Goal: Feedback & Contribution: Contribute content

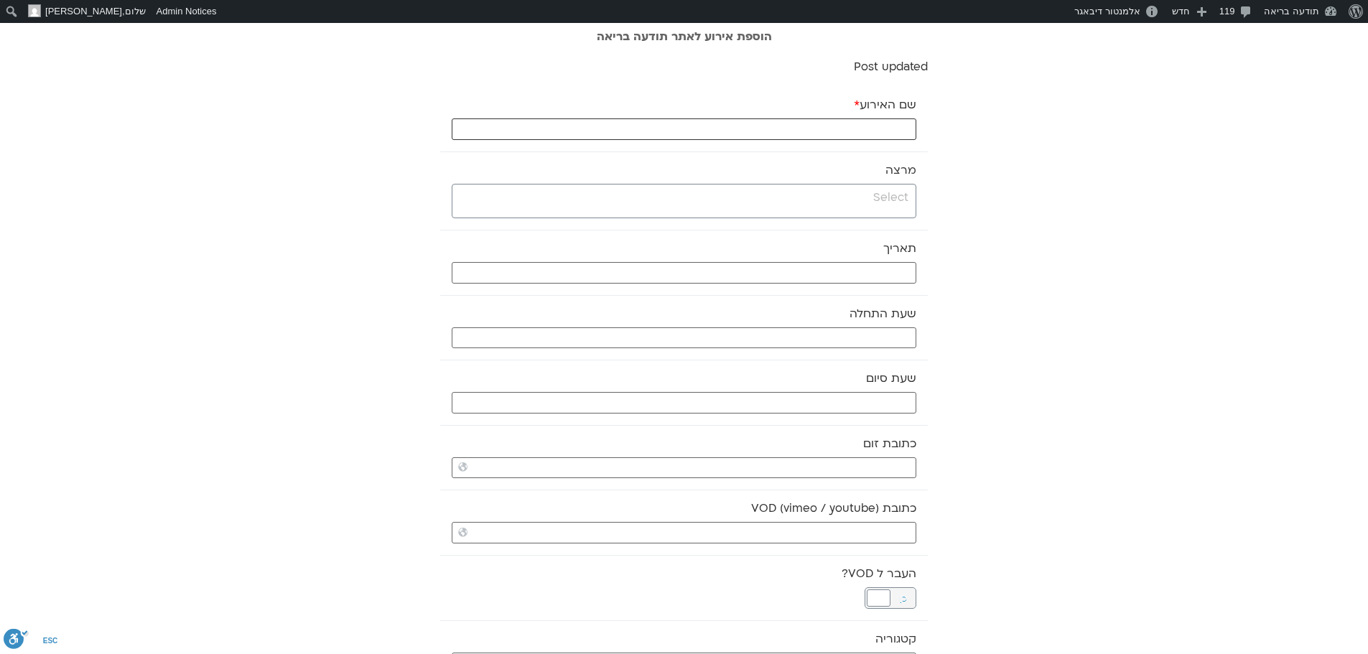
click at [851, 127] on input "שם האירוע *" at bounding box center [684, 129] width 464 height 22
paste input "סנגהה לומדת- קריאה שיח ותרגול משותף"
type input "סנגהה לומדת- קריאה שיח ותרגול משותף -15.10.25"
click at [881, 208] on span at bounding box center [684, 201] width 464 height 34
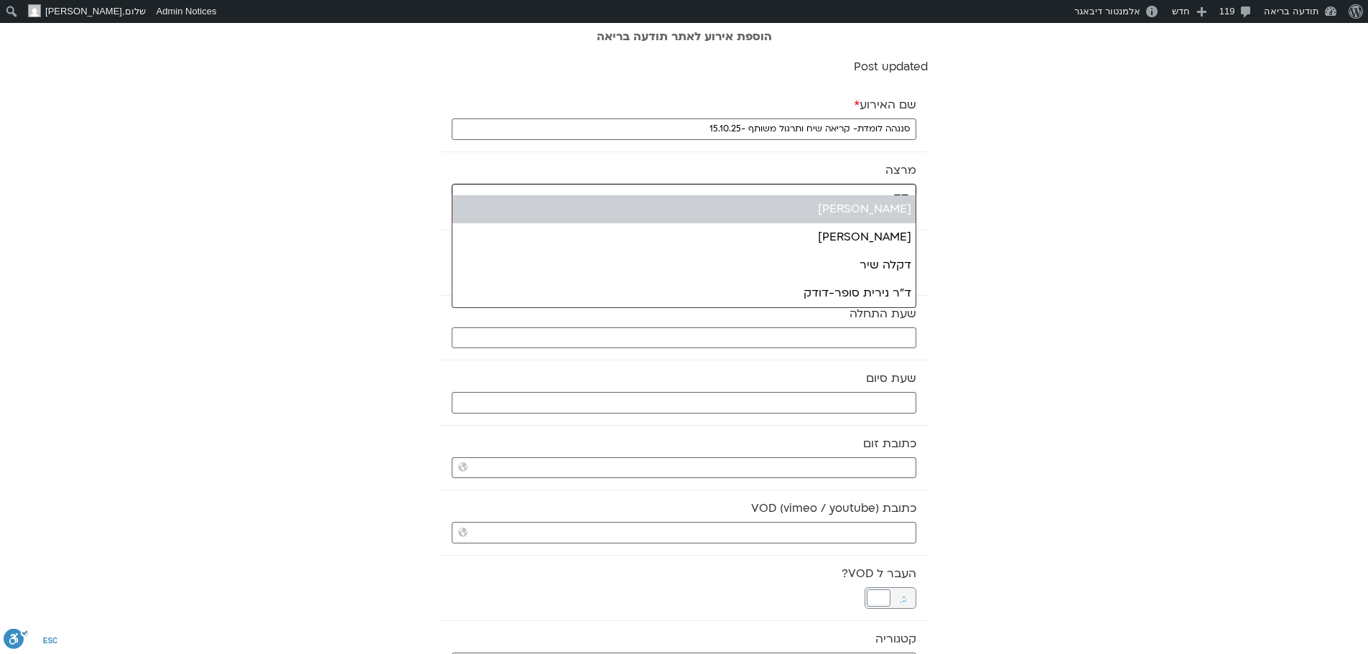
type input "דק"
select select "******"
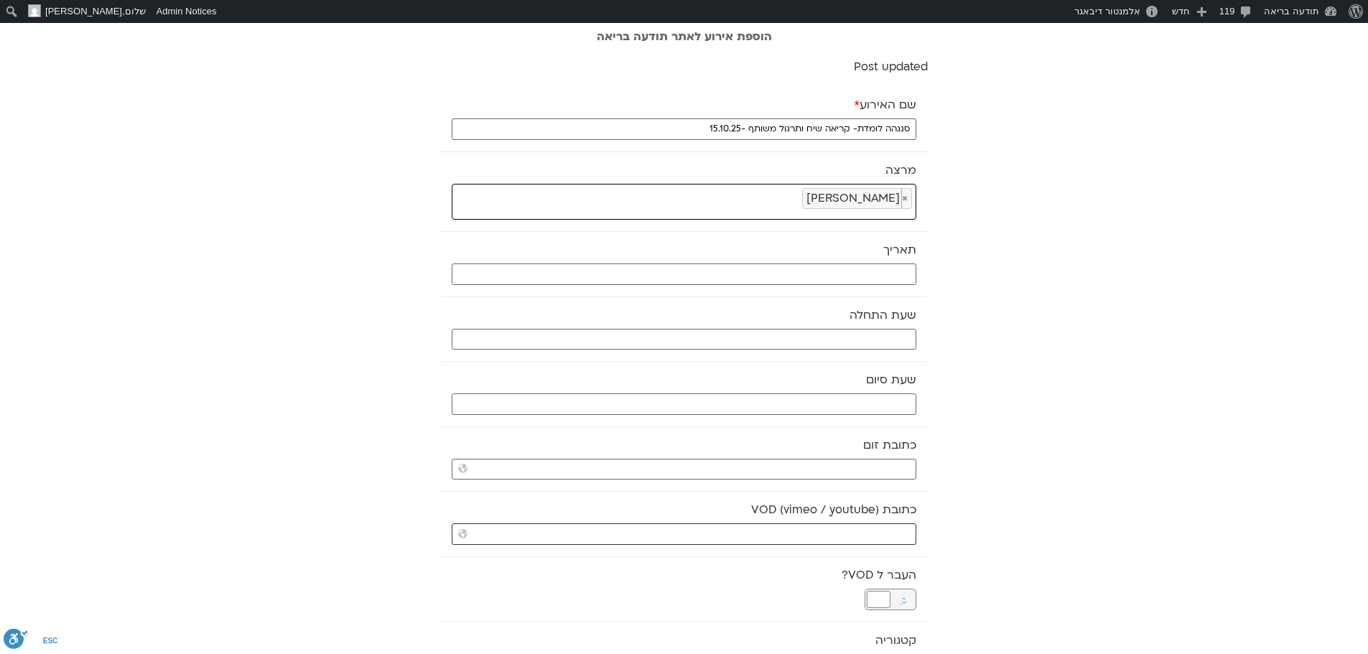
click at [868, 531] on input "כתובת VOD (vimeo / youtube)" at bounding box center [684, 534] width 464 height 22
paste input "https://stream.mux.com/kHcg9025m2g8DpBK6ZZiwJSmYXen01hBrMvg4I2pu2eP4.m3u8"
type input "https://stream.mux.com/kHcg9025m2g8DpBK6ZZiwJSmYXen01hBrMvg4I2pu2eP4.m3u8"
click at [891, 274] on input "text" at bounding box center [684, 274] width 464 height 22
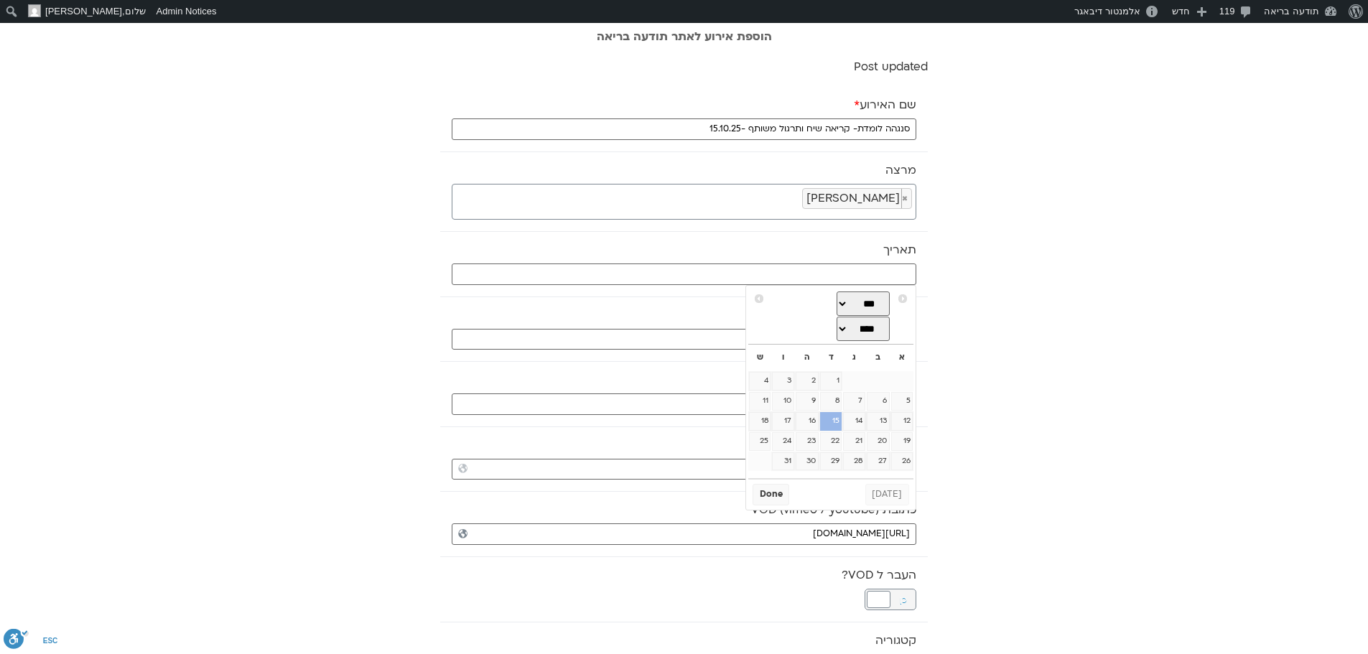
click at [832, 426] on link "15" at bounding box center [831, 421] width 22 height 19
type input "[DATE]"
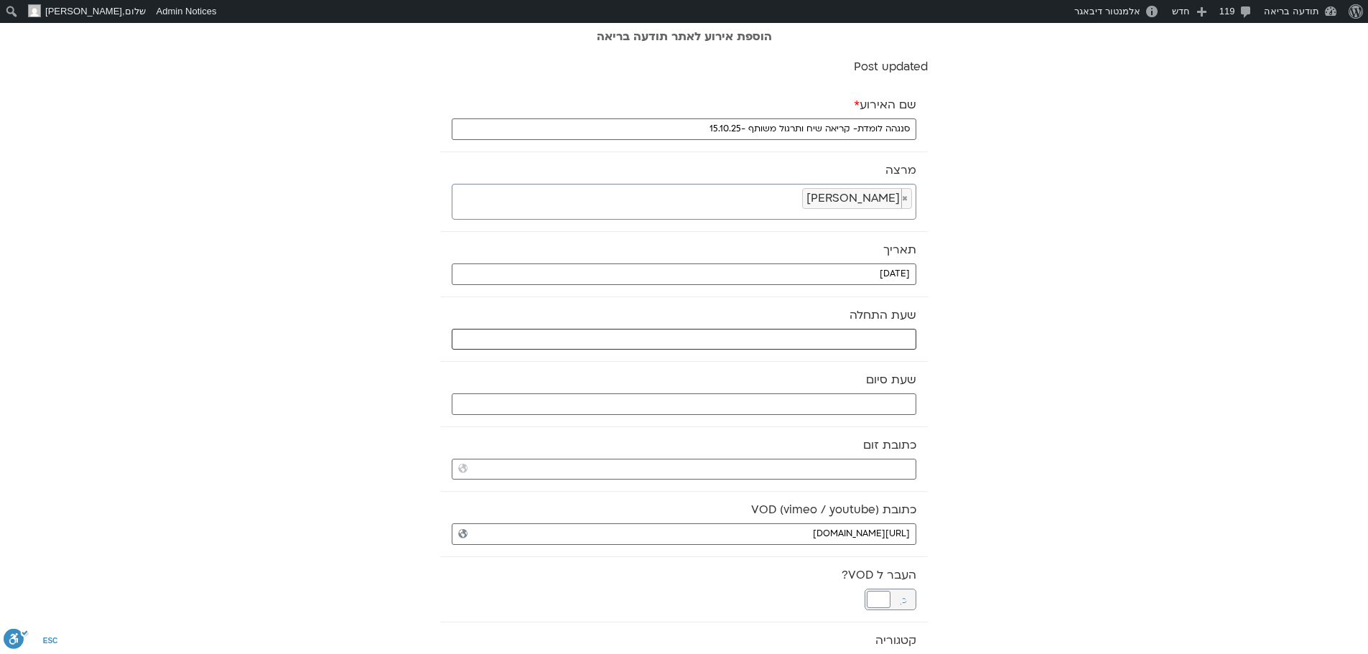
click at [846, 340] on input "text" at bounding box center [684, 340] width 464 height 22
click at [822, 391] on select "** ** ** ** ** ** ** ** ** ** ** ** ** ** ** ** ** ** ** ** ** ** ** **" at bounding box center [808, 390] width 47 height 24
type input "08:00"
select select "*"
type input "08:30"
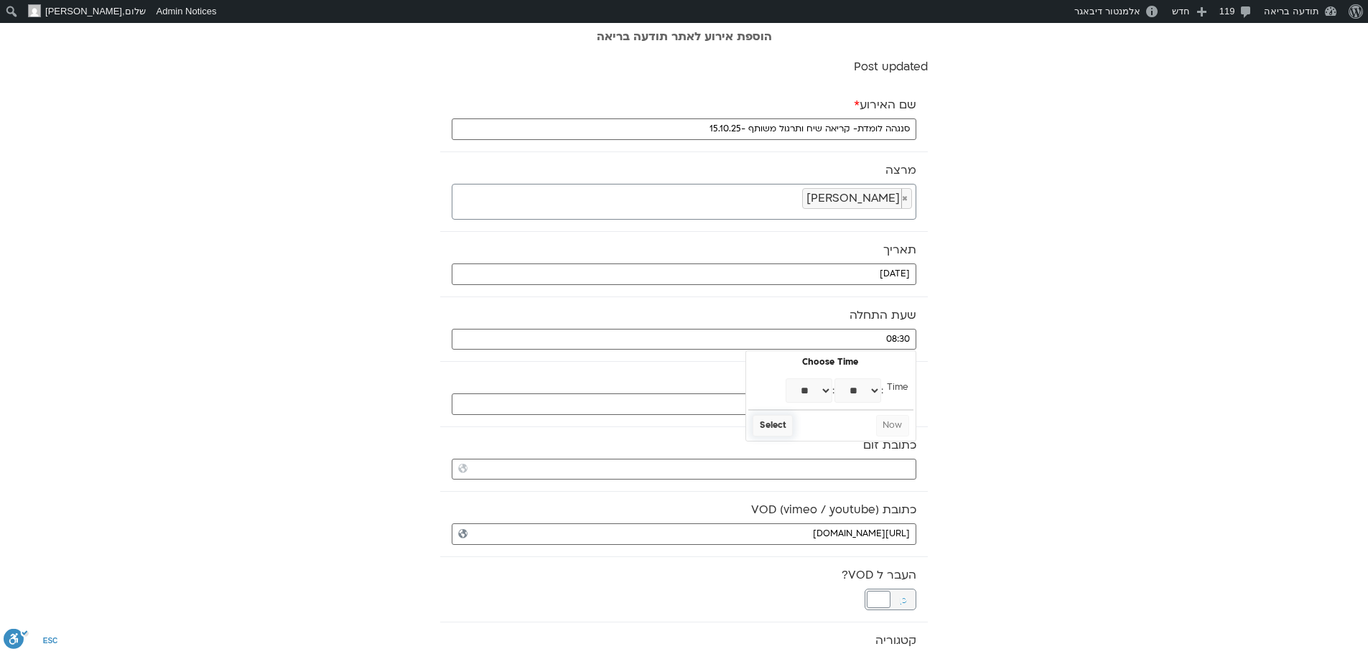
select select "*"
select select "**"
click at [775, 424] on button "Select" at bounding box center [772, 426] width 40 height 22
click at [833, 411] on input "text" at bounding box center [684, 404] width 464 height 22
click at [825, 459] on select "** ** ** ** ** ** ** ** ** ** ** ** ** ** ** ** ** ** ** ** ** ** ** **" at bounding box center [808, 455] width 47 height 24
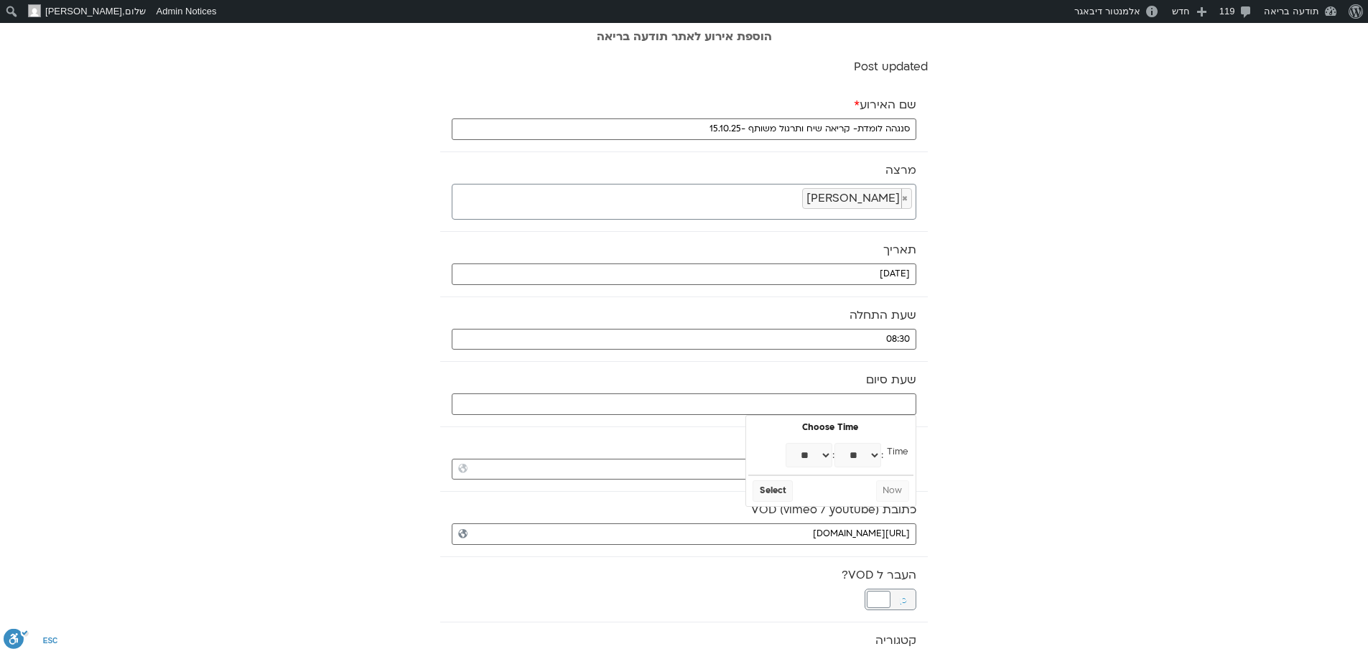
type input "09:00"
select select "*"
click at [849, 453] on select "** ** ** ** ** ** ** ** ** ** ** ** ** ** ** ** ** ** ** ** ** ** ** ** ** ** *…" at bounding box center [857, 455] width 47 height 24
type input "09:30"
select select "*"
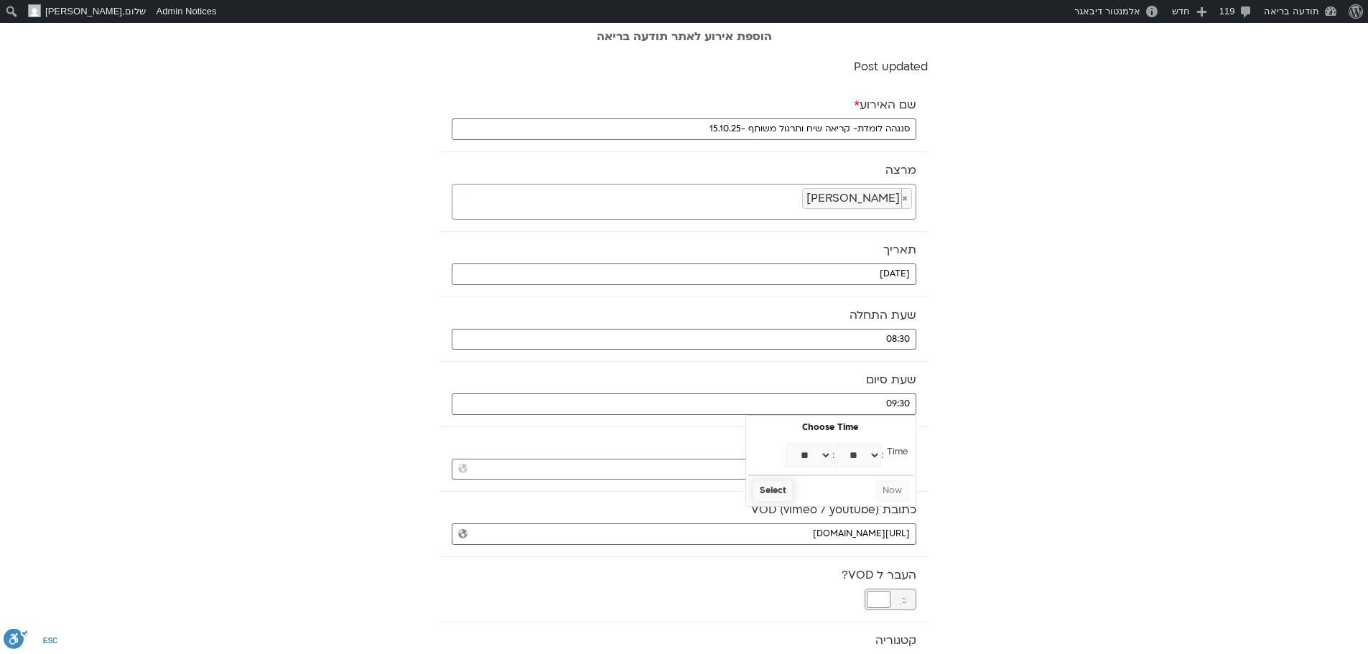
select select "**"
click at [780, 492] on button "Select" at bounding box center [772, 491] width 40 height 22
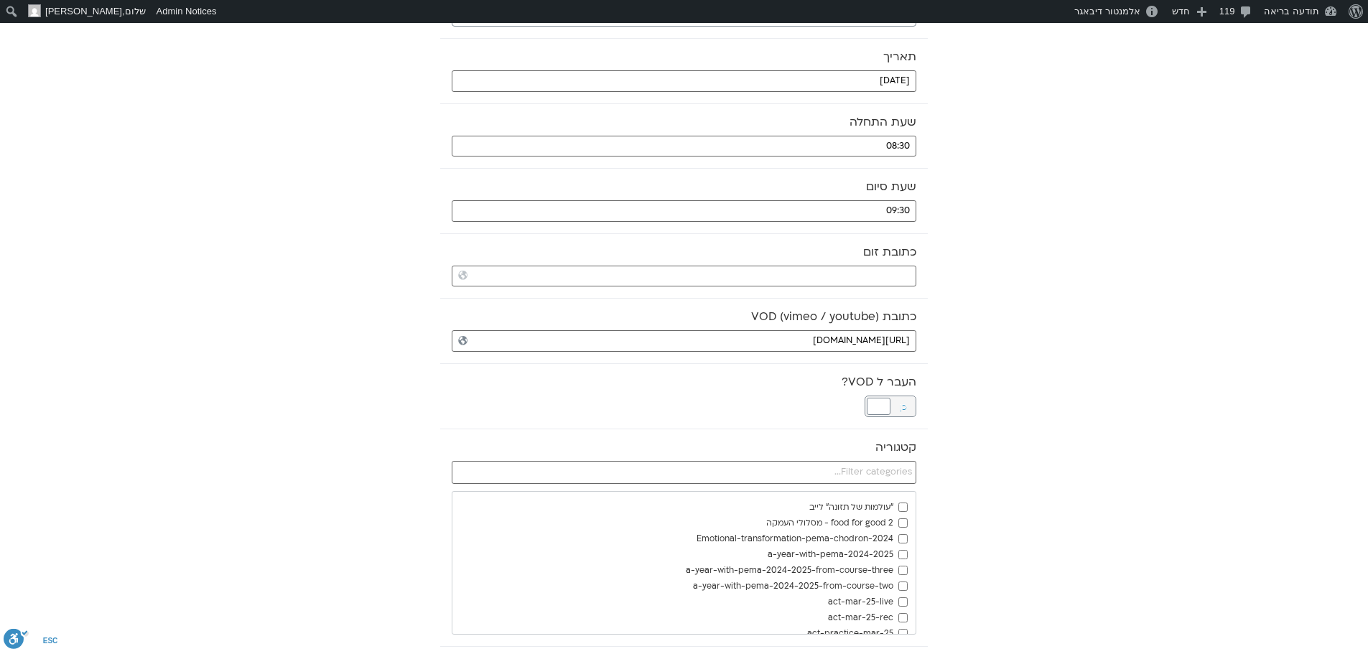
scroll to position [215, 0]
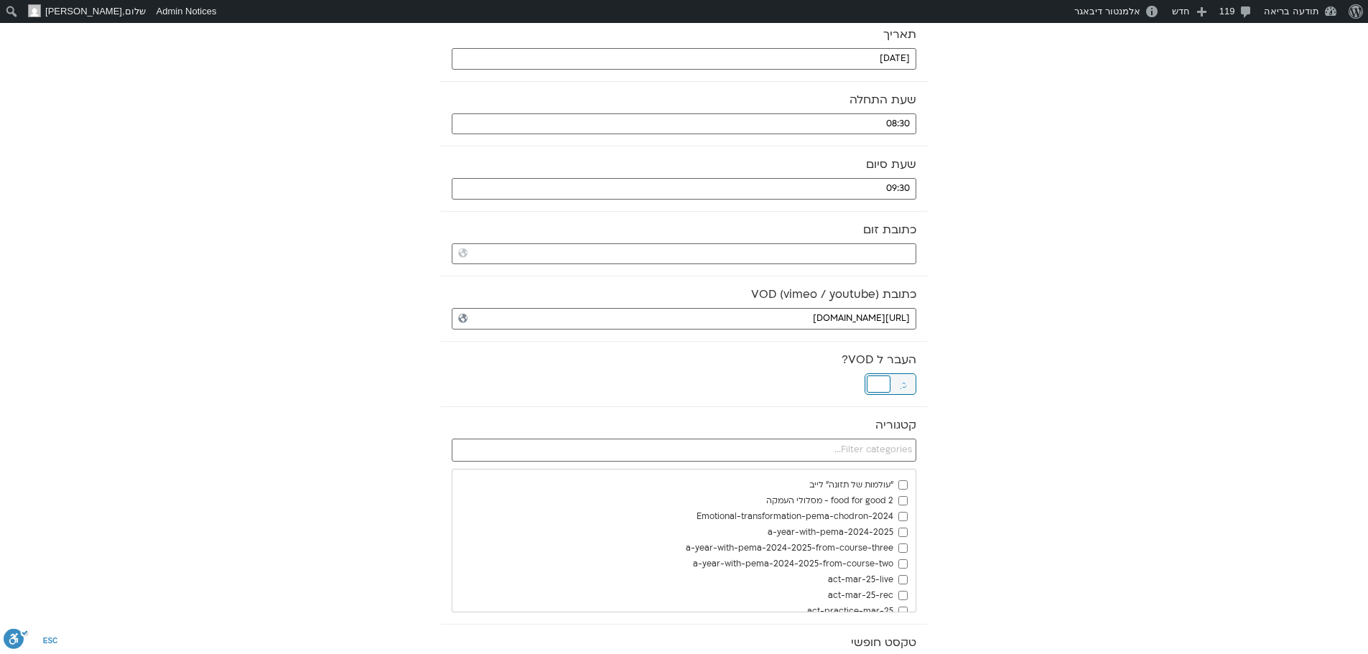
click at [882, 382] on div at bounding box center [878, 383] width 24 height 17
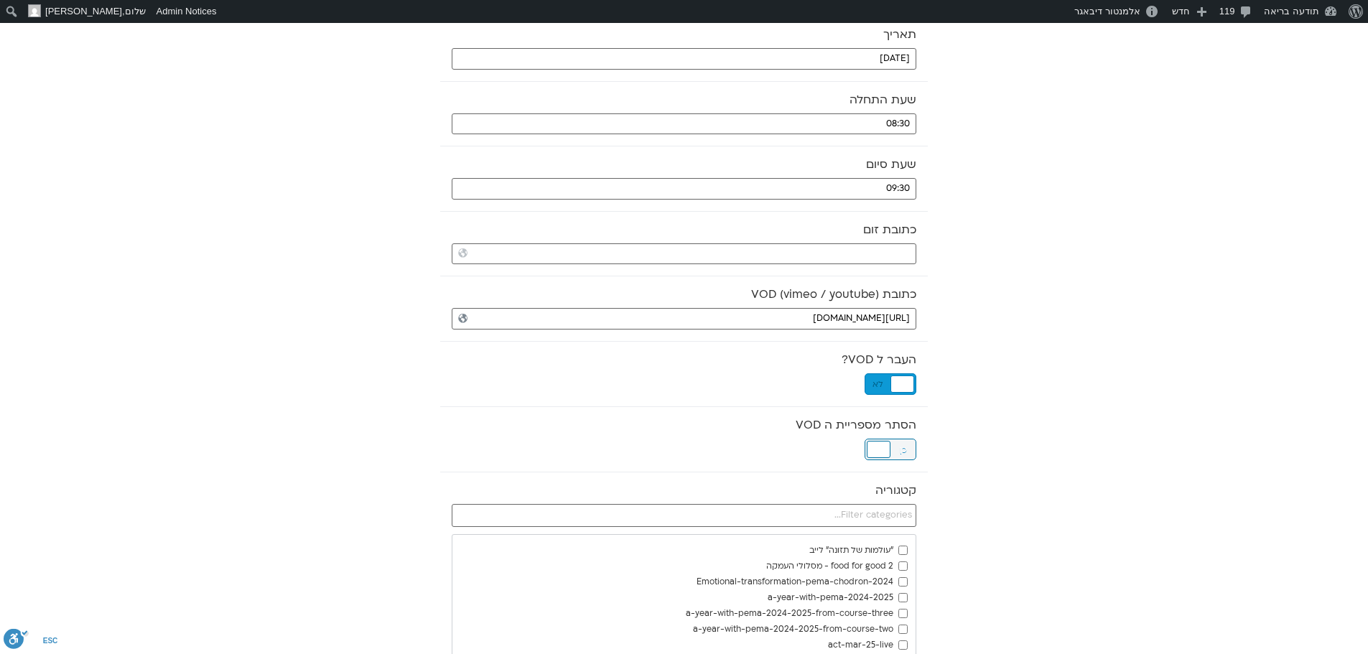
click at [878, 444] on div at bounding box center [878, 449] width 24 height 17
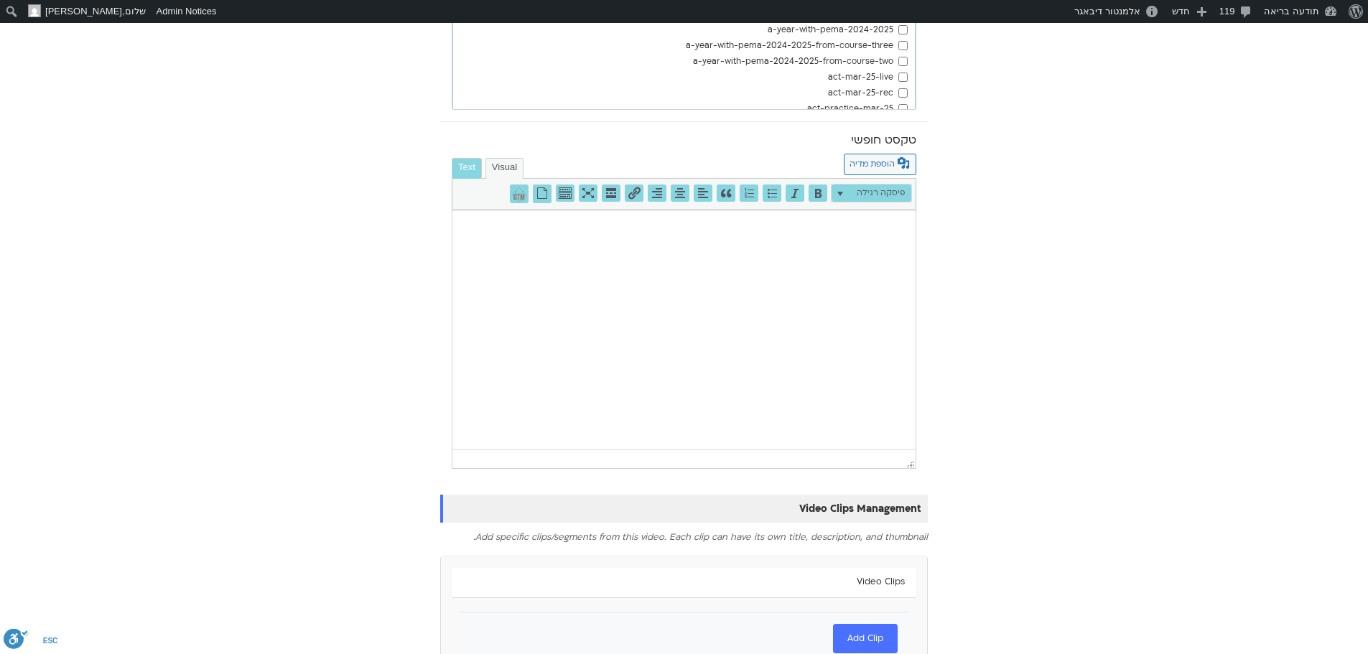
scroll to position [850, 0]
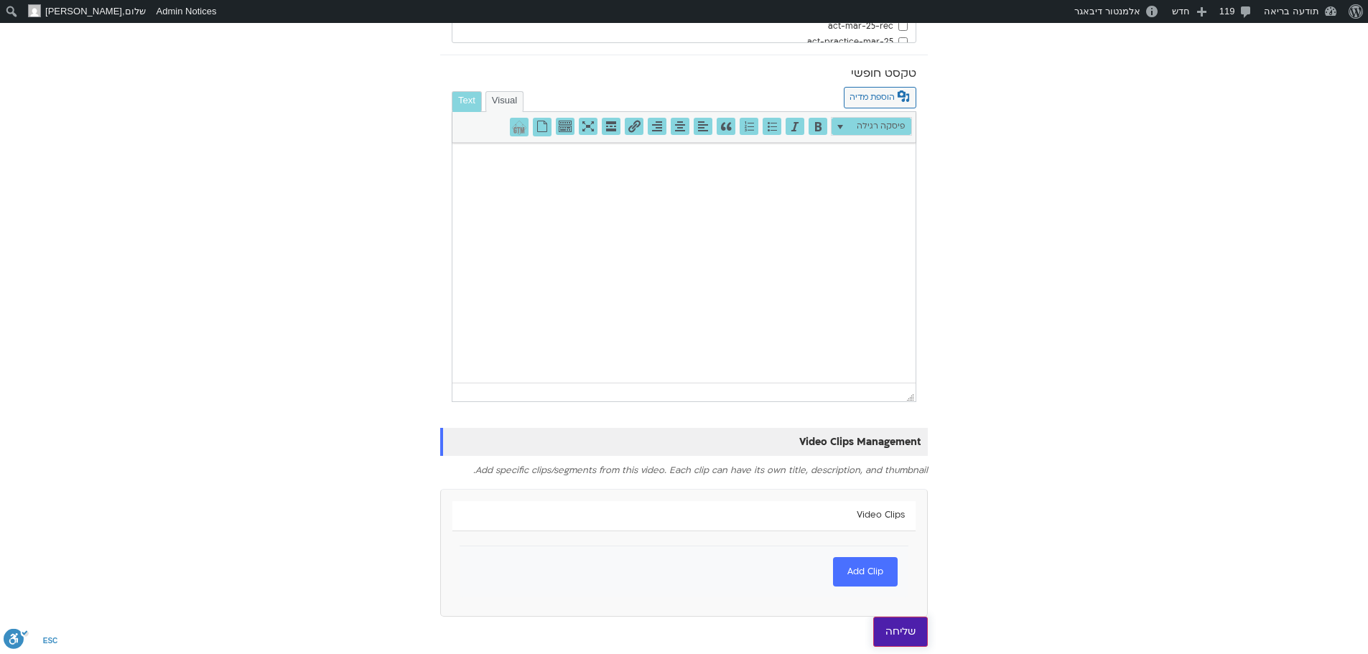
click at [906, 627] on input "שליחה" at bounding box center [900, 632] width 55 height 30
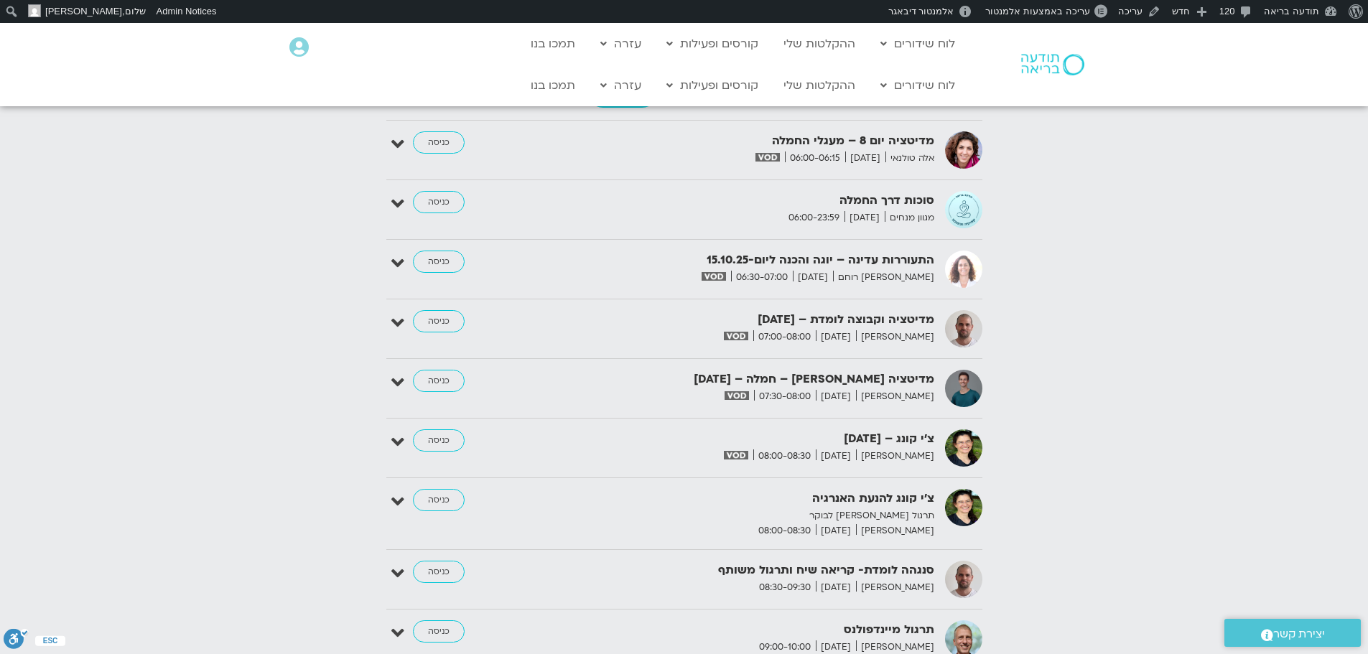
scroll to position [1651, 0]
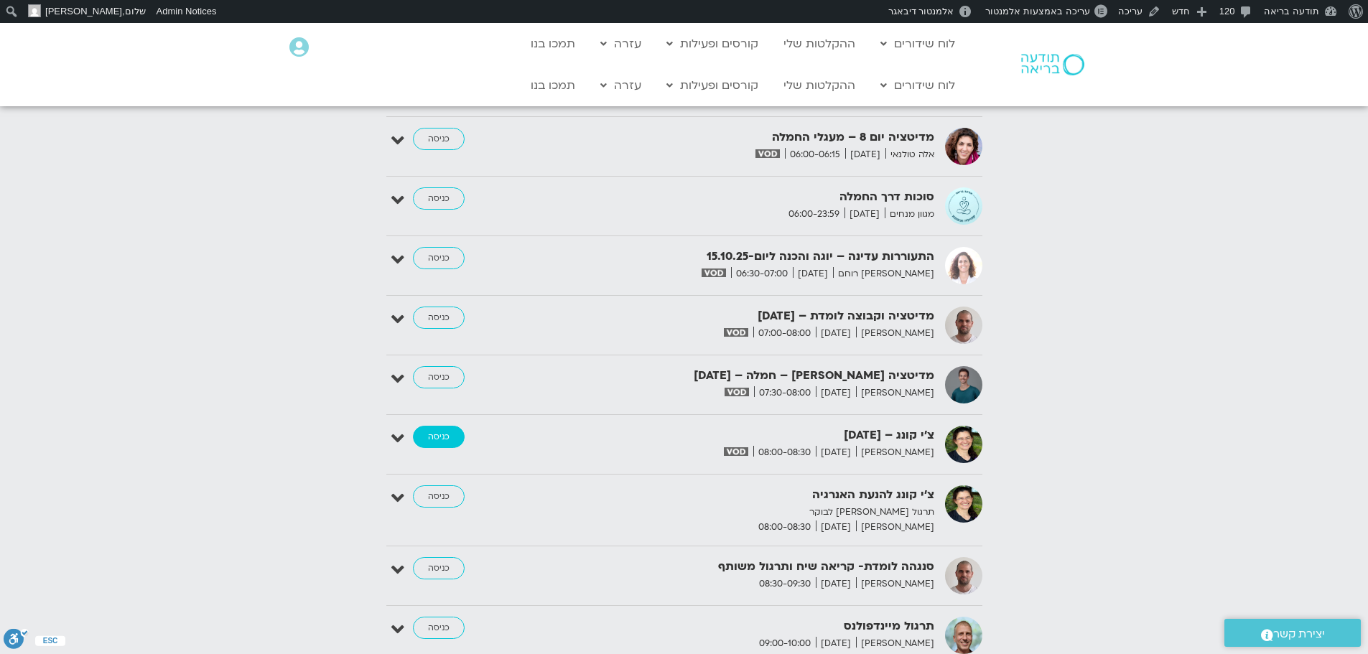
click at [440, 426] on link "כניסה" at bounding box center [439, 437] width 52 height 23
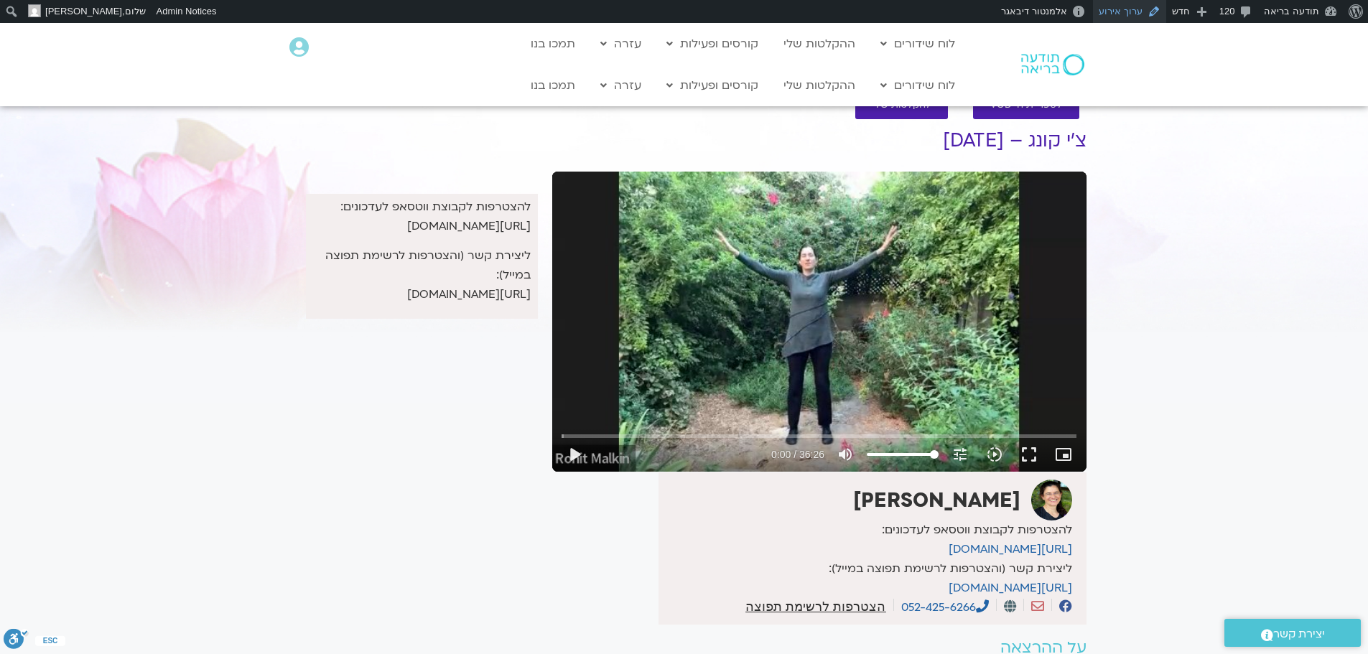
click at [1141, 15] on link "ערוך אירוע" at bounding box center [1129, 11] width 73 height 23
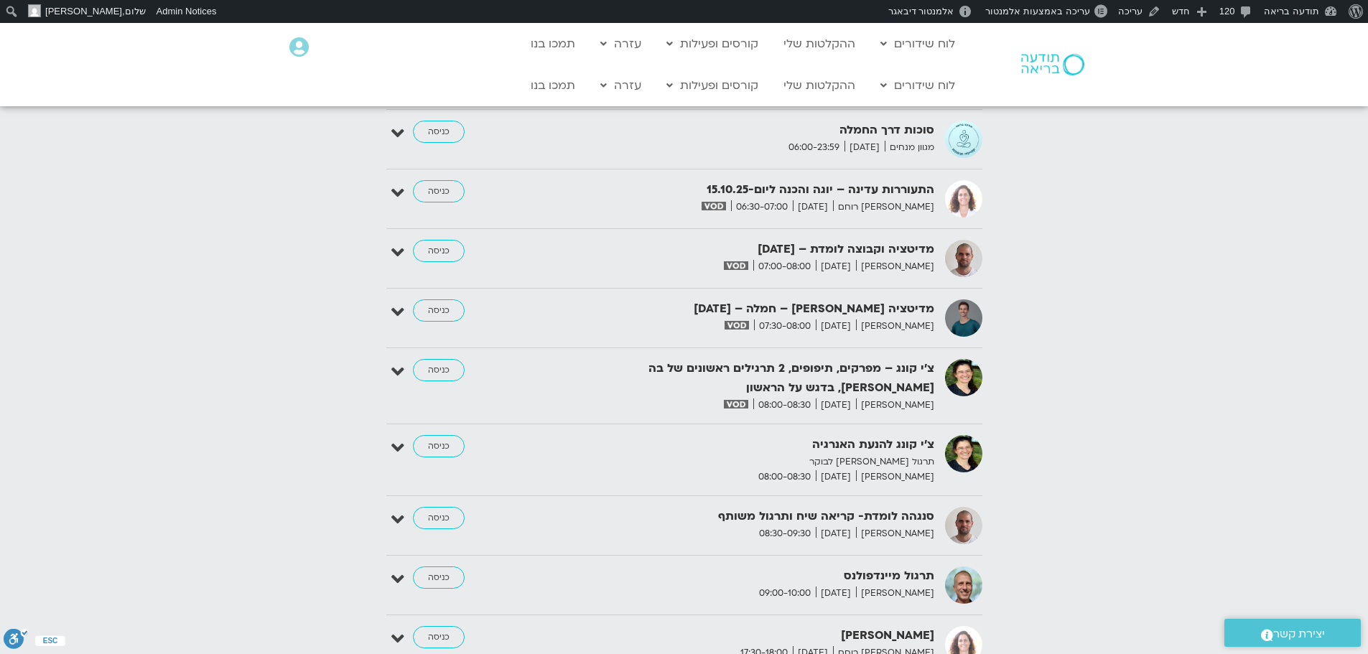
scroll to position [1723, 0]
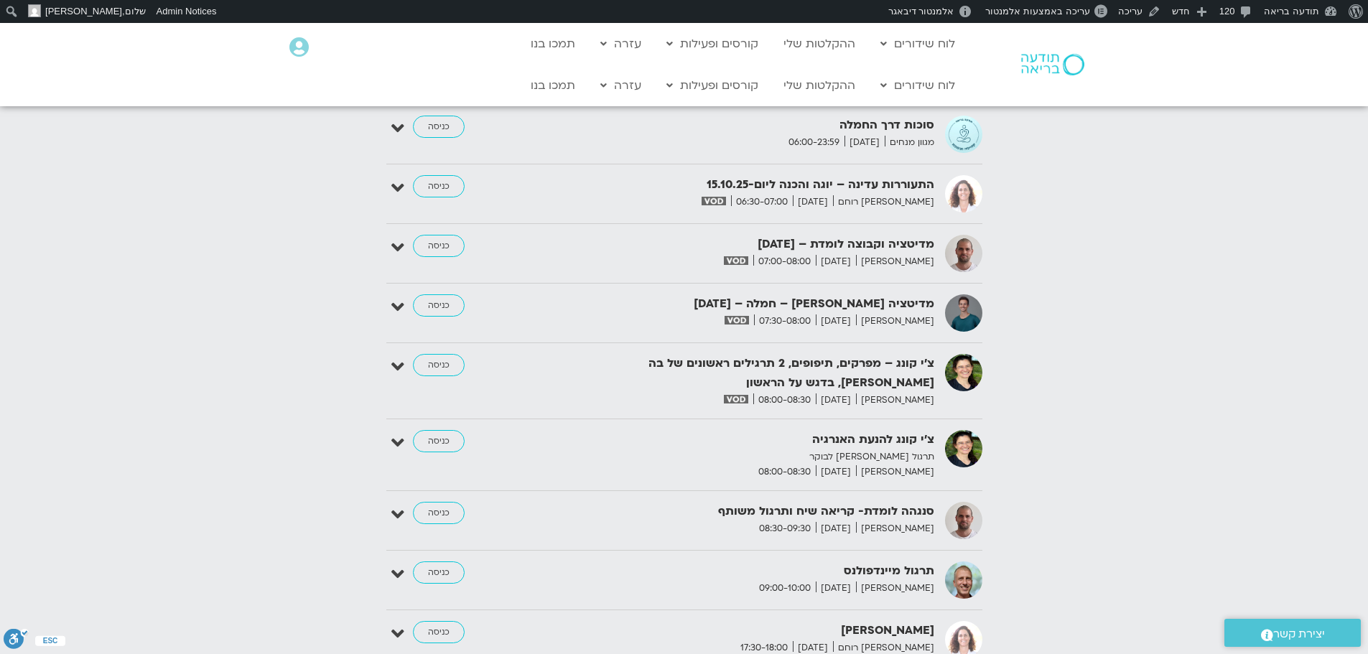
click at [795, 502] on strong "סנגהה לומדת- קריאה שיח ותרגול משותף" at bounding box center [758, 511] width 352 height 19
copy div "סנגהה לומדת- קריאה שיח ותרגול משותף"
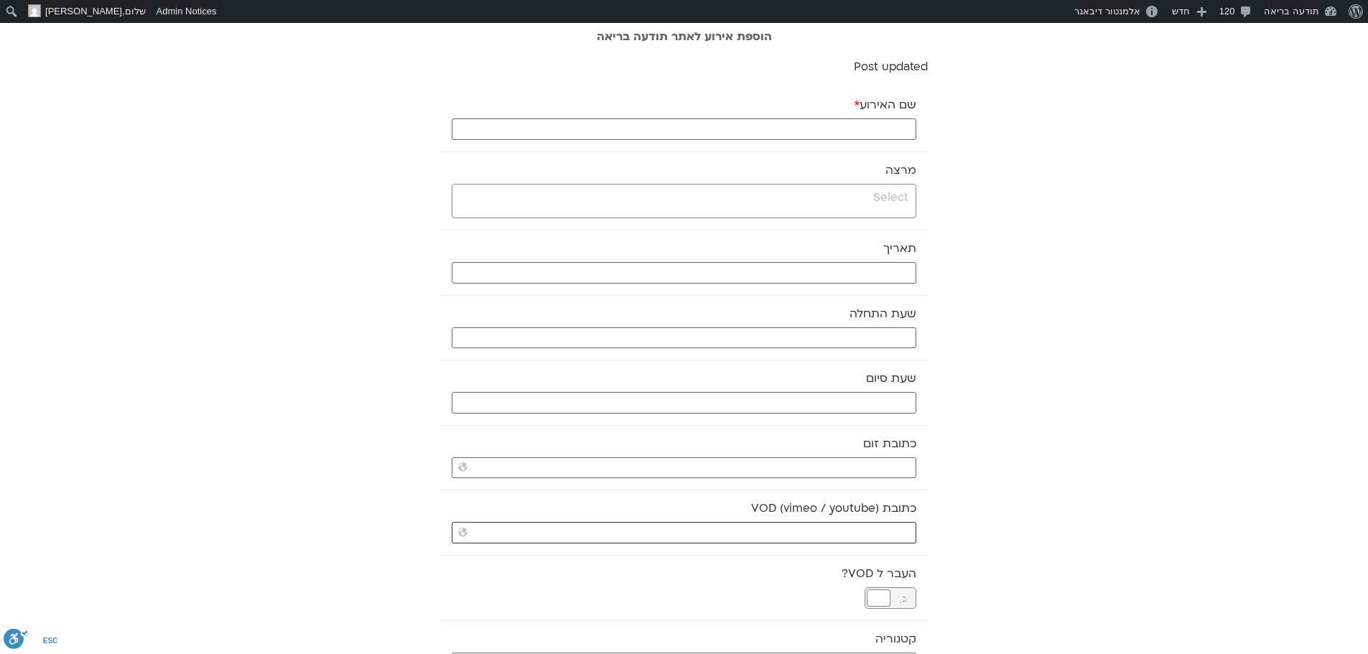
click at [838, 533] on input "כתובת VOD (vimeo / youtube)" at bounding box center [684, 533] width 464 height 22
paste input "https://stream.mux.com/nG1PUd01hPtrnRJvRoVcEOPh2ZTJm2EG01Lm8uSa3HX00M.m3u8"
type input "https://stream.mux.com/nG1PUd01hPtrnRJvRoVcEOPh2ZTJm2EG01Lm8uSa3HX00M.m3u8"
click at [853, 118] on div "שם האירוע *" at bounding box center [683, 119] width 487 height 65
click at [887, 198] on input "search" at bounding box center [682, 198] width 452 height 18
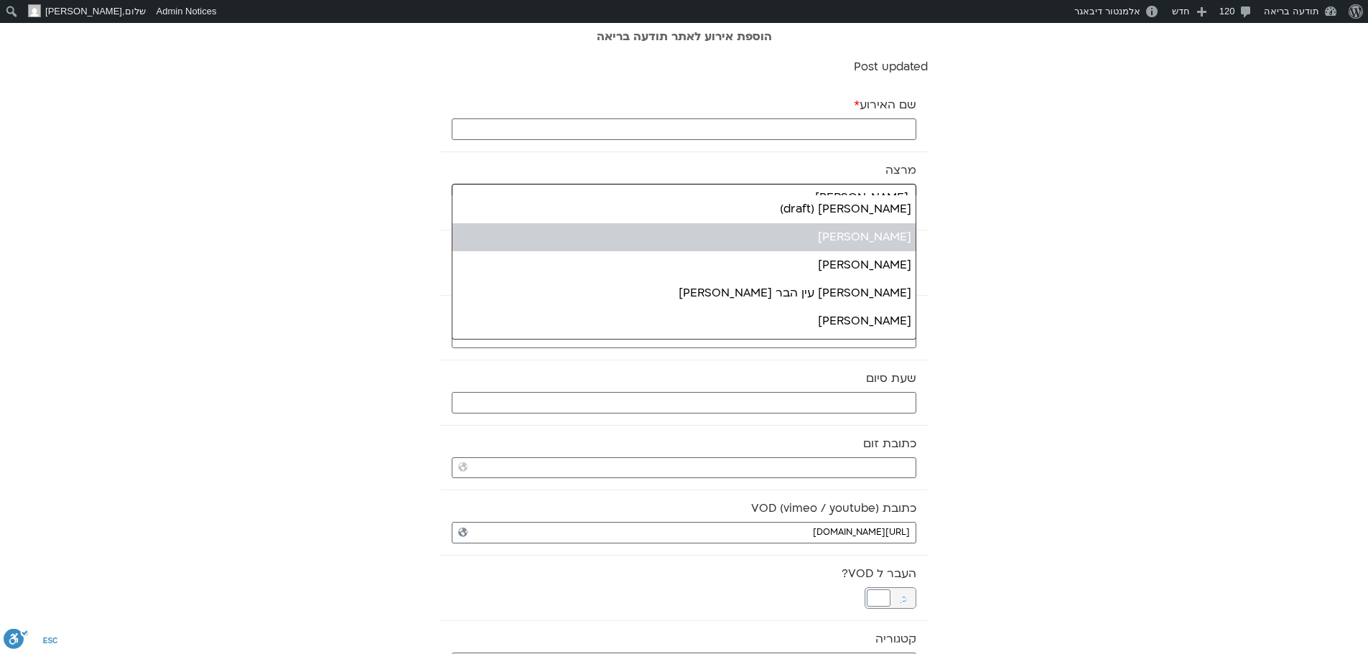
type input "ניב"
select select "*****"
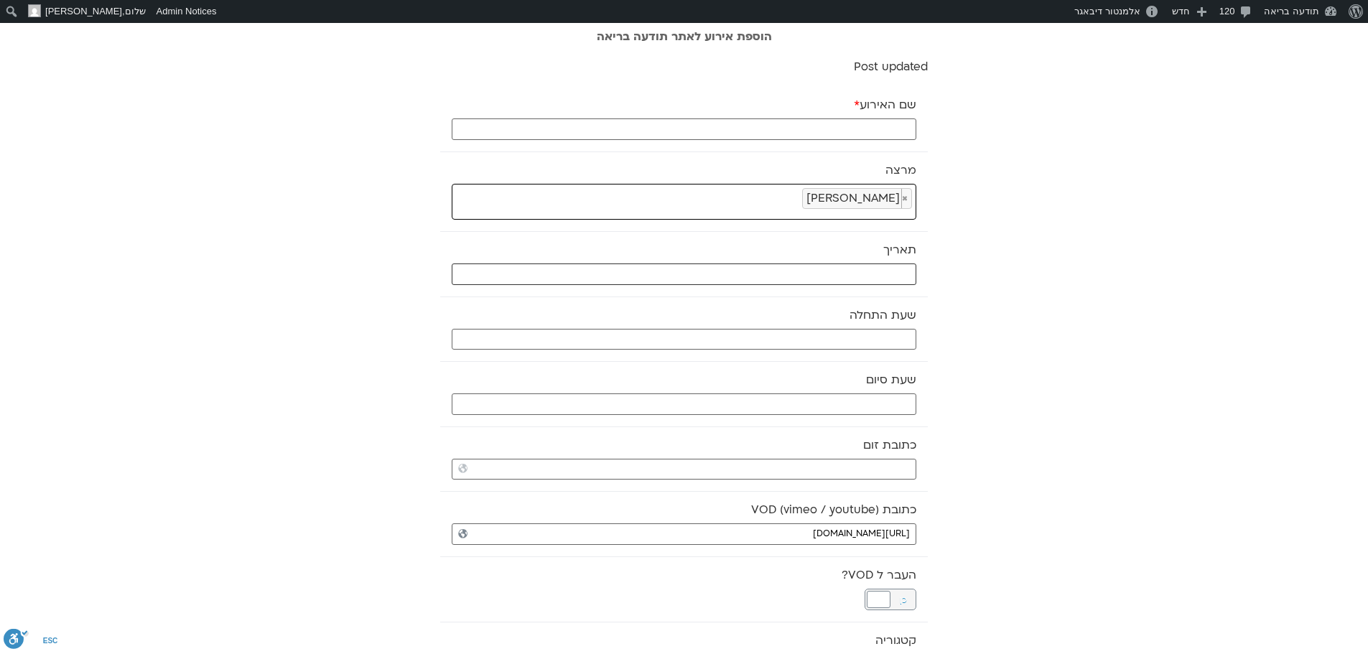
click at [890, 274] on input "text" at bounding box center [684, 274] width 464 height 22
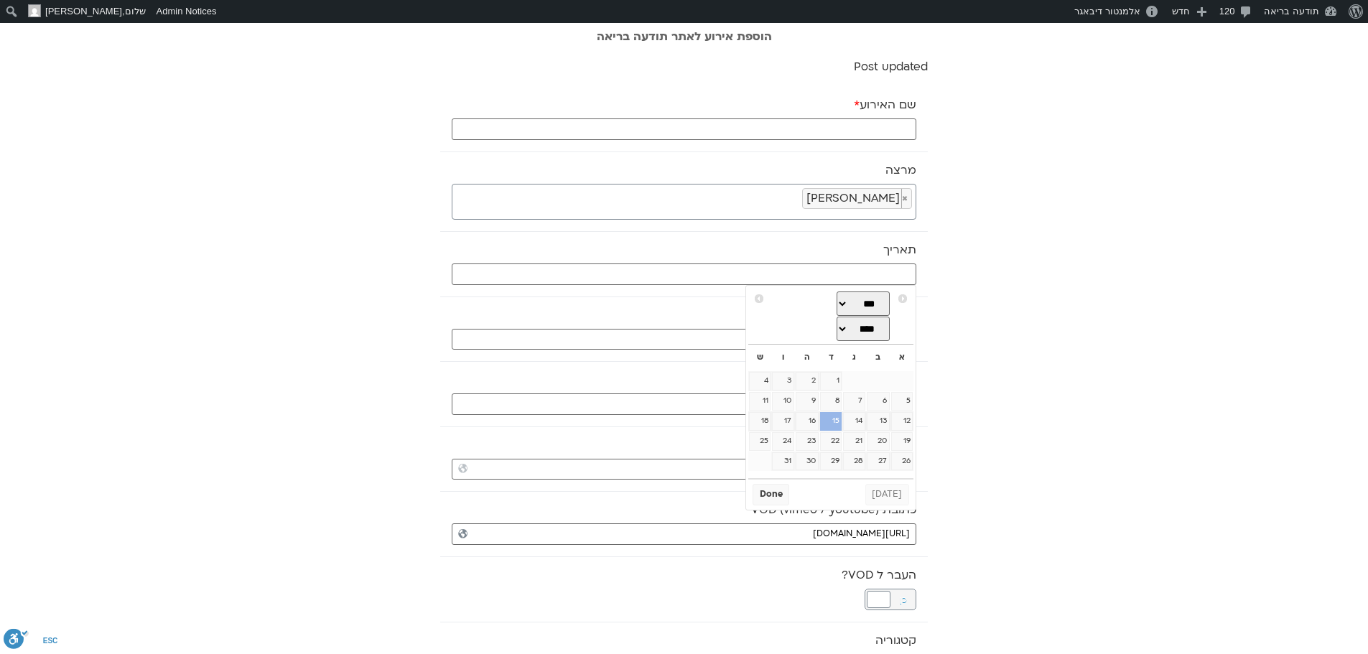
click at [832, 420] on link "15" at bounding box center [831, 421] width 22 height 19
type input "15/10/2025"
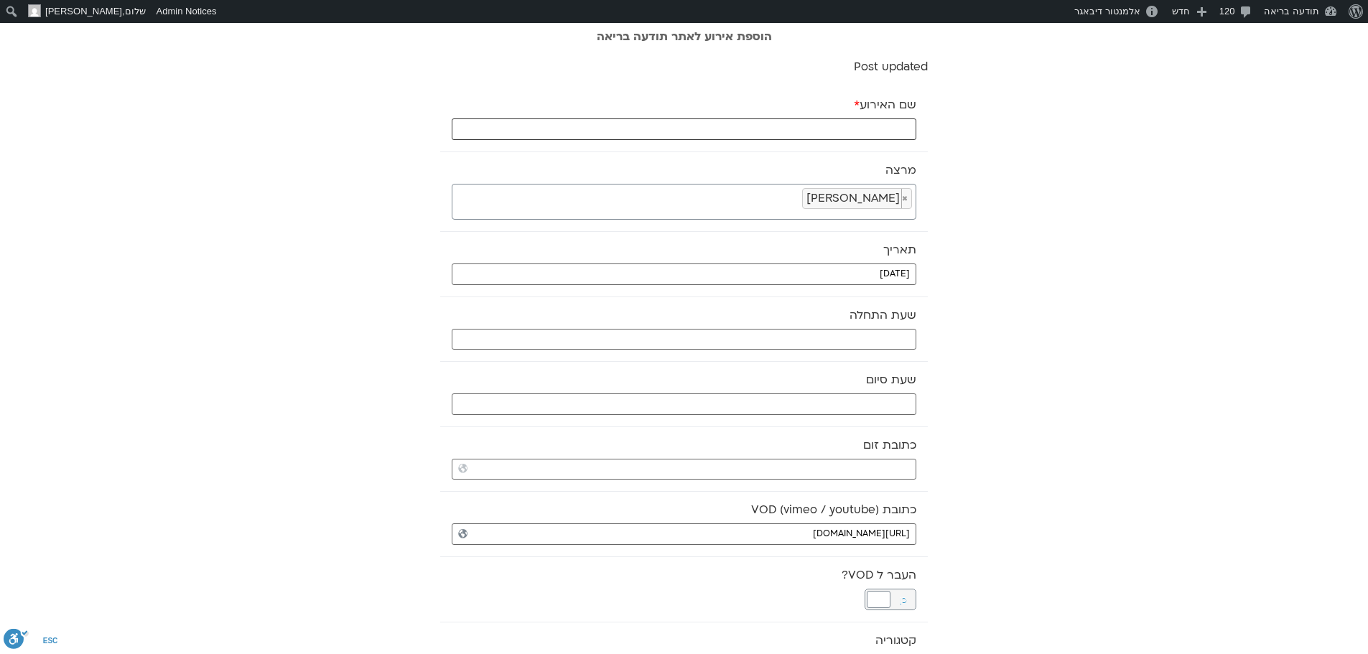
click at [892, 124] on input "שם האירוע *" at bounding box center [684, 129] width 464 height 22
type input "תרגול מיינדפולנס - 15.10.25"
click at [869, 333] on input "text" at bounding box center [684, 340] width 464 height 22
click at [820, 388] on select "** ** ** ** ** ** ** ** ** ** ** ** ** ** ** ** ** ** ** ** ** ** ** **" at bounding box center [808, 390] width 47 height 24
type input "09:00"
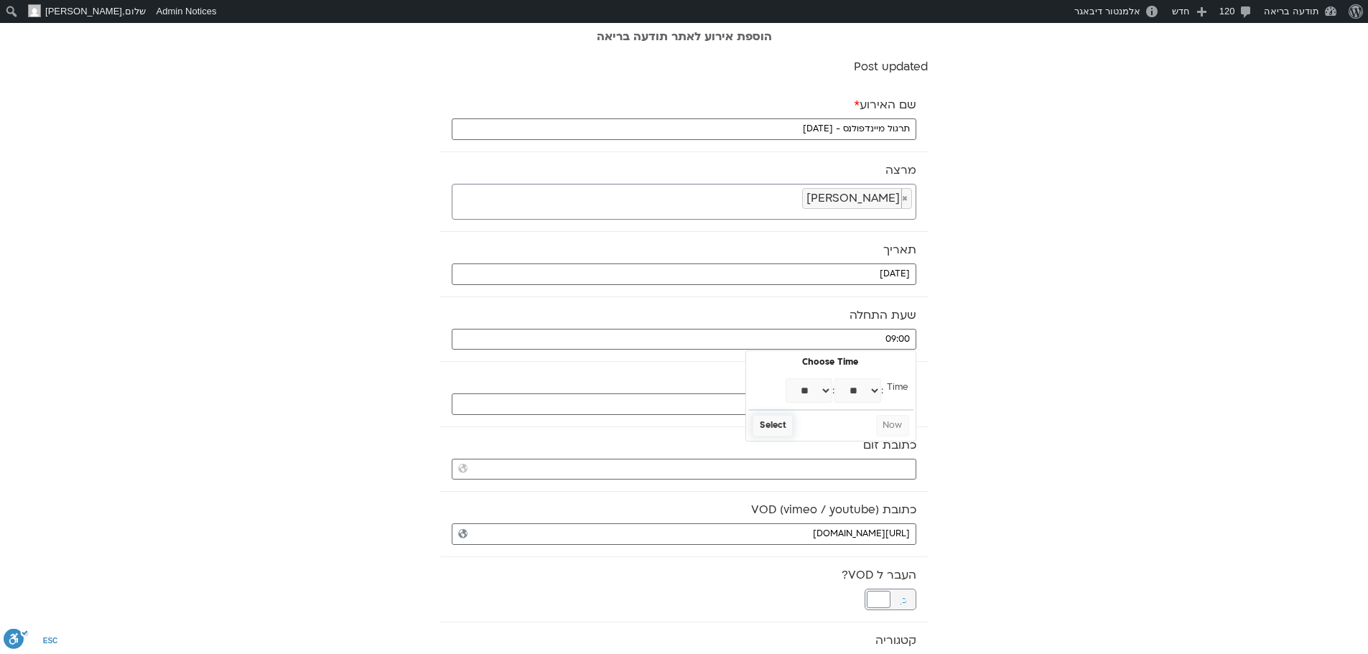
select select "*"
click at [780, 428] on button "Select" at bounding box center [772, 426] width 40 height 22
click at [809, 403] on input "text" at bounding box center [684, 404] width 464 height 22
drag, startPoint x: 821, startPoint y: 454, endPoint x: 821, endPoint y: 443, distance: 11.5
click at [821, 454] on select "** ** ** ** ** ** ** ** ** ** ** ** ** ** ** ** ** ** ** ** ** ** ** **" at bounding box center [808, 455] width 47 height 24
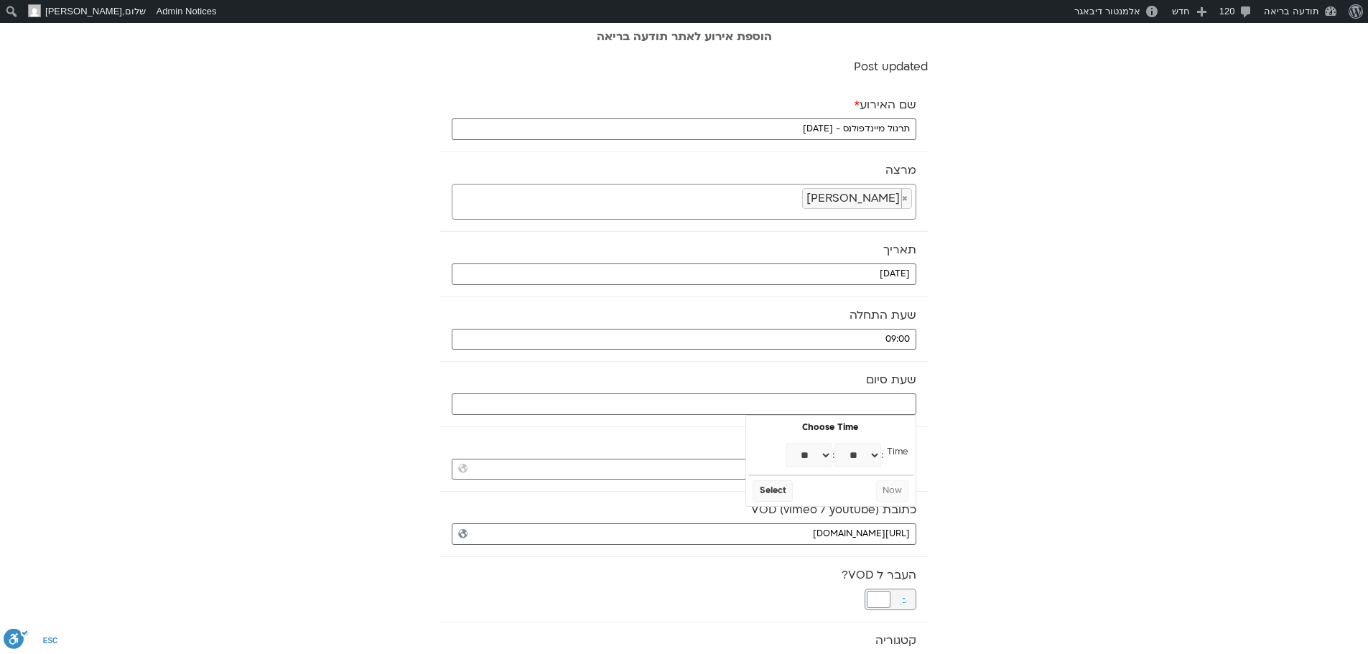
type input "10:00"
select select "**"
click at [784, 493] on button "Select" at bounding box center [772, 491] width 40 height 22
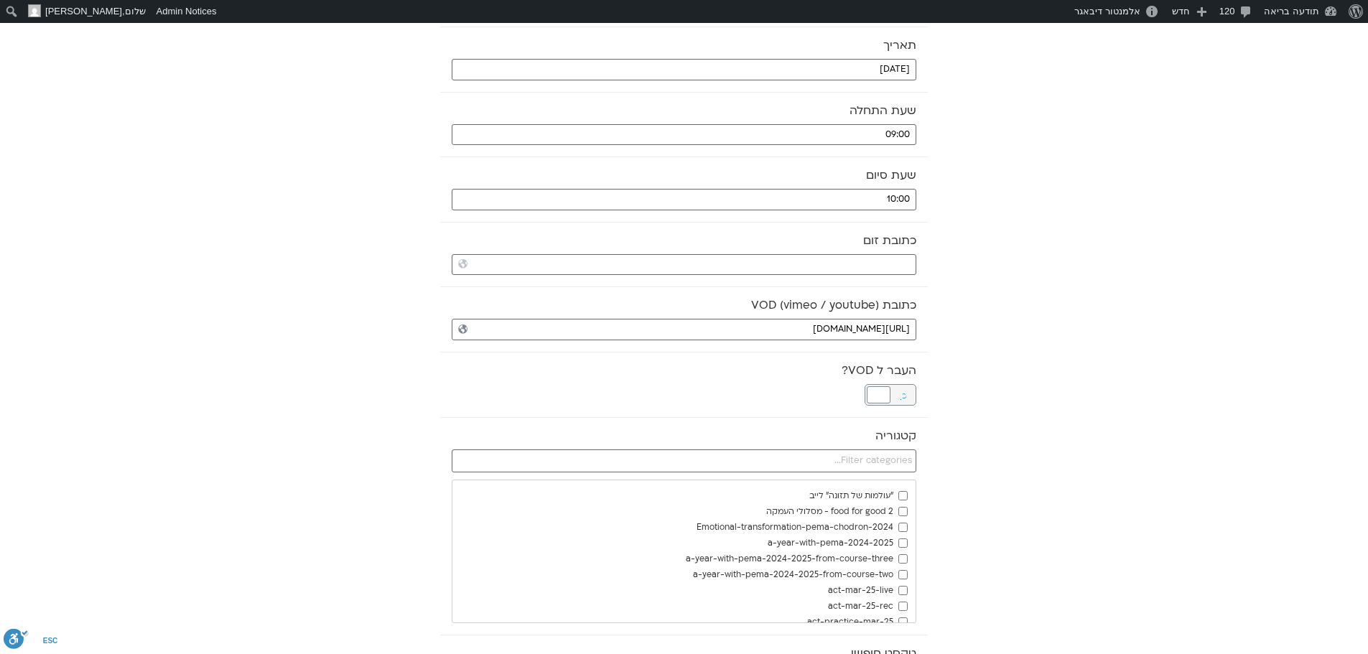
scroll to position [215, 0]
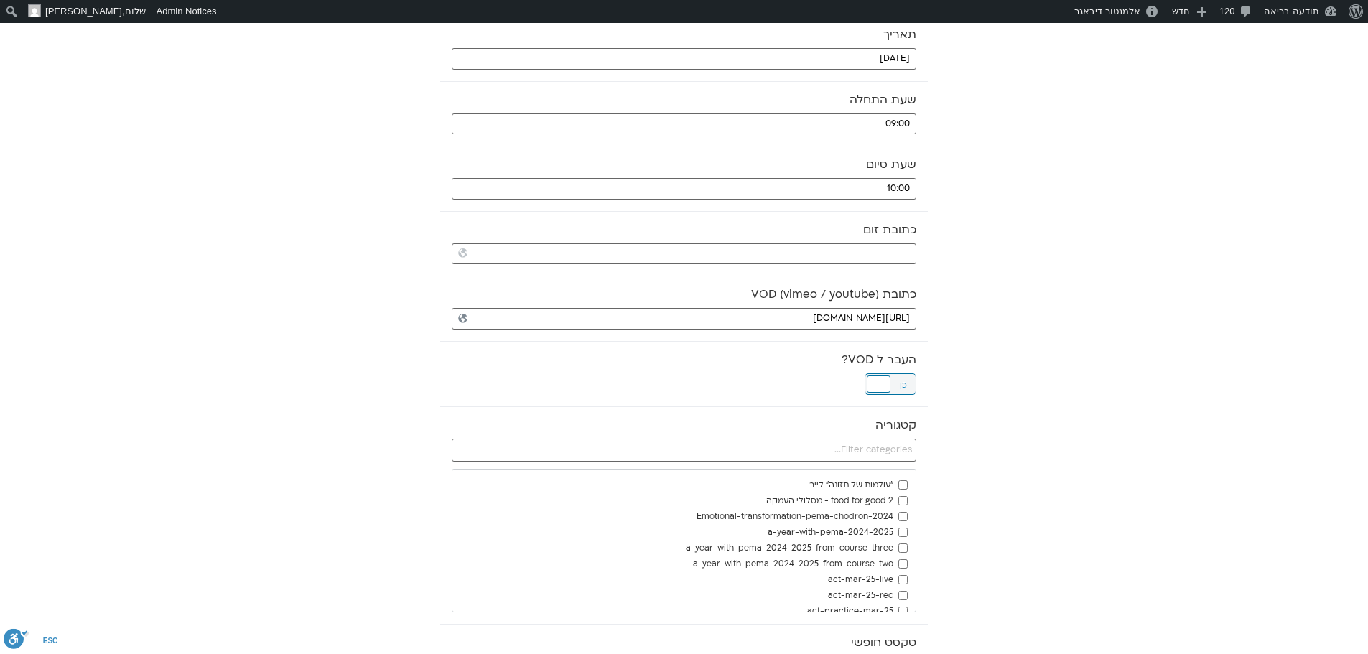
click at [877, 390] on div at bounding box center [878, 383] width 24 height 17
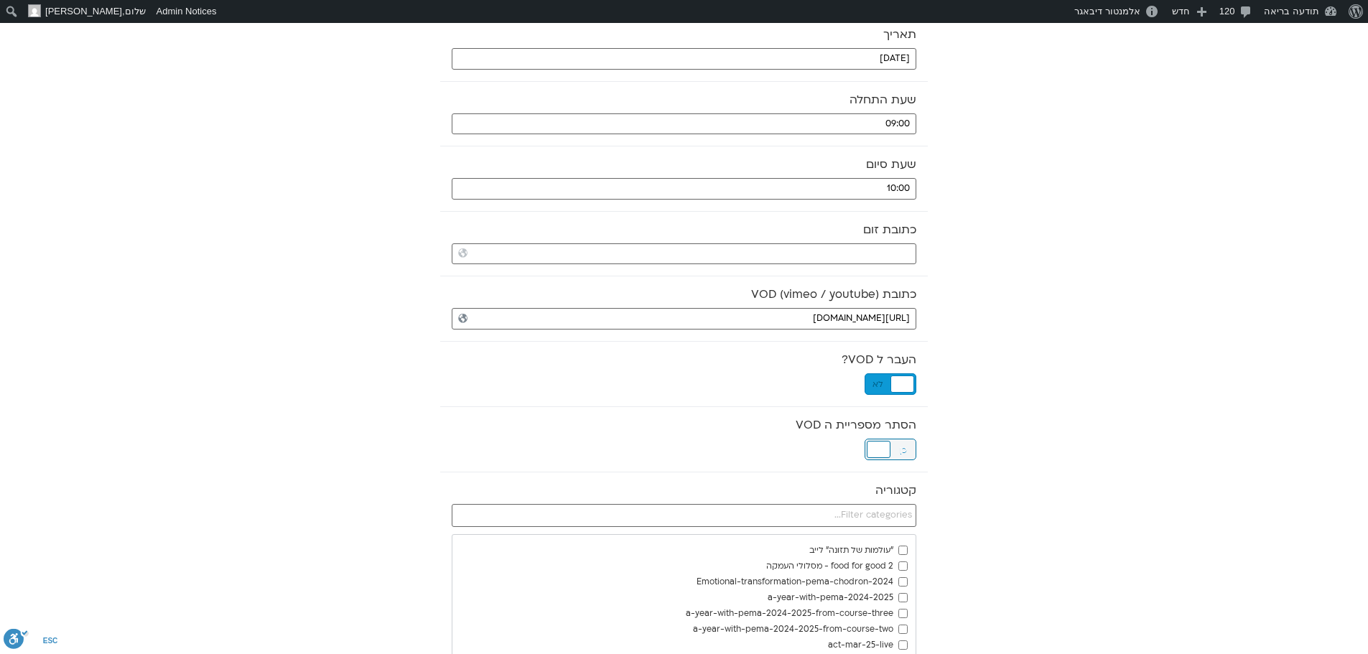
click at [879, 450] on div at bounding box center [878, 449] width 24 height 17
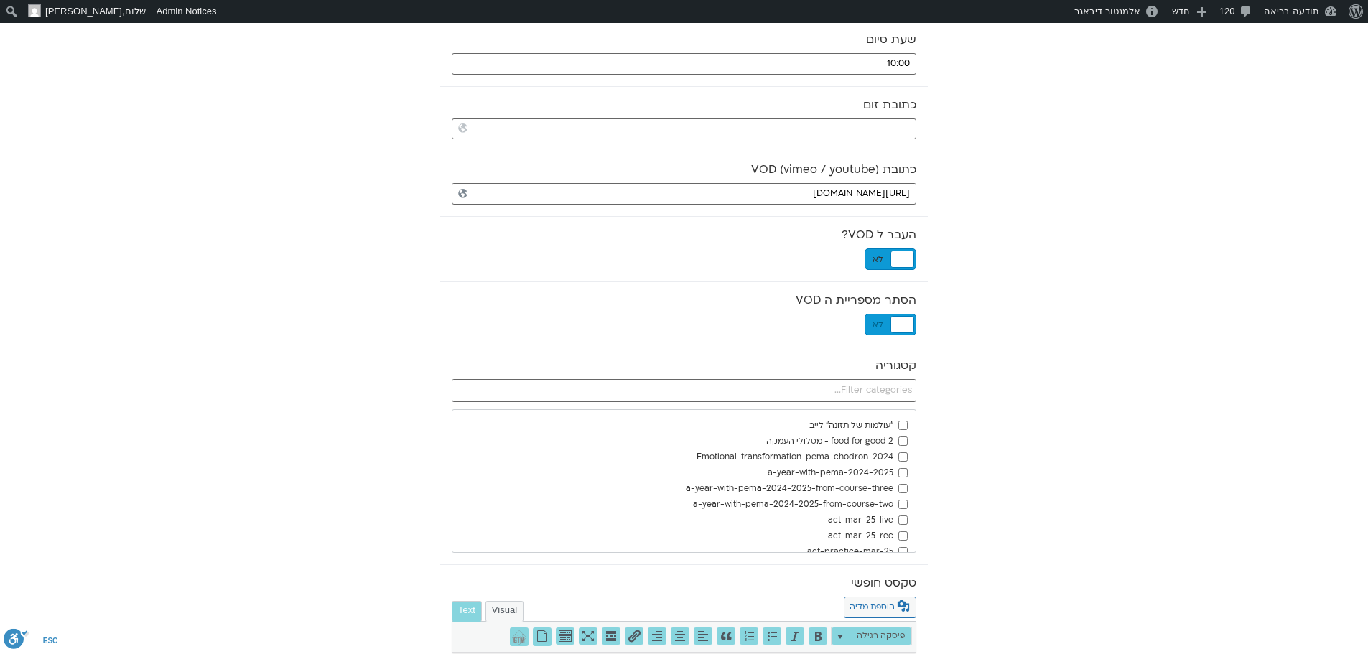
scroll to position [359, 0]
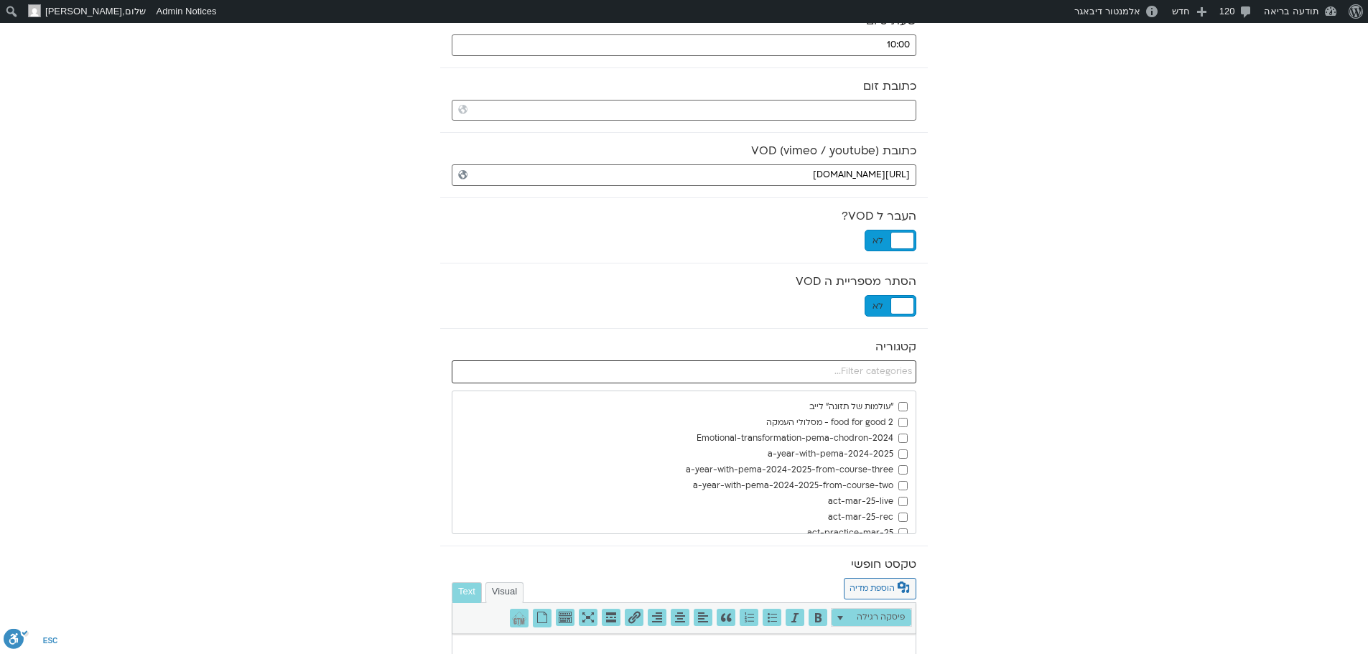
click at [885, 370] on input "text" at bounding box center [684, 371] width 464 height 23
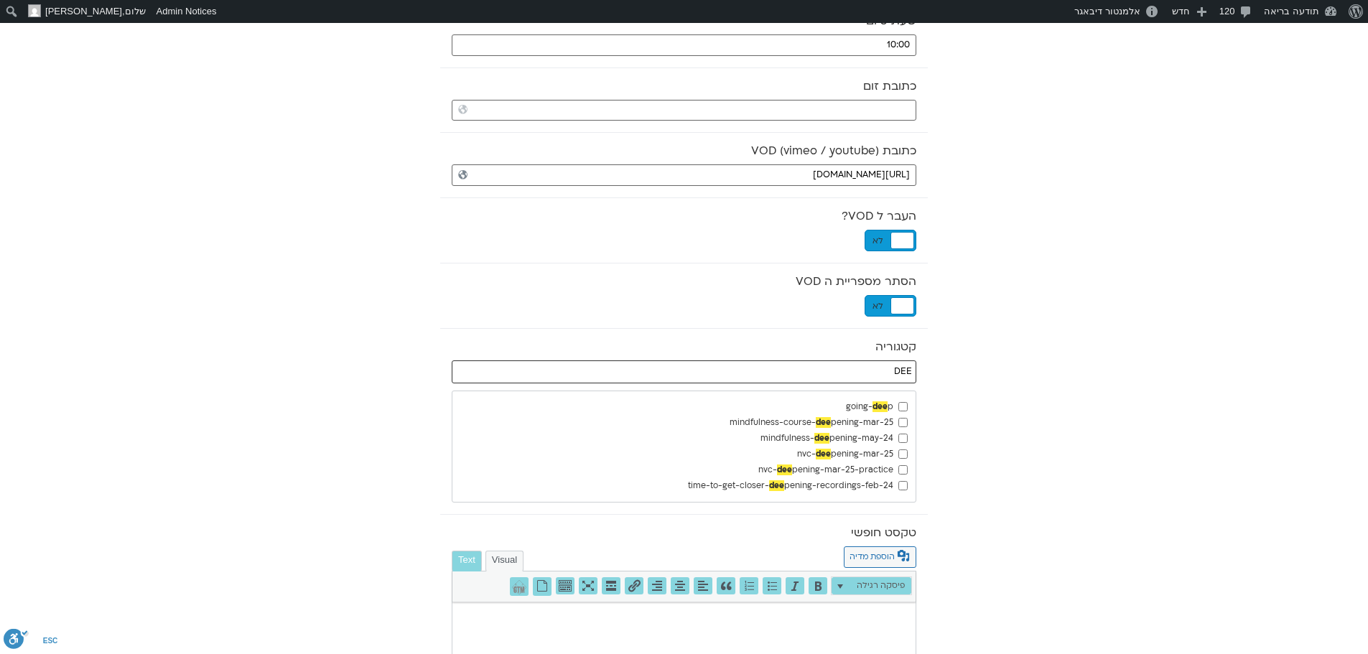
type input "DEE"
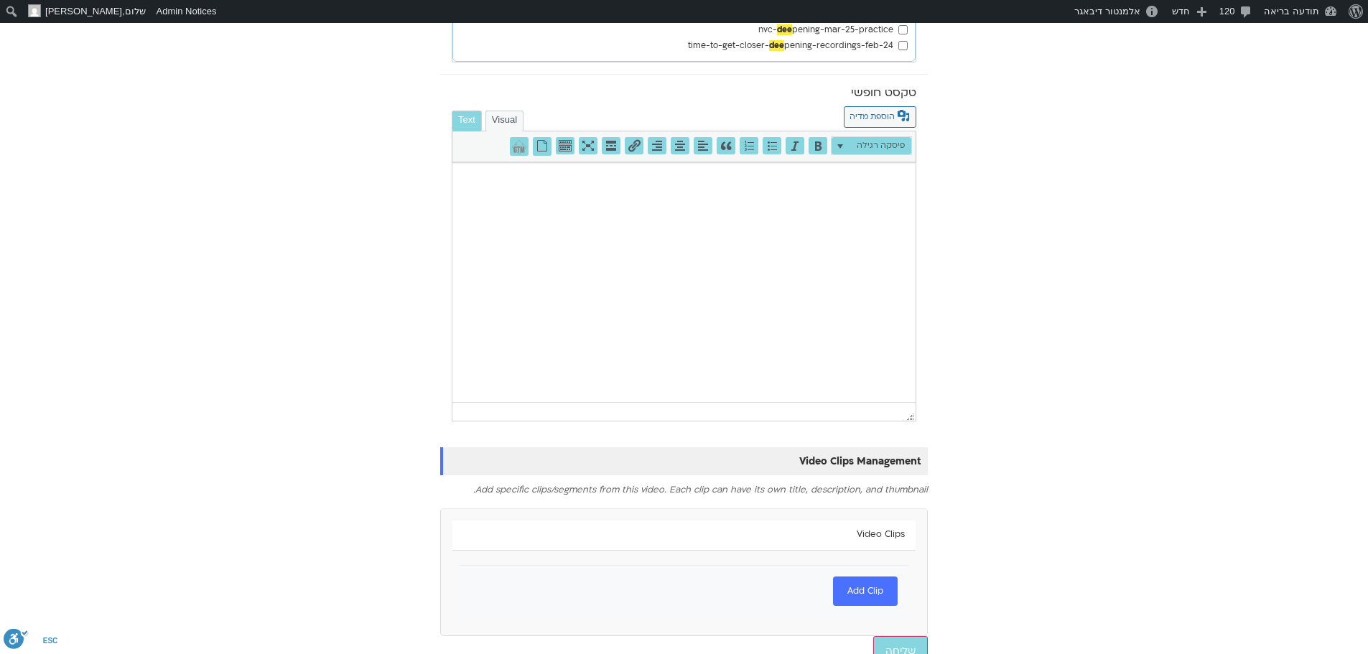
scroll to position [818, 0]
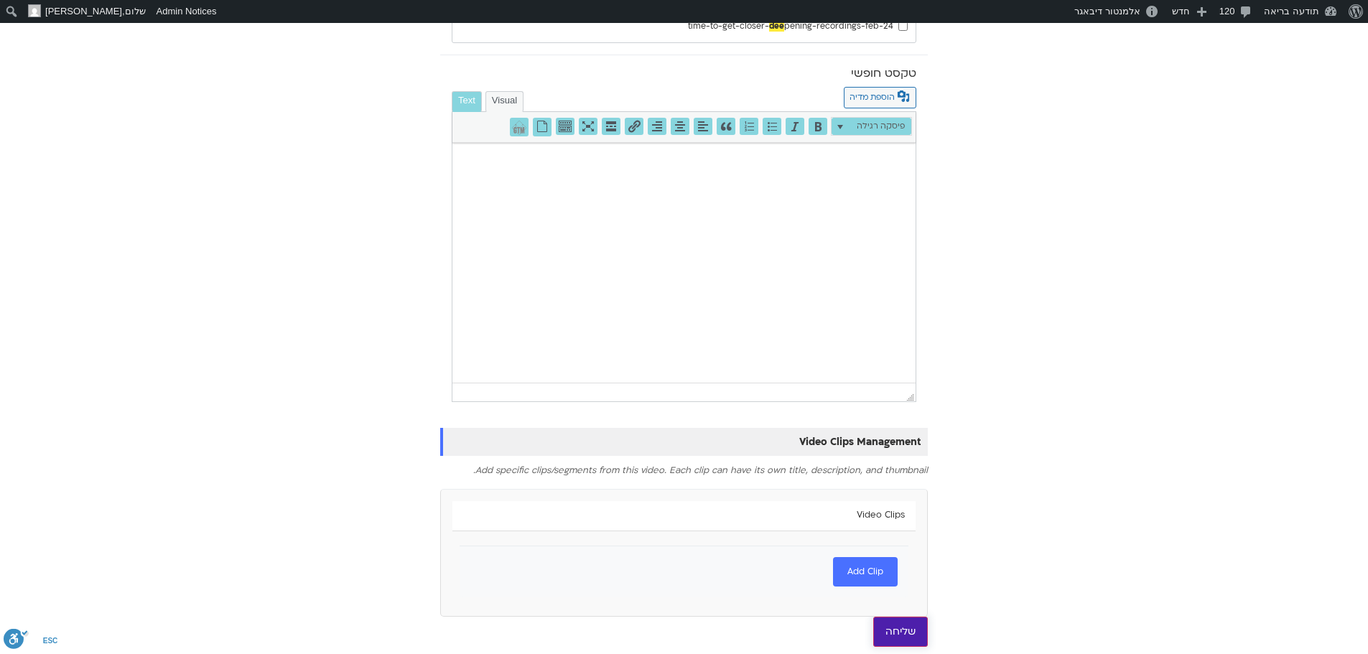
click at [899, 625] on input "שליחה" at bounding box center [900, 632] width 55 height 30
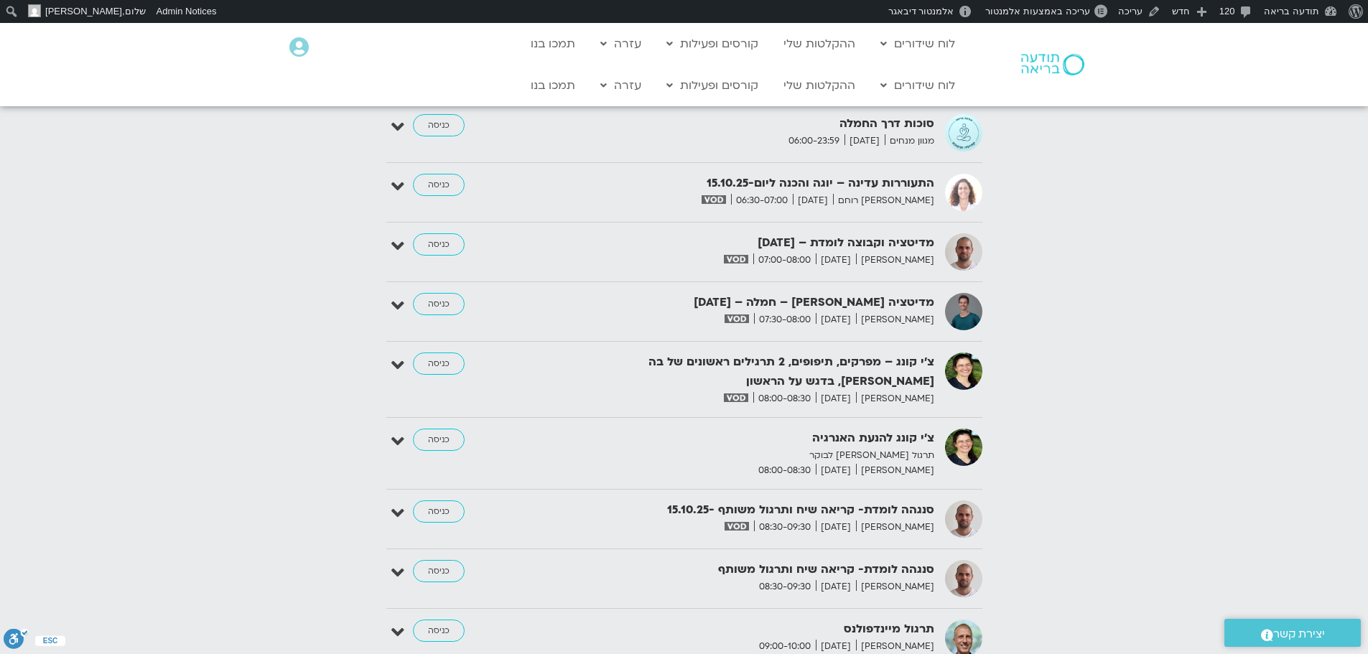
scroll to position [1752, 0]
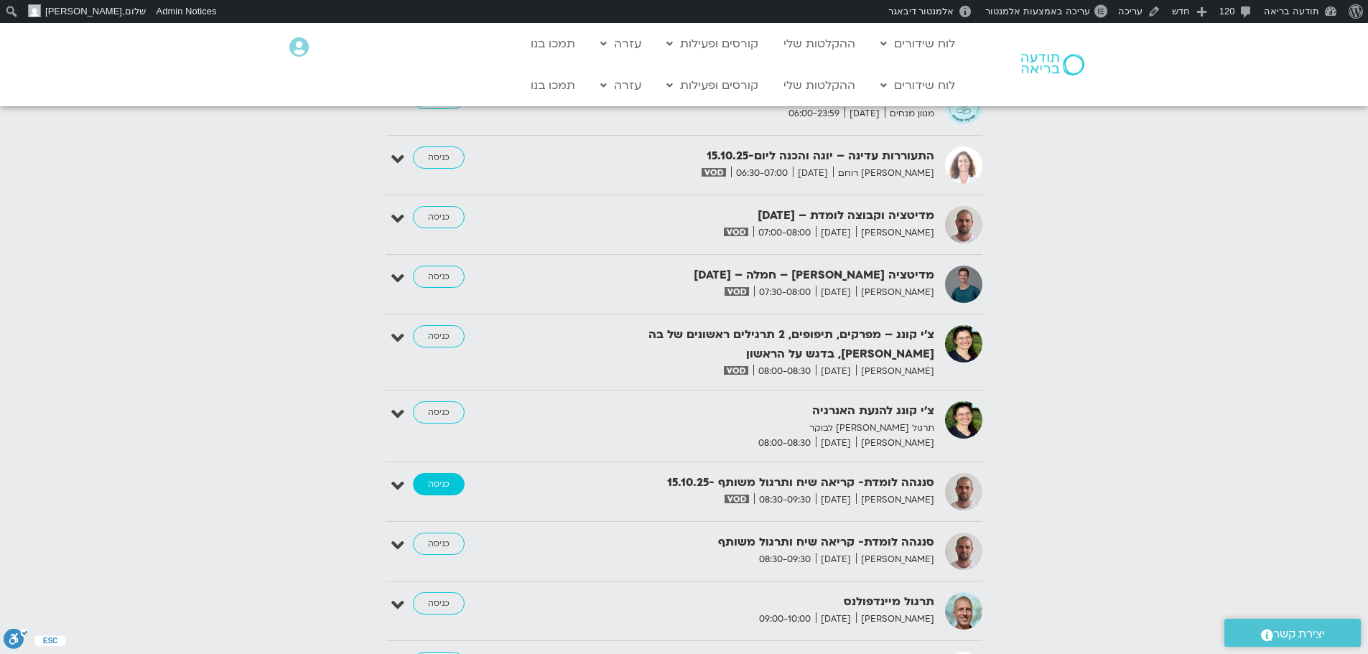
click at [447, 473] on link "כניסה" at bounding box center [439, 484] width 52 height 23
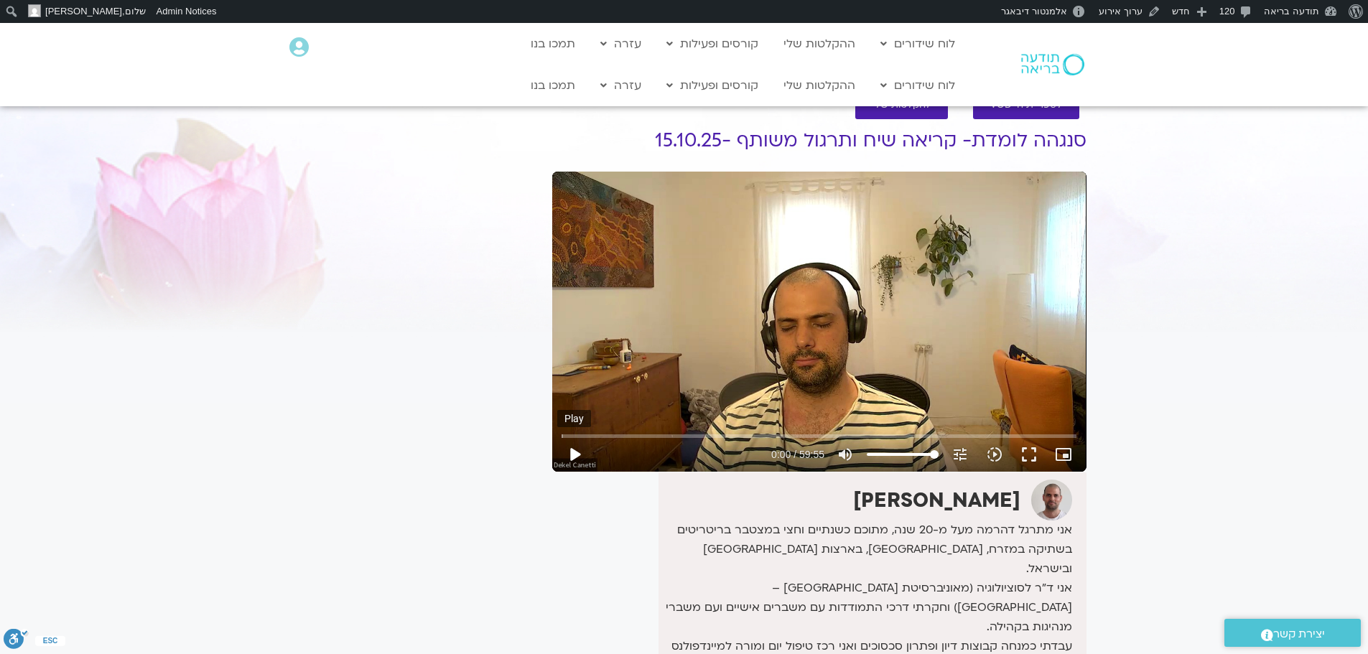
click at [574, 449] on button "play_arrow" at bounding box center [574, 454] width 34 height 34
click at [575, 457] on button "pause" at bounding box center [574, 454] width 34 height 34
type input "5.344427"
click at [831, 86] on link "ההקלטות שלי" at bounding box center [819, 85] width 86 height 27
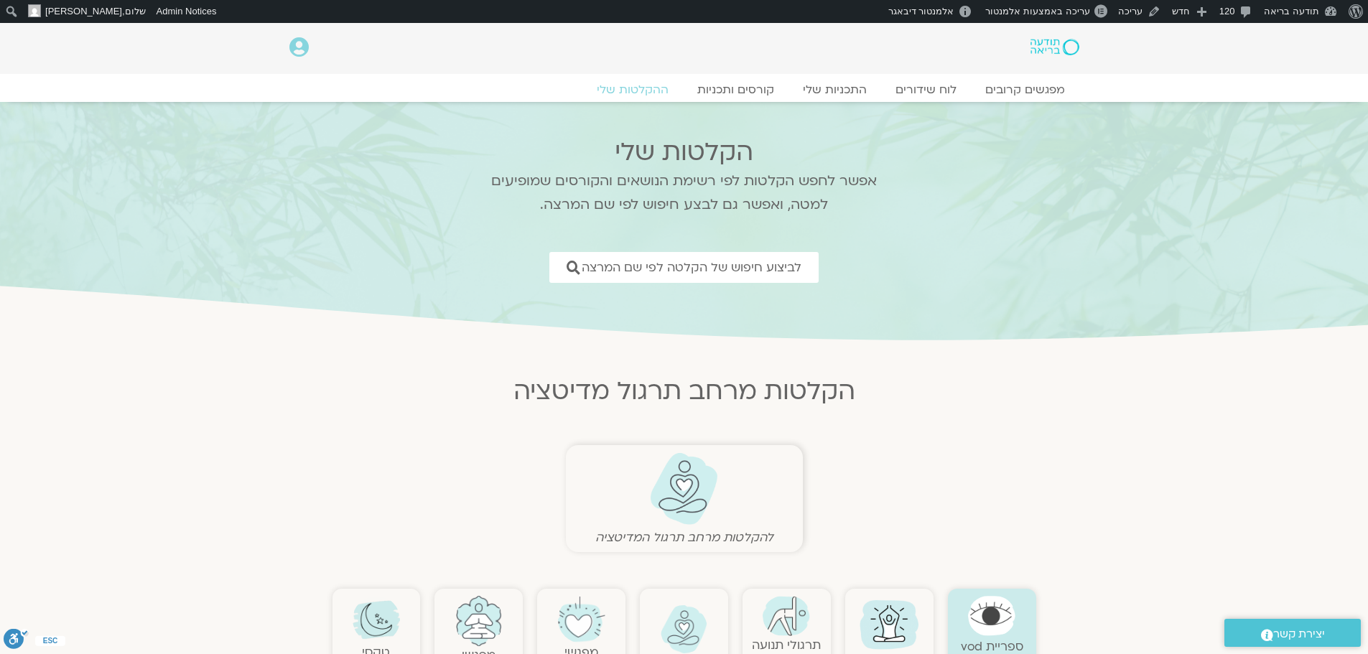
click at [1055, 48] on img at bounding box center [1054, 47] width 48 height 17
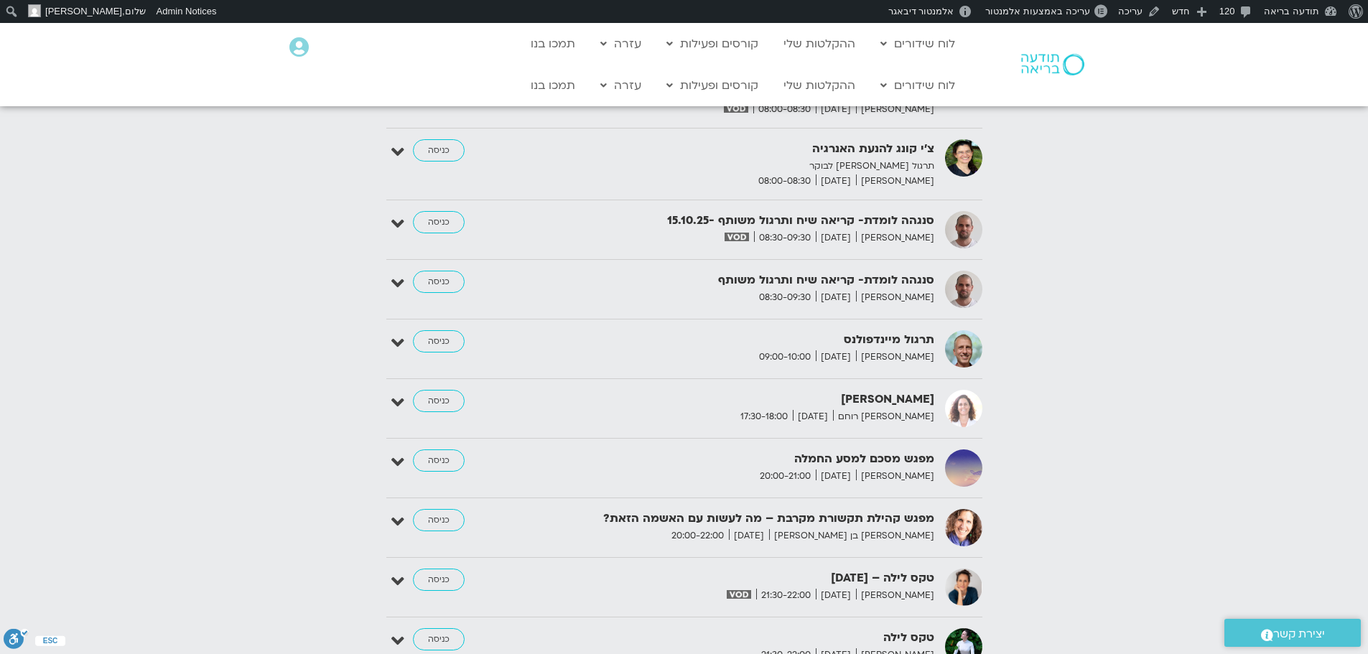
scroll to position [2010, 0]
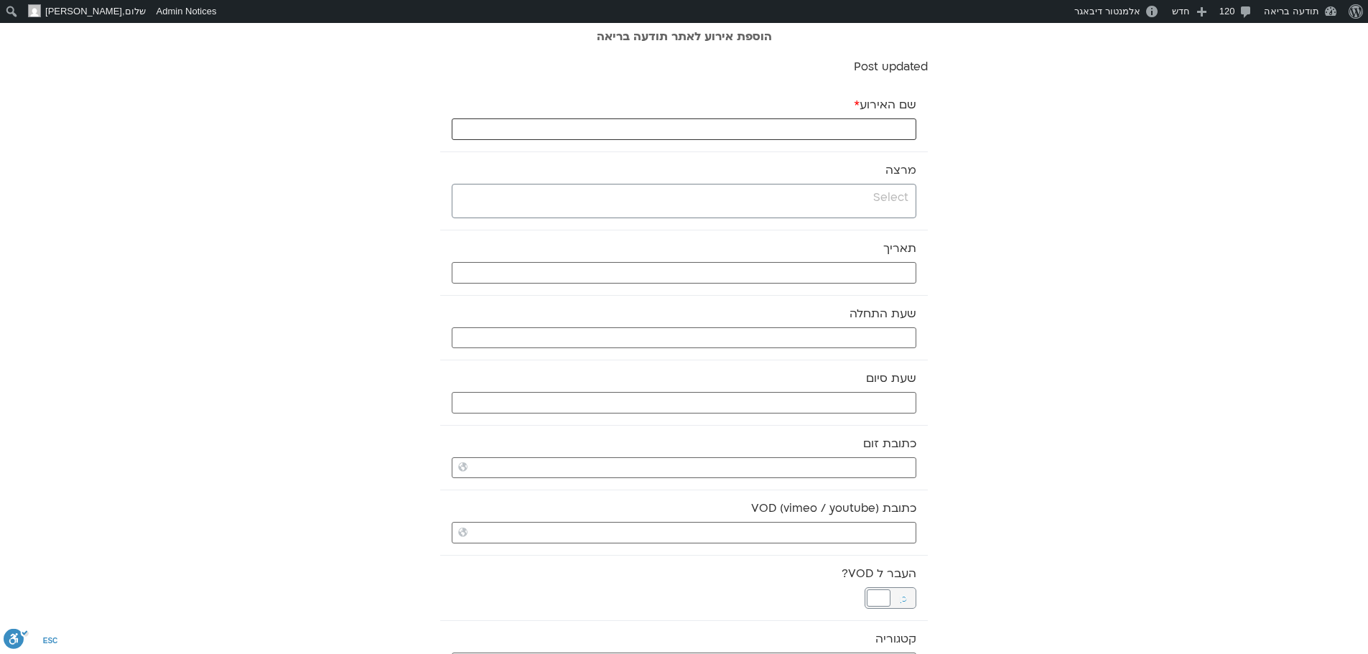
click at [851, 131] on input "שם האירוע *" at bounding box center [684, 129] width 464 height 22
paste input "מיינדפולנס ובודהיזם"
type input "מיינדפולנס ובודהיזם - 15.10.25"
click at [828, 202] on input "search" at bounding box center [682, 198] width 452 height 18
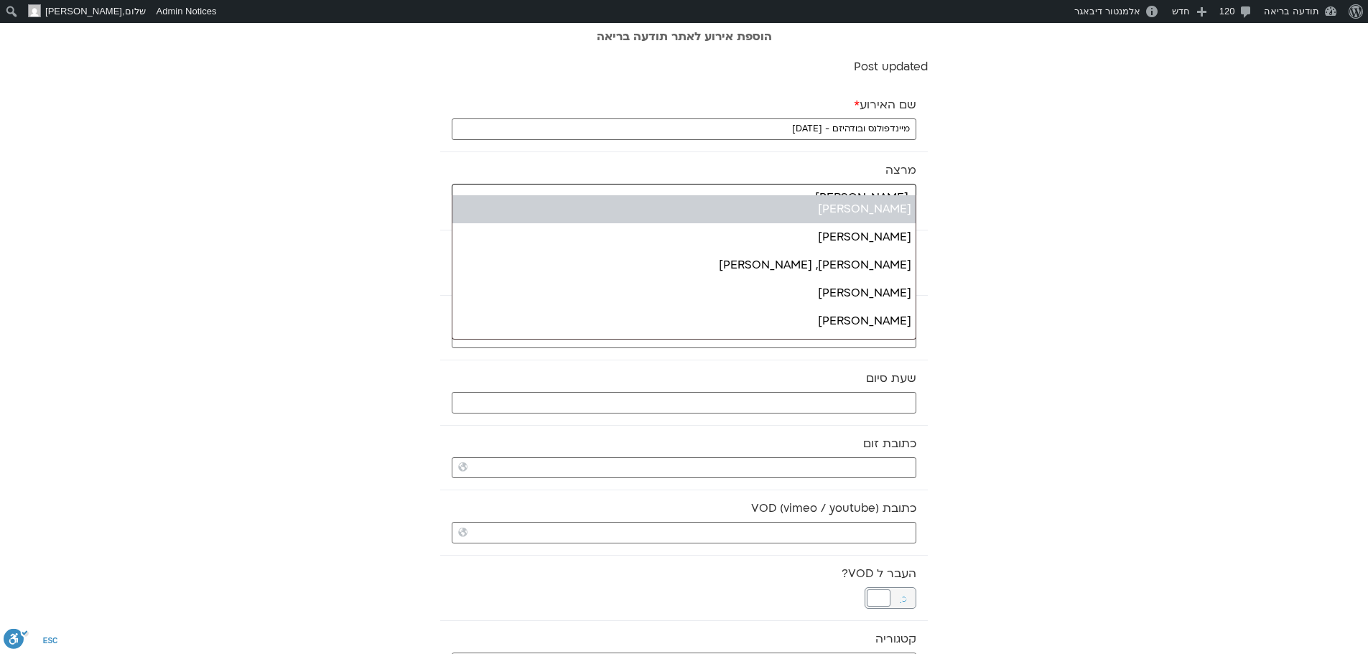
type input "רון כ"
select select "****"
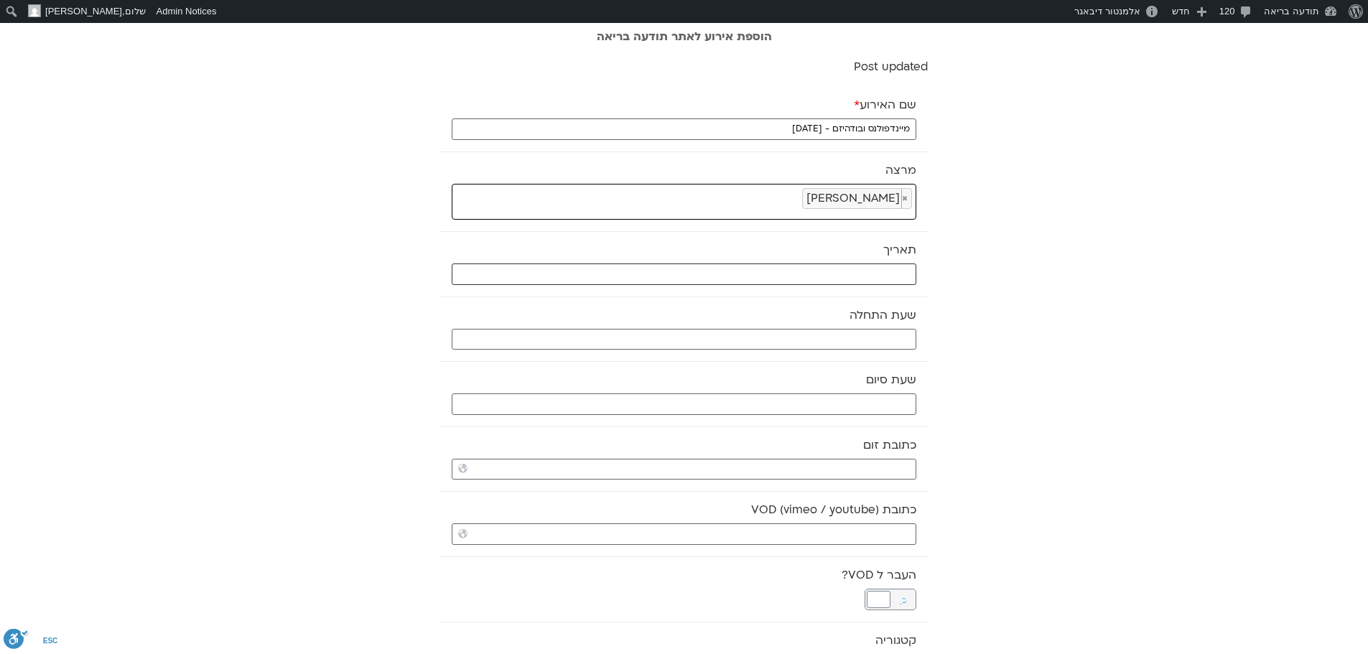
click at [836, 269] on input "text" at bounding box center [684, 274] width 464 height 22
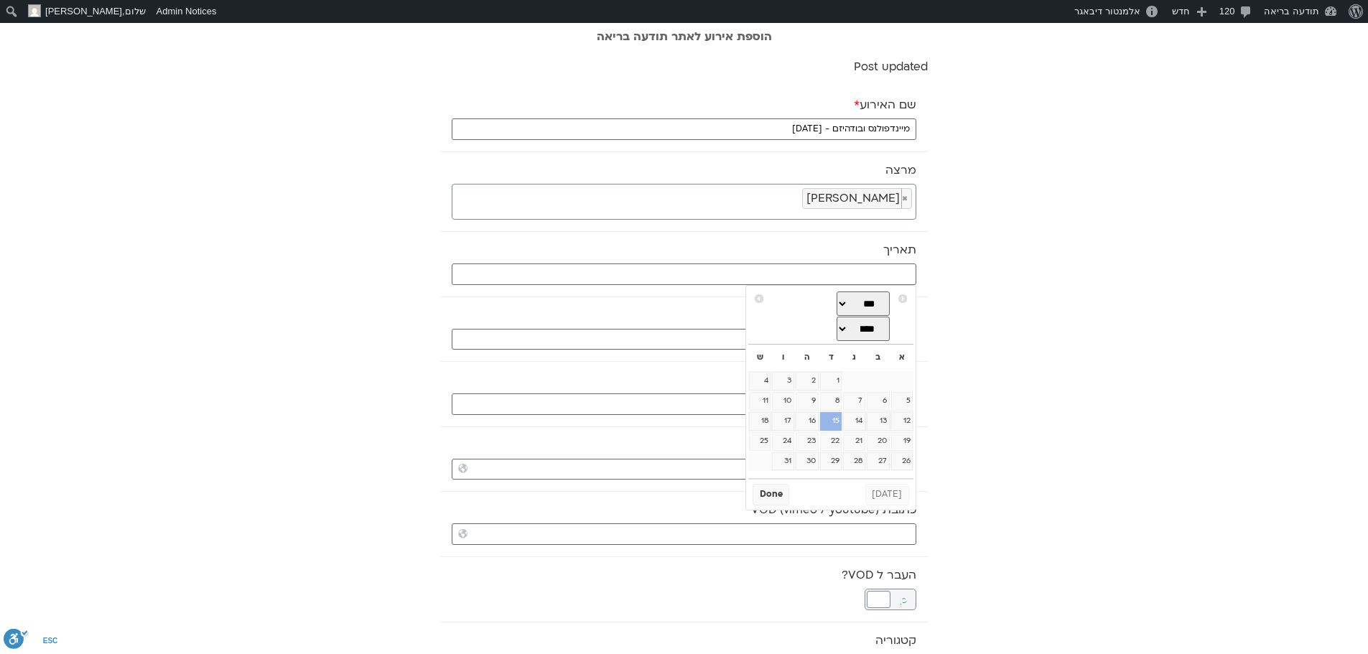
click at [834, 427] on link "15" at bounding box center [831, 421] width 22 height 19
type input "15/10/2025"
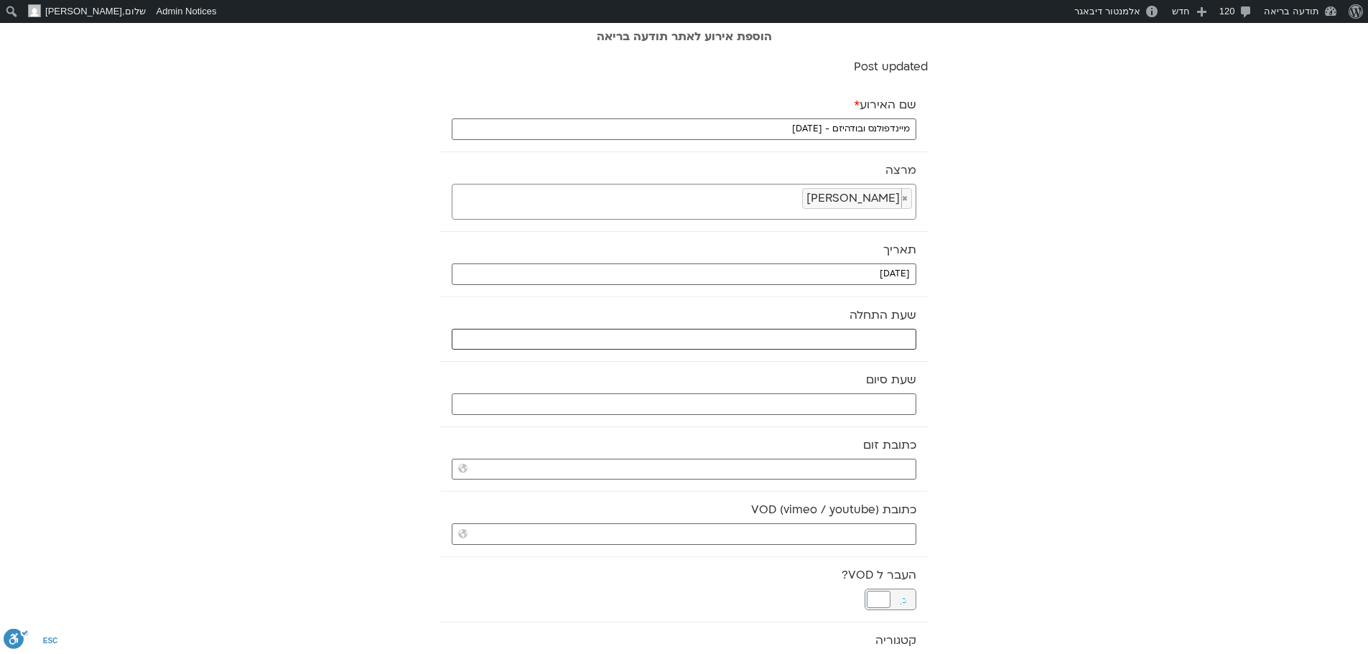
click at [840, 338] on input "text" at bounding box center [684, 340] width 464 height 22
click at [818, 393] on select "** ** ** ** ** ** ** ** ** ** ** ** ** ** ** ** ** ** ** ** ** ** ** **" at bounding box center [808, 390] width 47 height 24
type input "10:00"
select select "**"
click at [781, 430] on button "Select" at bounding box center [772, 426] width 40 height 22
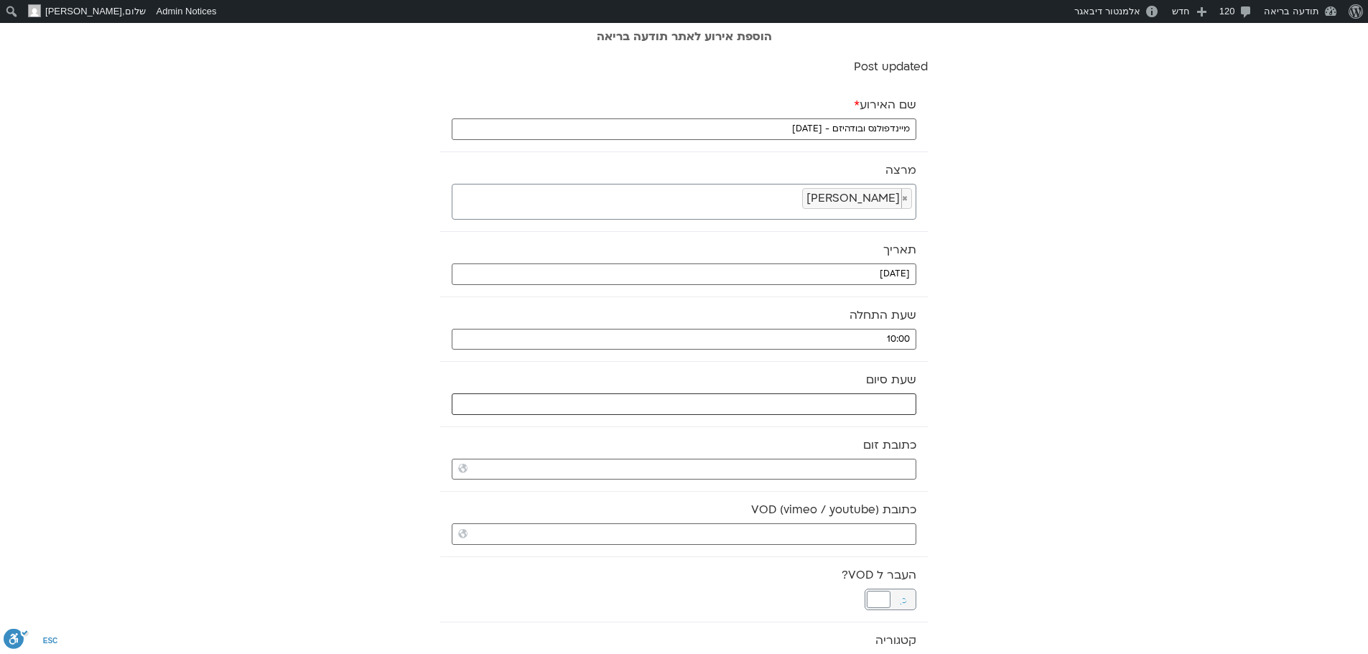
click at [806, 405] on input "text" at bounding box center [684, 404] width 464 height 22
drag, startPoint x: 820, startPoint y: 451, endPoint x: 818, endPoint y: 444, distance: 7.3
click at [820, 451] on select "** ** ** ** ** ** ** ** ** ** ** ** ** ** ** ** ** ** ** ** ** ** ** **" at bounding box center [808, 455] width 47 height 24
type input "11:00"
select select "**"
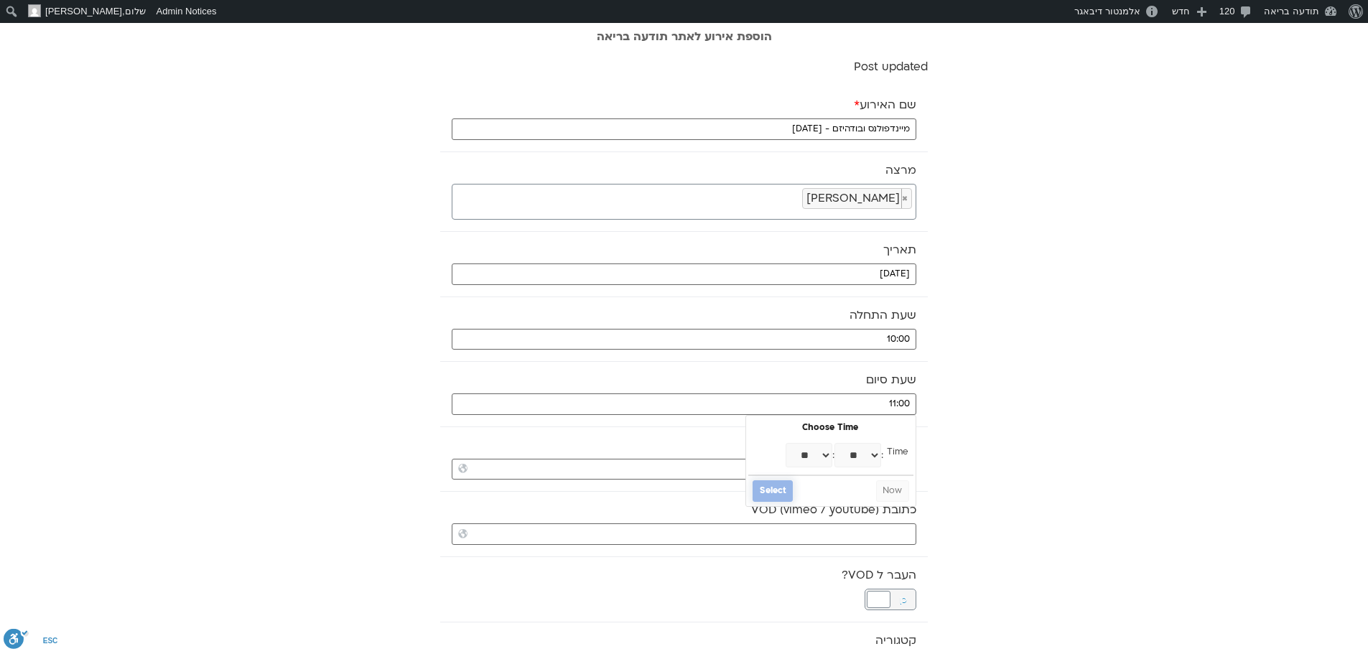
drag, startPoint x: 785, startPoint y: 492, endPoint x: 1085, endPoint y: 406, distance: 312.2
click at [785, 490] on button "Select" at bounding box center [772, 491] width 40 height 22
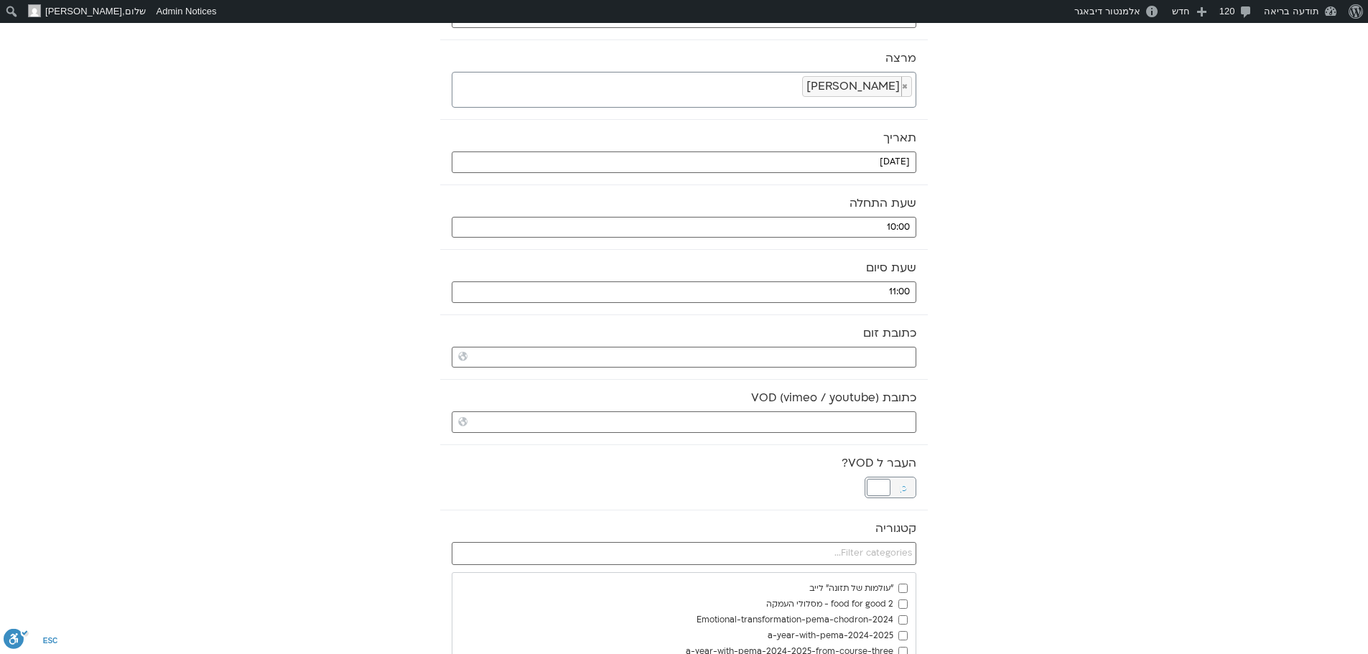
scroll to position [144, 0]
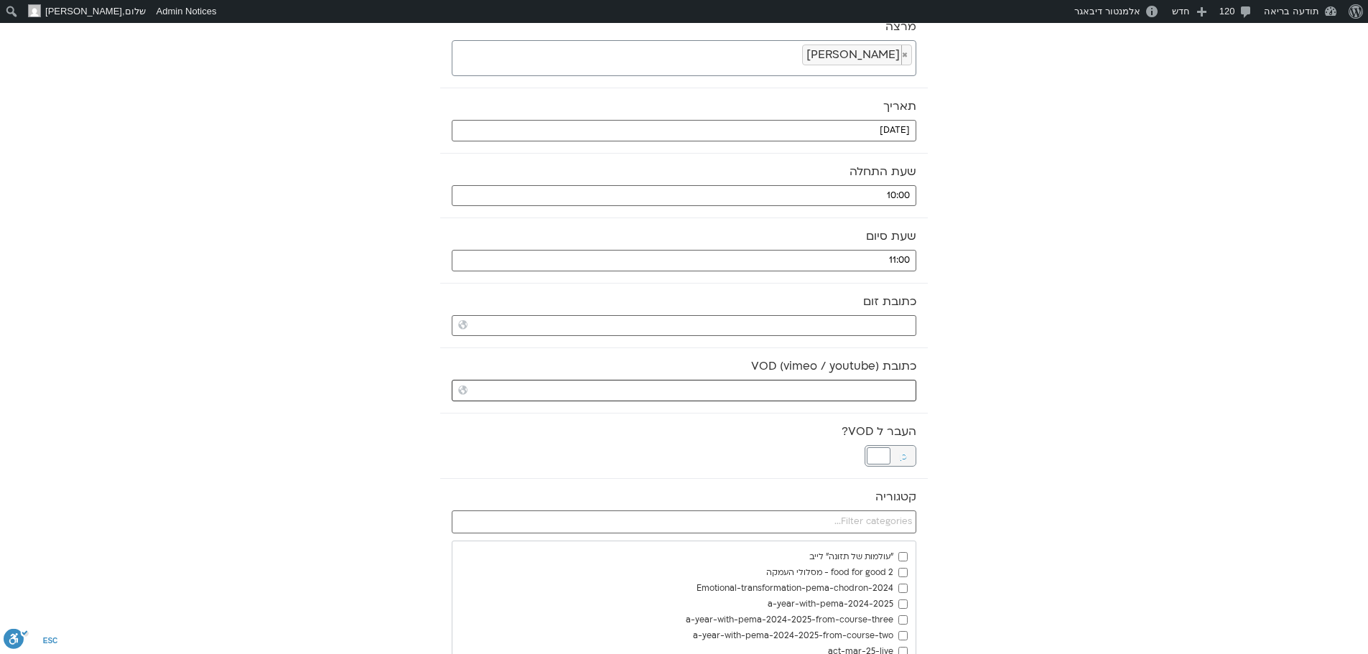
click at [749, 386] on input "כתובת VOD (vimeo / youtube)" at bounding box center [684, 391] width 464 height 22
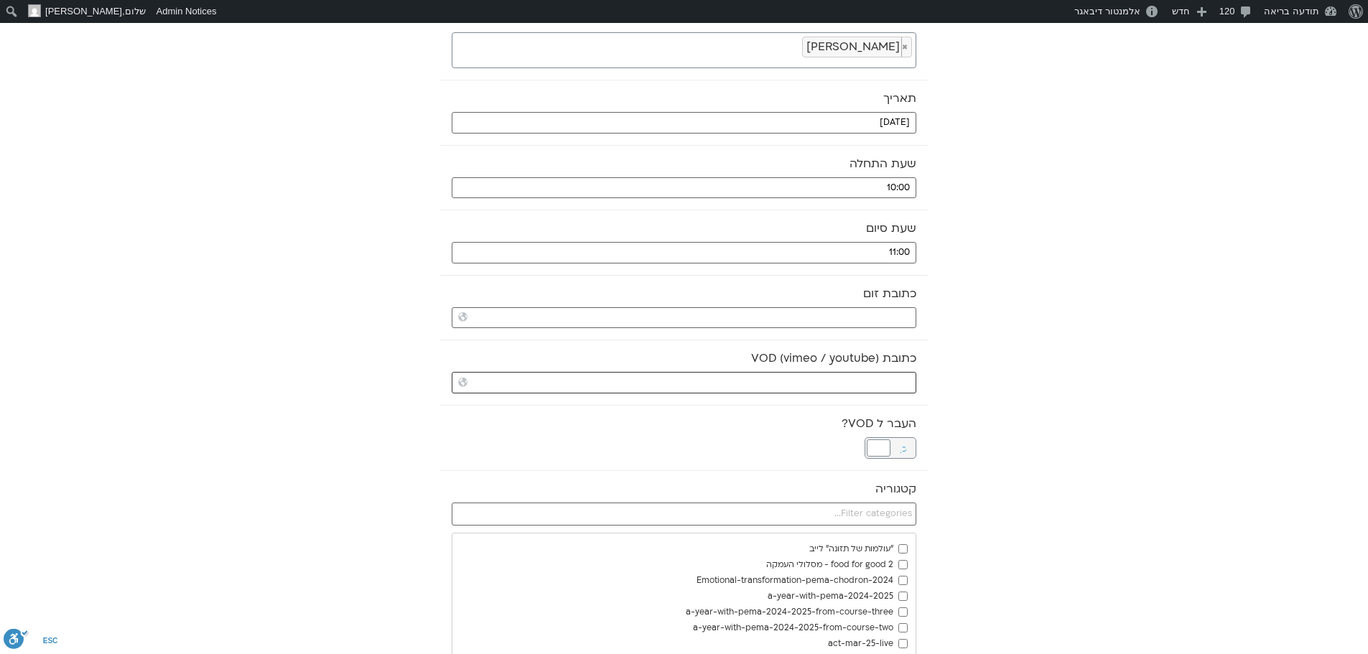
paste input "https://stream.mux.com/upBaglrbg02v02RRD7nwWPp026hmu6RaBtnGL5YfFtts5E.m3u8"
type input "https://stream.mux.com/upBaglrbg02v02RRD7nwWPp026hmu6RaBtnGL5YfFtts5E.m3u8"
drag, startPoint x: 877, startPoint y: 451, endPoint x: 876, endPoint y: 471, distance: 20.2
click at [878, 451] on div at bounding box center [878, 449] width 24 height 17
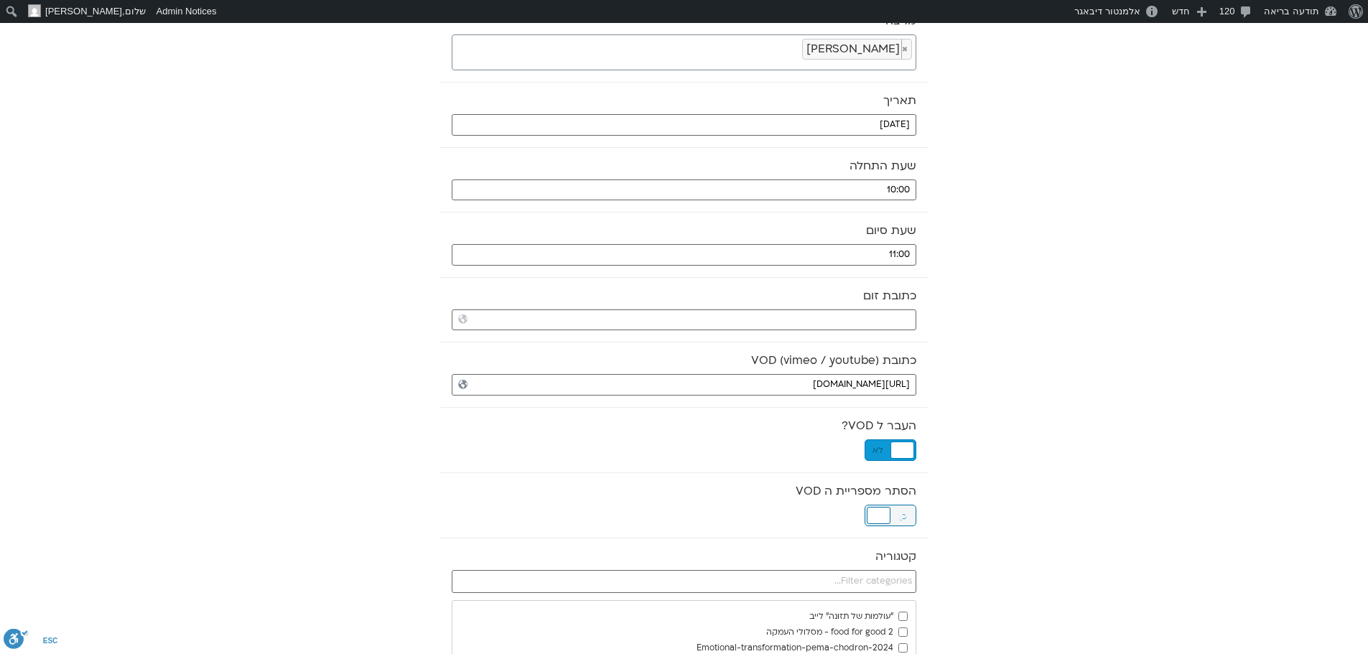
click at [883, 512] on div at bounding box center [878, 515] width 24 height 17
click at [869, 579] on input "text" at bounding box center [684, 581] width 464 height 23
type input "DEE"
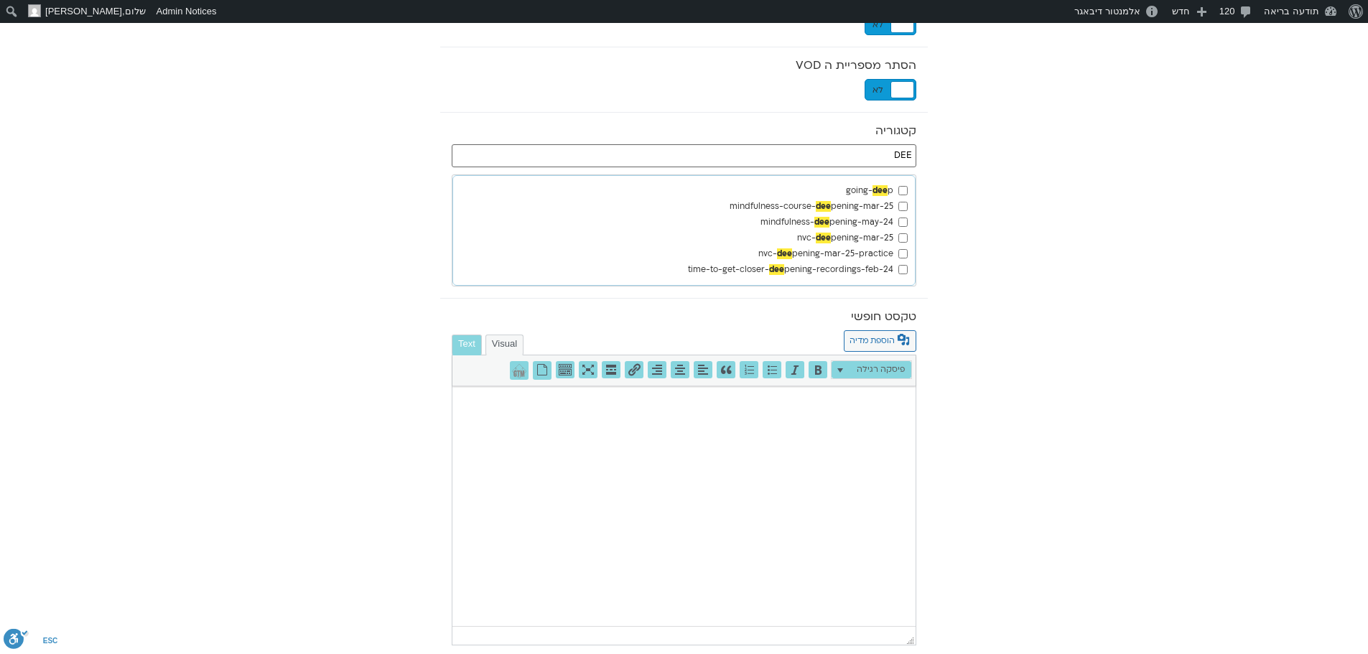
scroll to position [818, 0]
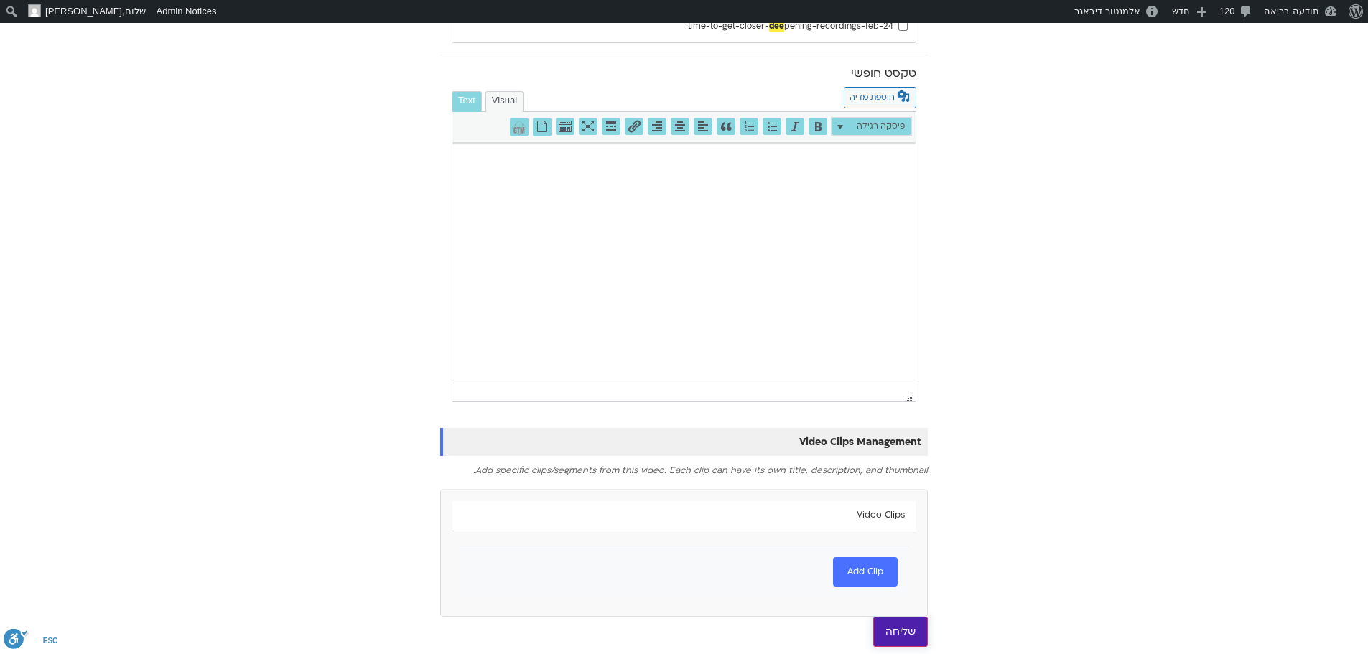
click at [917, 630] on input "שליחה" at bounding box center [900, 632] width 55 height 30
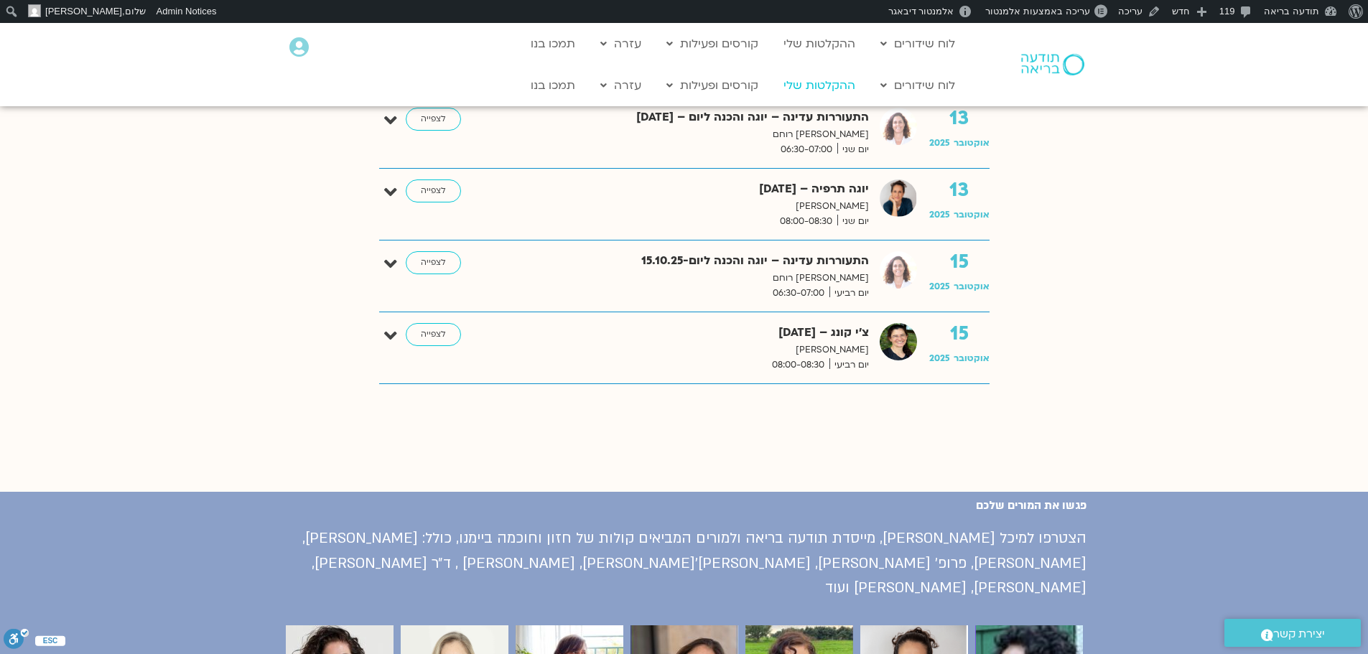
scroll to position [1292, 0]
click at [833, 85] on link "ההקלטות שלי" at bounding box center [819, 85] width 86 height 27
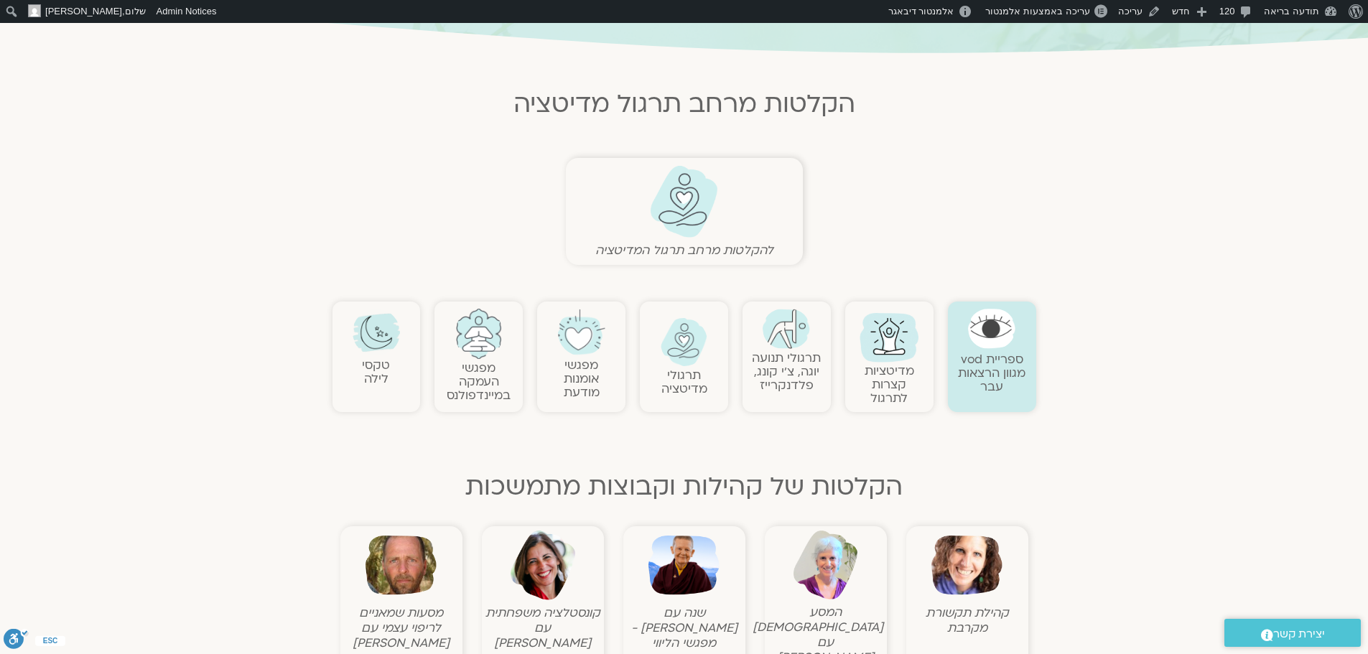
click at [785, 344] on img at bounding box center [785, 329] width 47 height 40
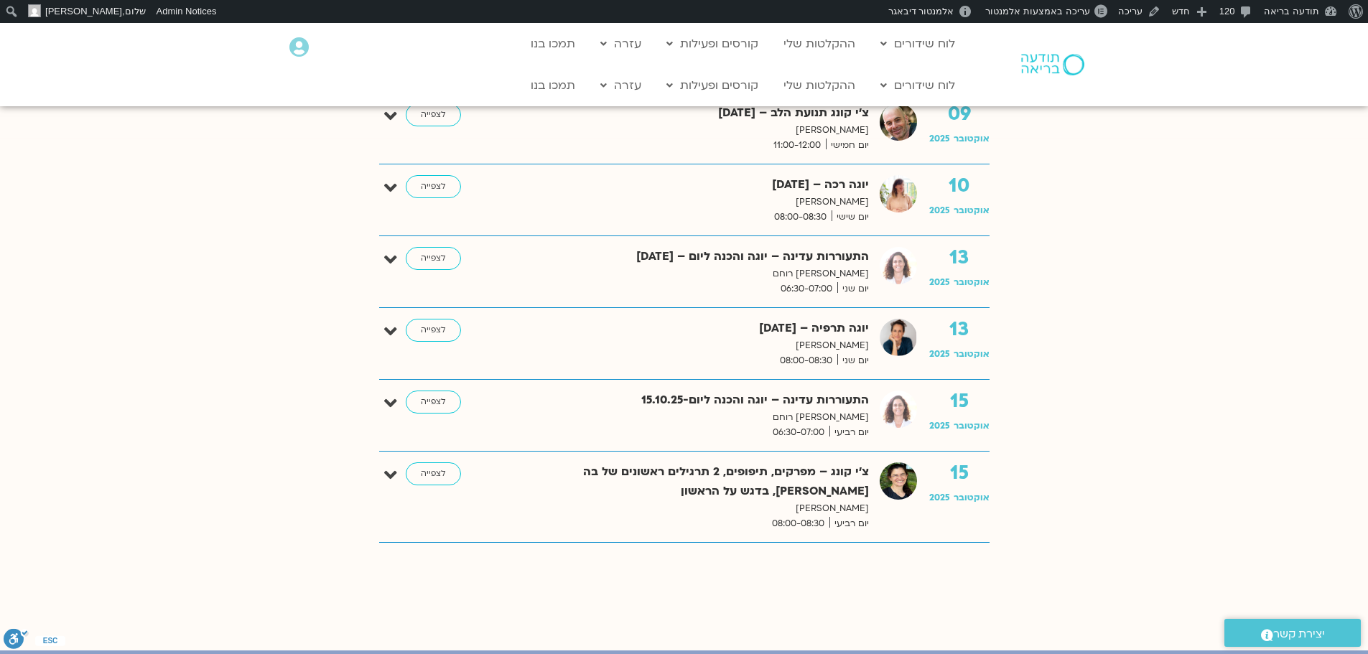
scroll to position [1292, 0]
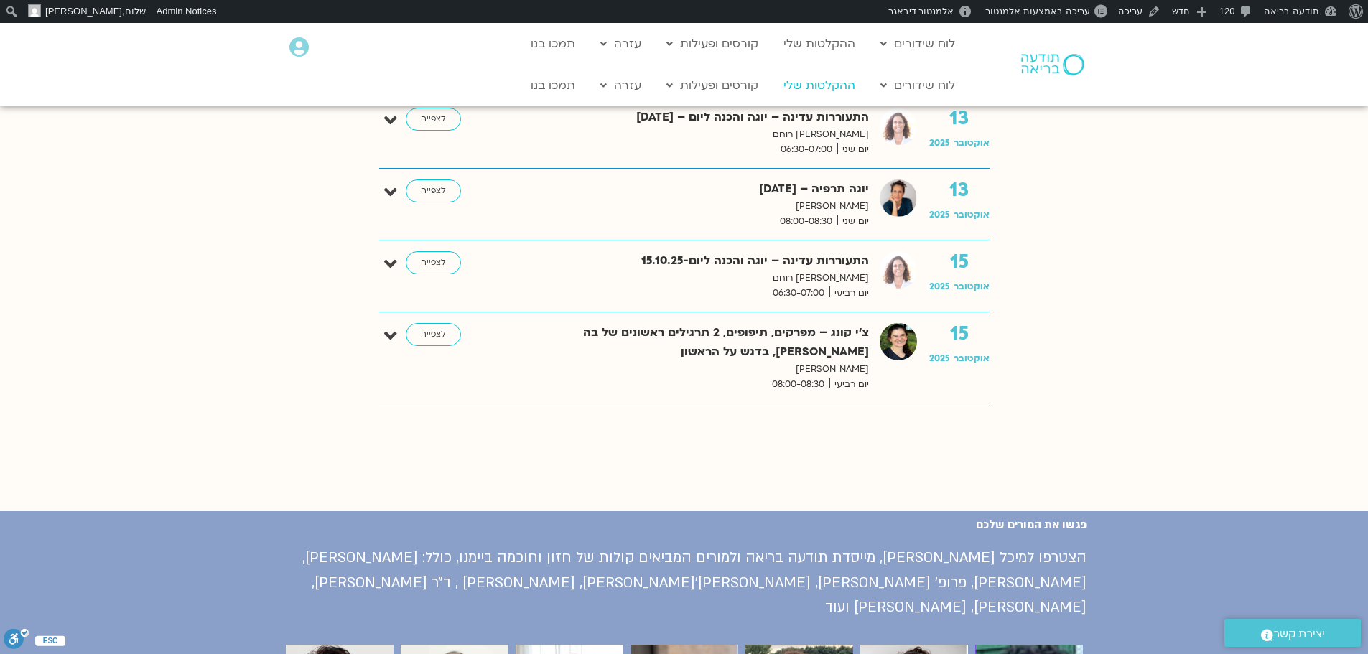
click at [821, 84] on link "ההקלטות שלי" at bounding box center [819, 85] width 86 height 27
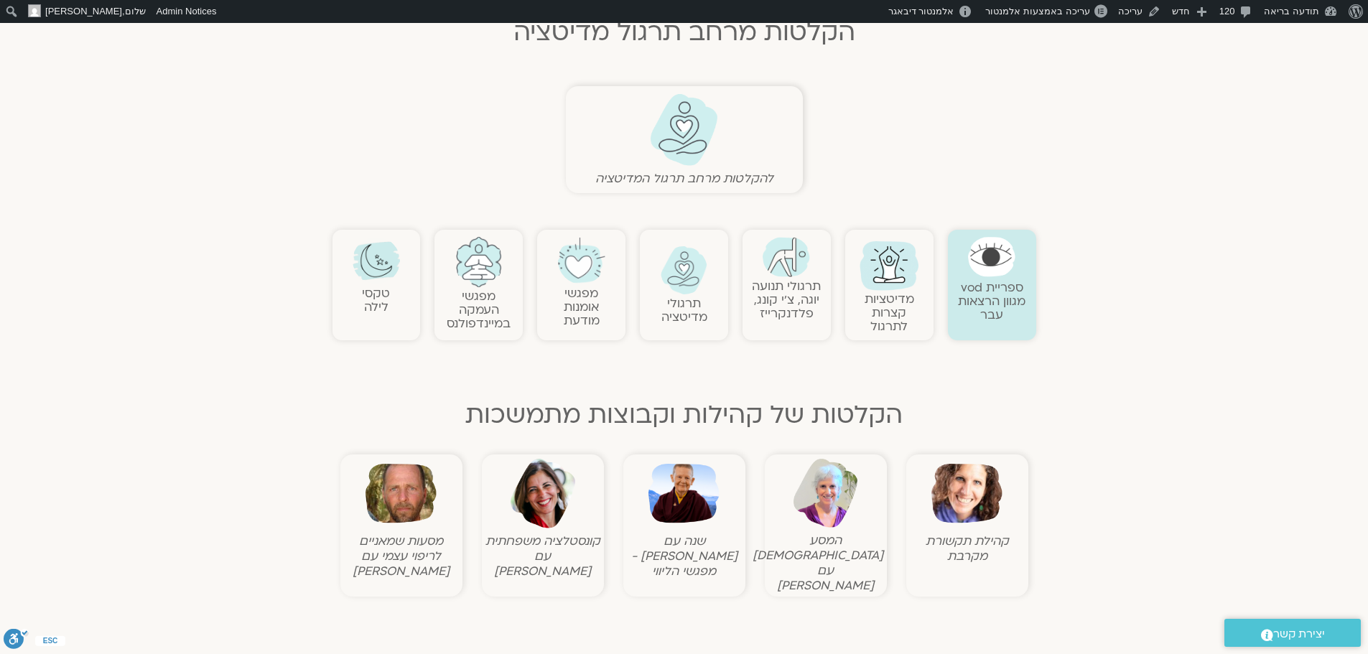
click at [483, 277] on img at bounding box center [478, 262] width 47 height 50
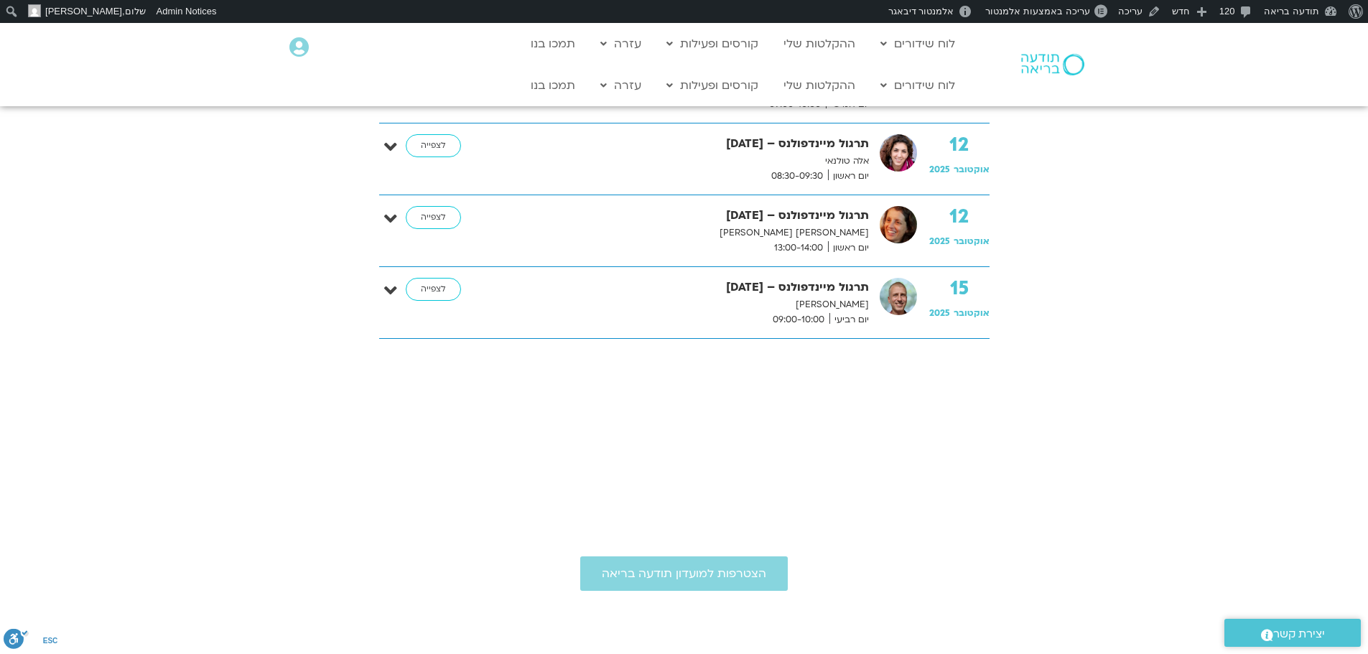
scroll to position [574, 0]
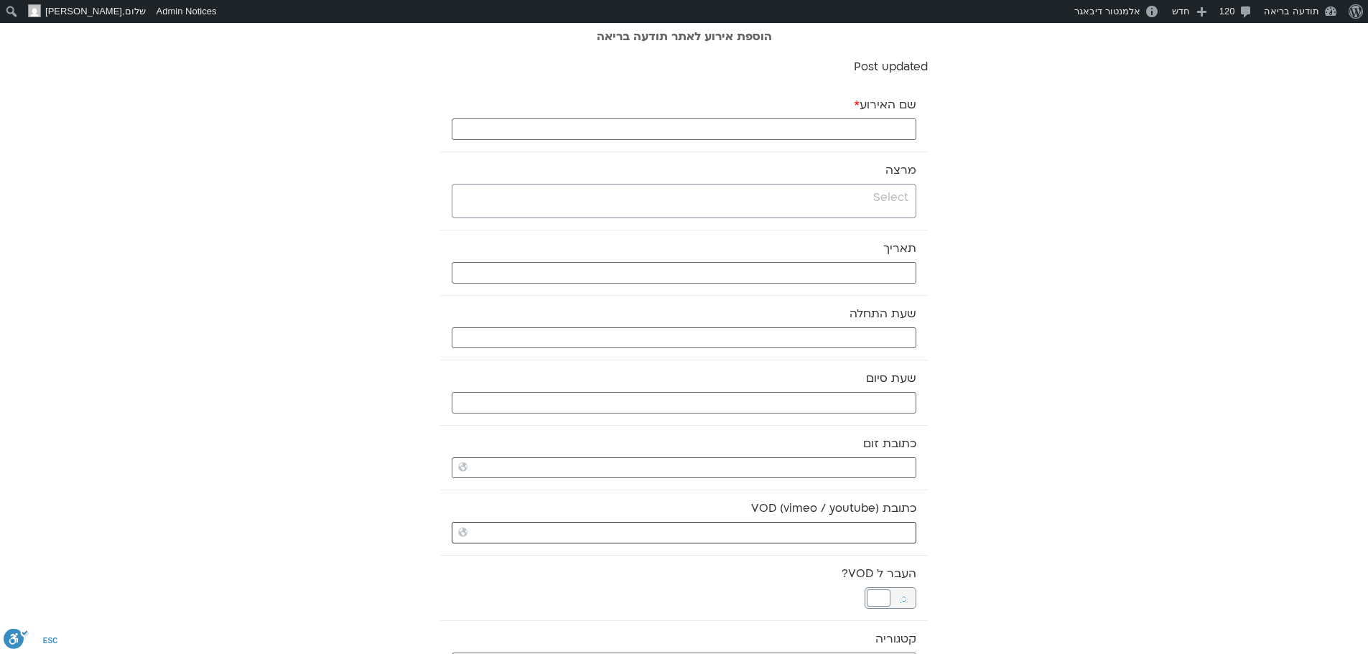
click at [798, 533] on input "כתובת VOD (vimeo / youtube)" at bounding box center [684, 533] width 464 height 22
paste input "https://stream.mux.com/QE9xKrbdMQ65ciMv6F5eTsV8QiilWi01fB3J57xNOQmE.m3u8"
type input "https://stream.mux.com/QE9xKrbdMQ65ciMv6F5eTsV8QiilWi01fB3J57xNOQmE.m3u8"
click at [864, 200] on input "search" at bounding box center [682, 198] width 452 height 18
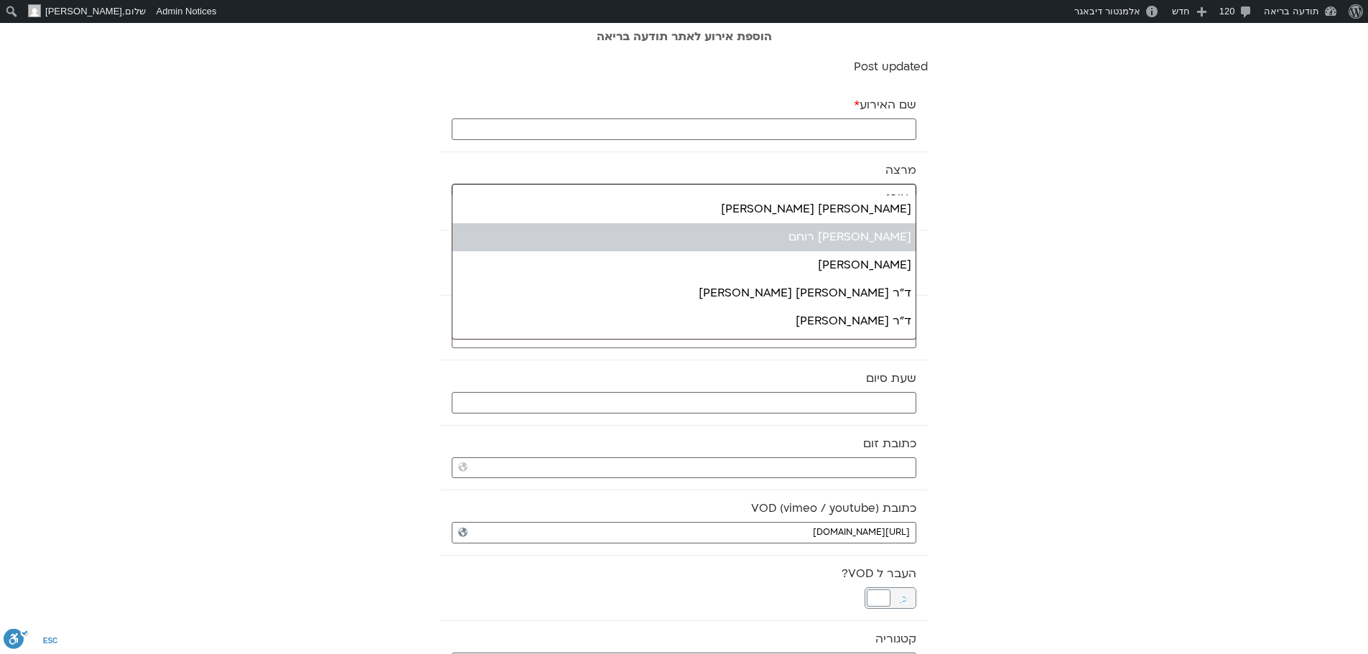
type input "אורנ"
select select "*****"
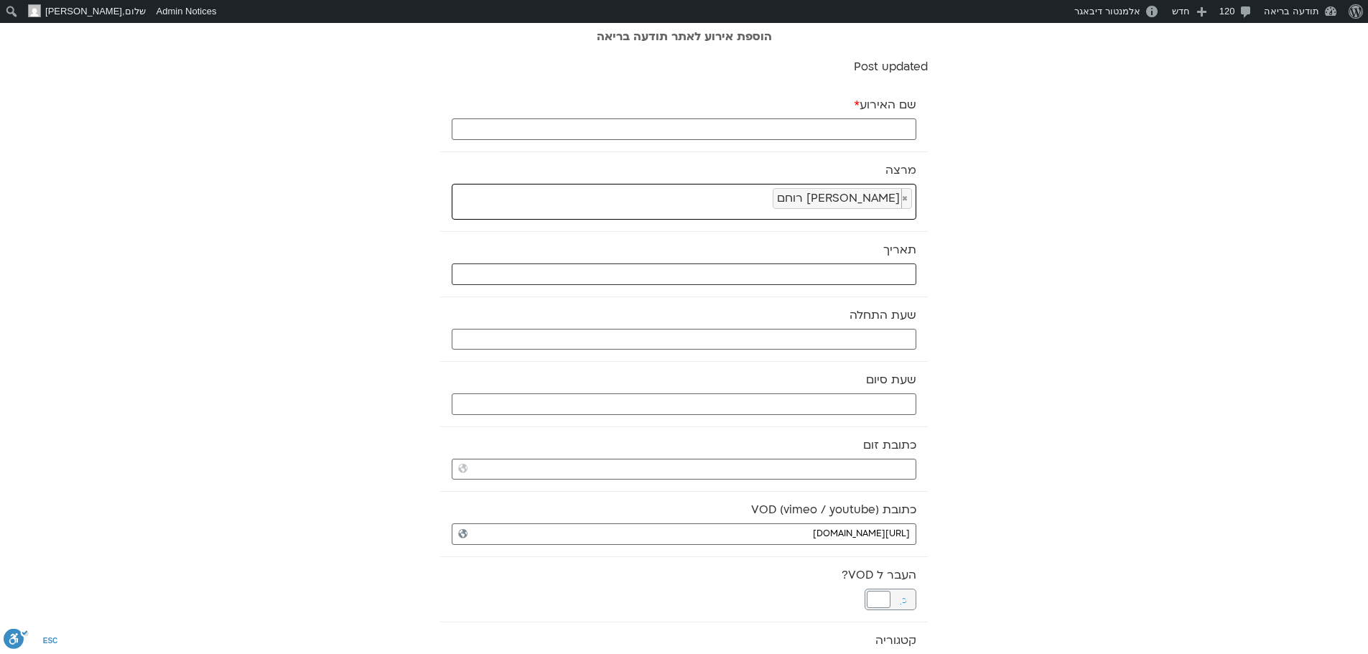
click at [849, 275] on input "text" at bounding box center [684, 274] width 464 height 22
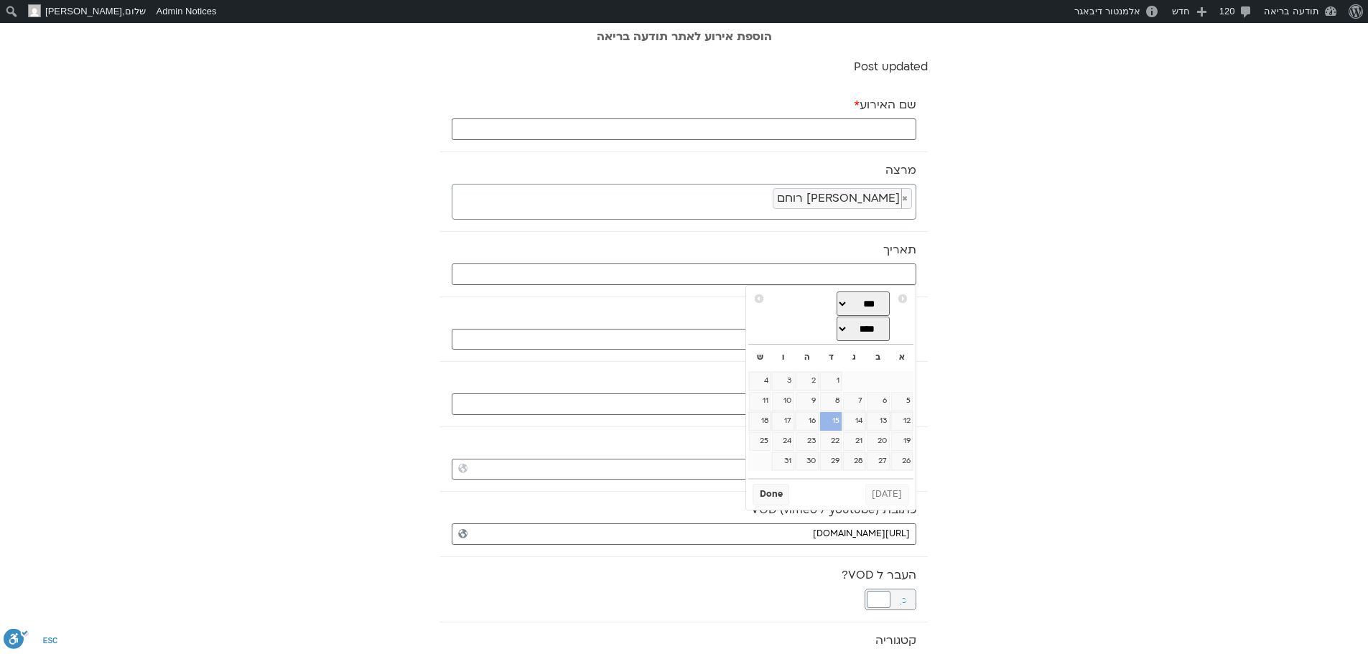
click at [836, 431] on link "15" at bounding box center [831, 421] width 22 height 19
type input "15/10/2025"
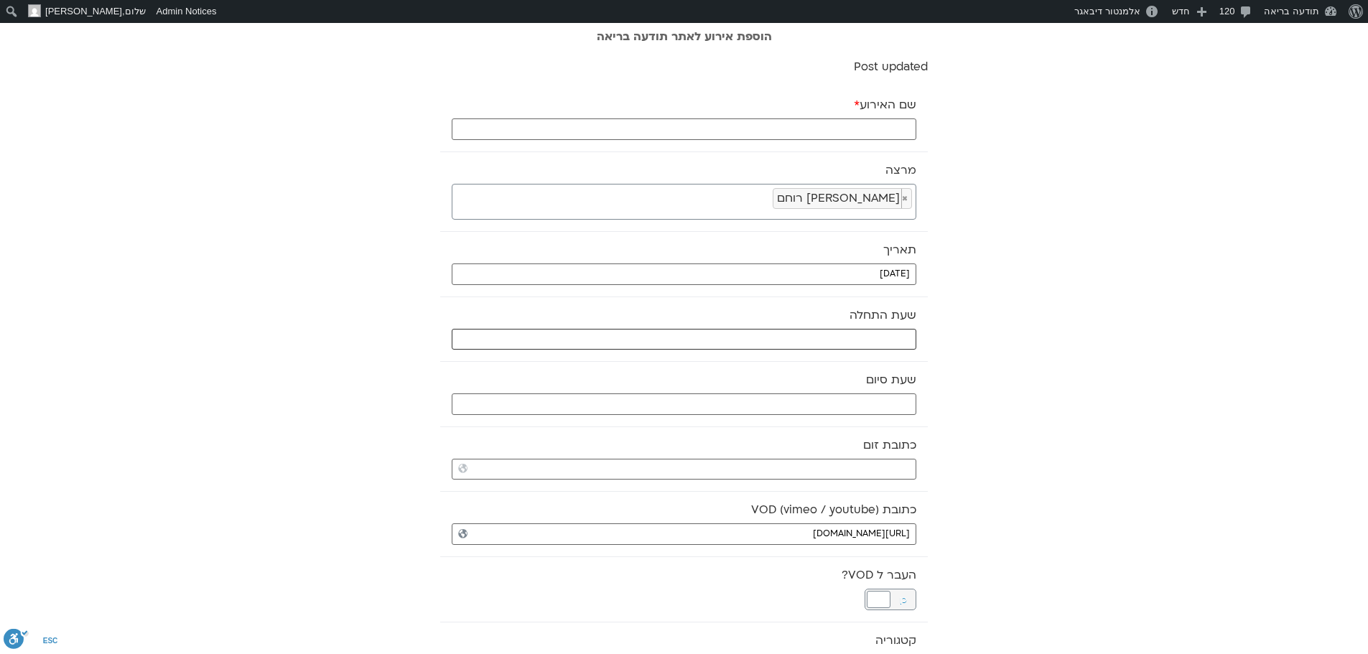
click at [878, 337] on input "text" at bounding box center [684, 340] width 464 height 22
click at [813, 391] on select "** ** ** ** ** ** ** ** ** ** ** ** ** ** ** ** ** ** ** ** ** ** ** **" at bounding box center [808, 390] width 47 height 24
type input "17:00"
select select "**"
click at [854, 393] on select "** ** ** ** ** ** ** ** ** ** ** ** ** ** ** ** ** ** ** ** ** ** ** ** ** ** *…" at bounding box center [857, 390] width 47 height 24
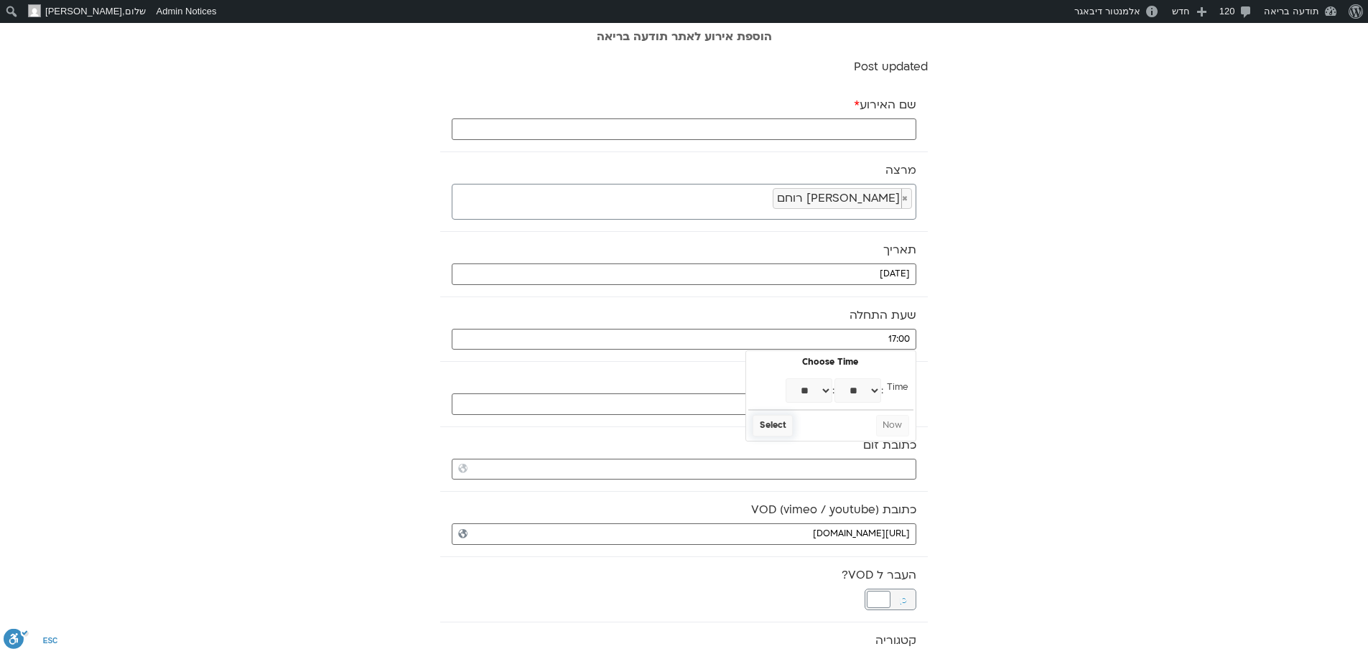
click at [778, 428] on button "Select" at bounding box center [772, 426] width 40 height 22
type input "17:30"
select select "**"
click at [799, 402] on input "text" at bounding box center [684, 404] width 464 height 22
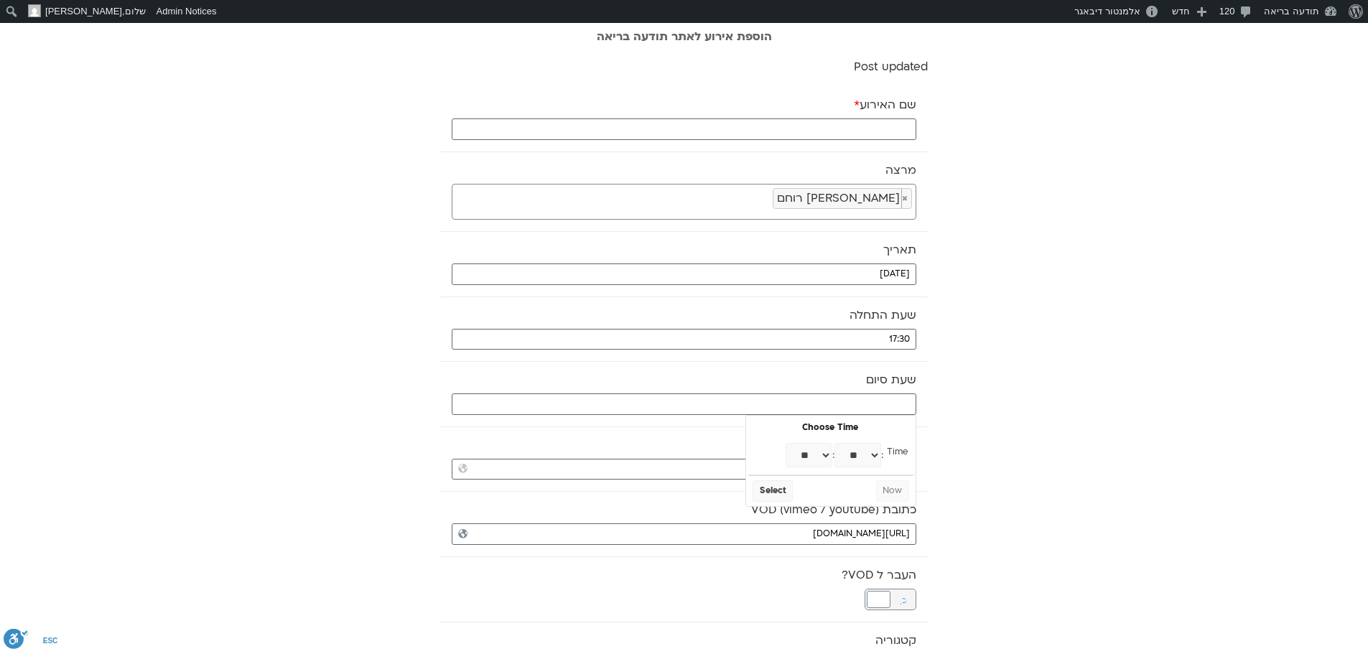
click at [820, 452] on select "** ** ** ** ** ** ** ** ** ** ** ** ** ** ** ** ** ** ** ** ** ** ** **" at bounding box center [808, 455] width 47 height 24
select select "**"
type input "18:00"
click at [774, 492] on button "Select" at bounding box center [772, 491] width 40 height 22
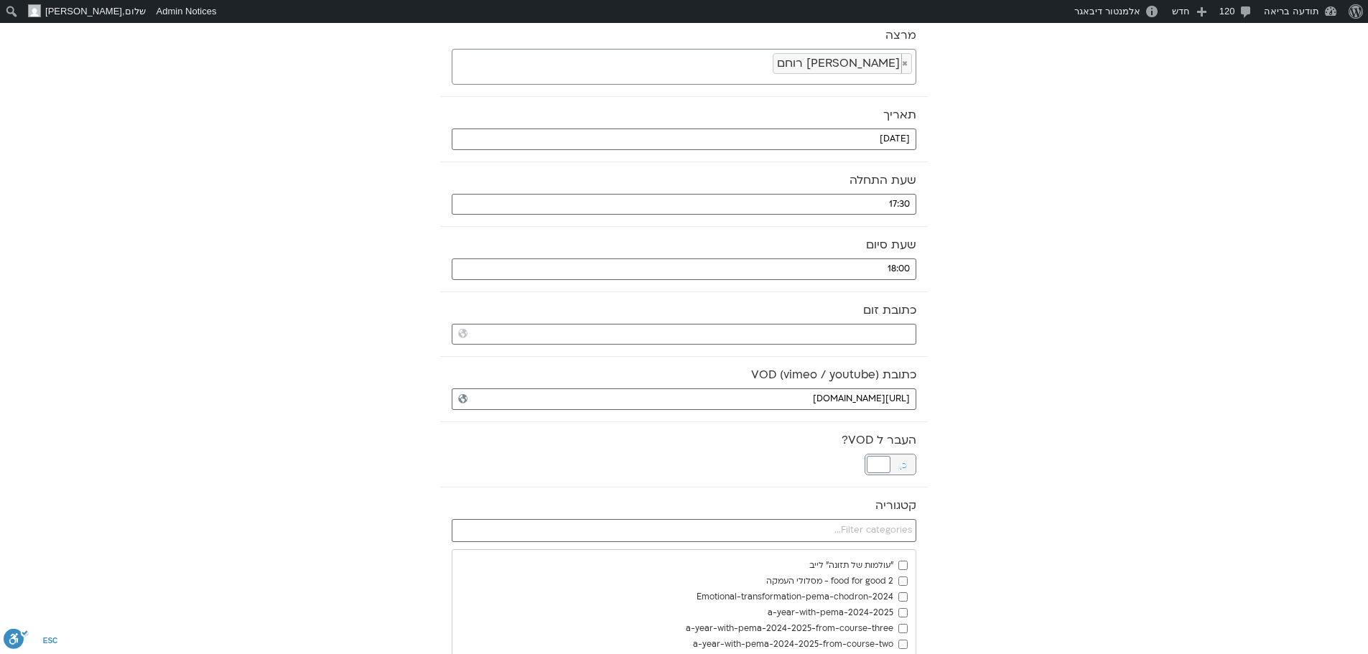
scroll to position [144, 0]
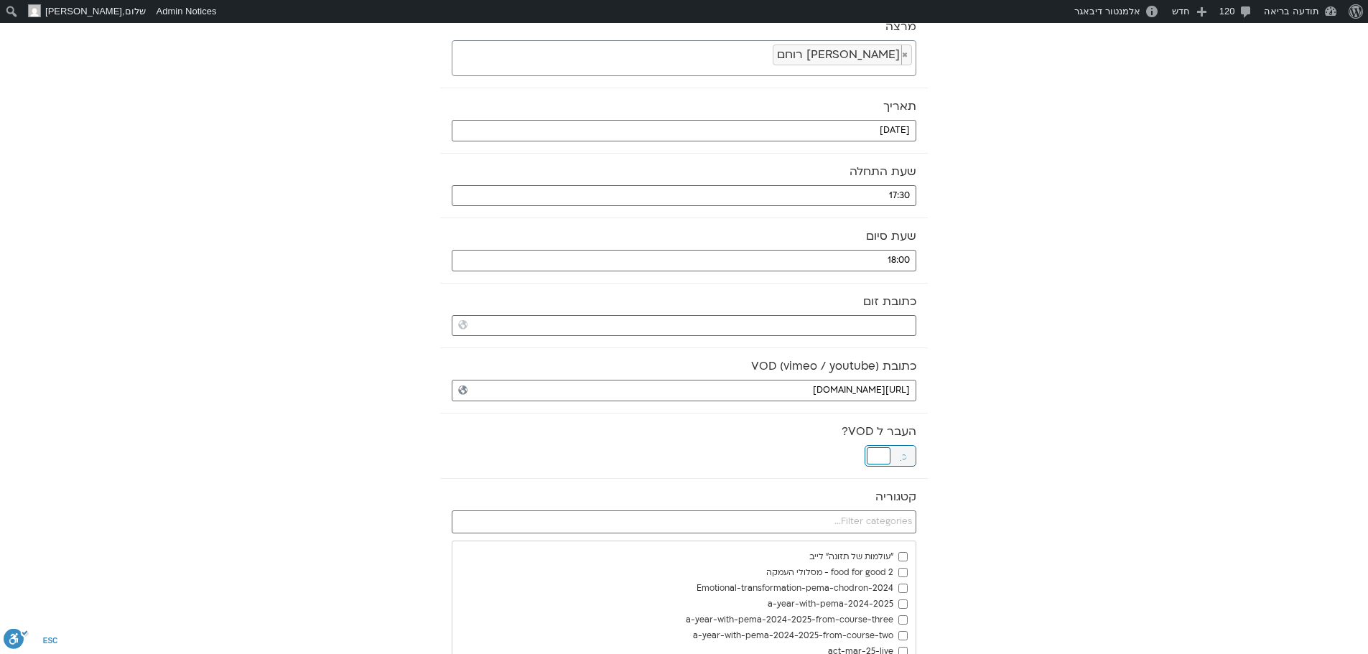
click at [879, 456] on div at bounding box center [878, 455] width 24 height 17
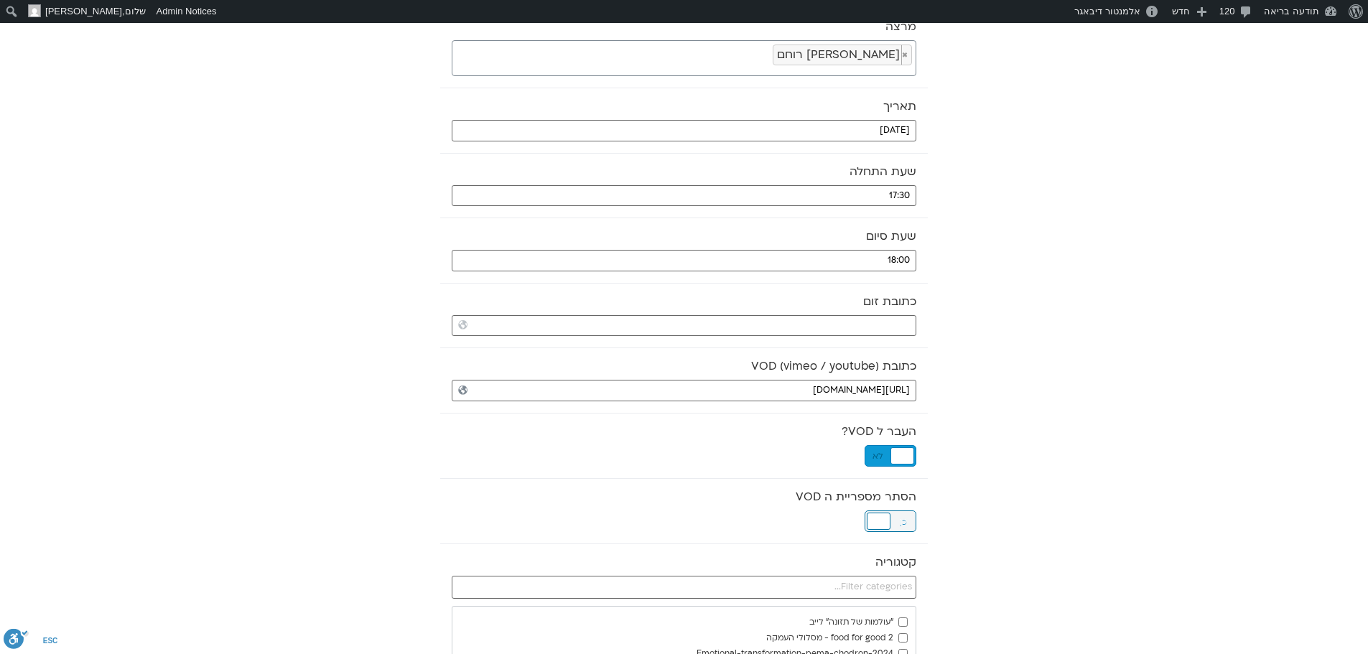
click at [871, 518] on div at bounding box center [878, 521] width 24 height 17
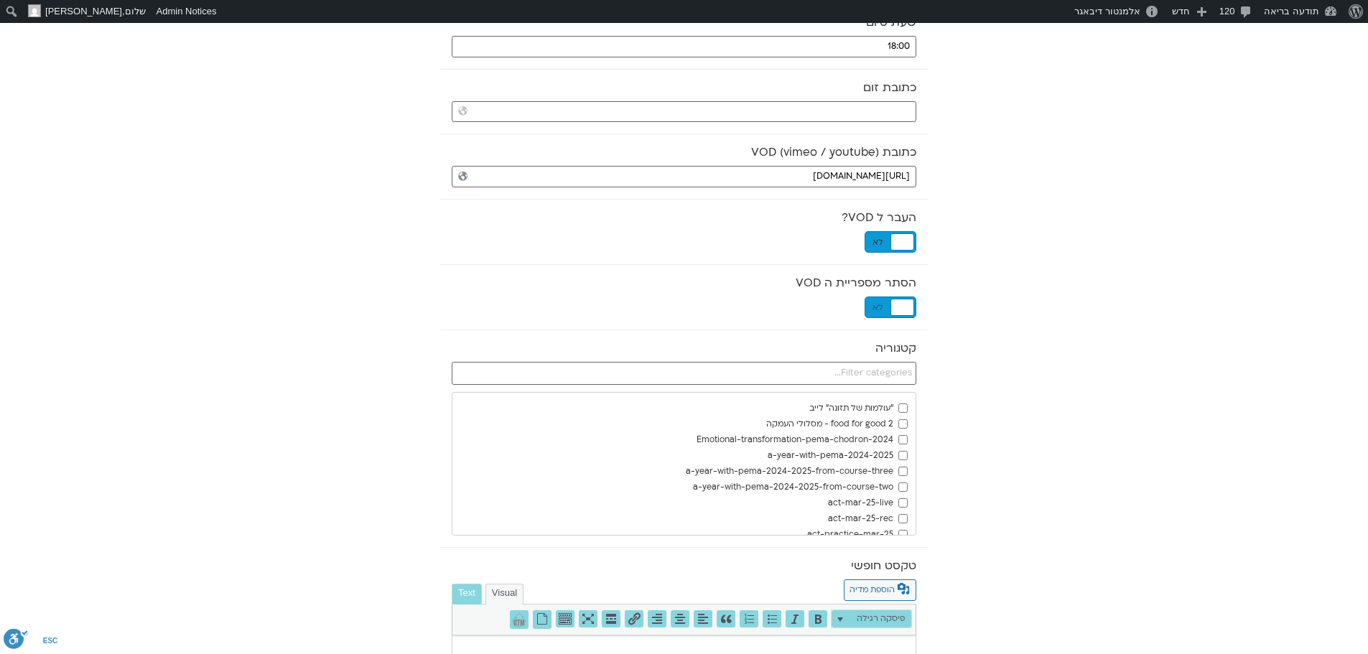
scroll to position [359, 0]
click at [875, 371] on input "text" at bounding box center [684, 371] width 464 height 23
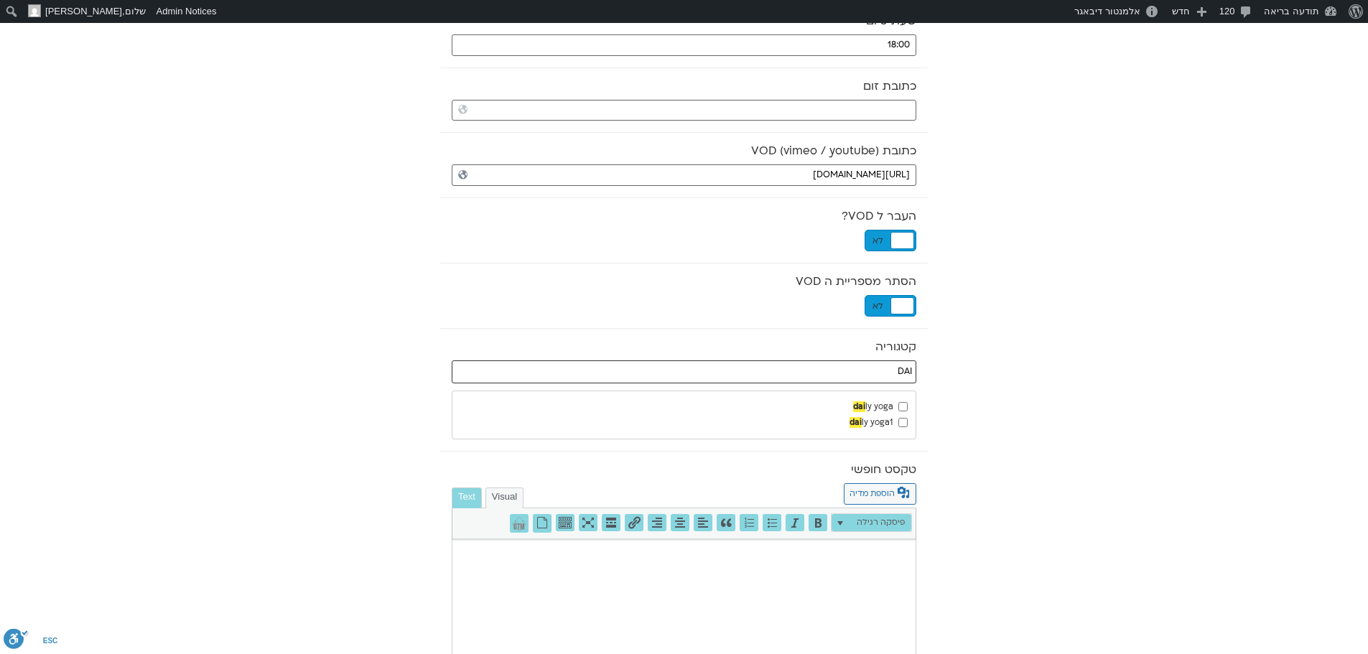
type input "DAI"
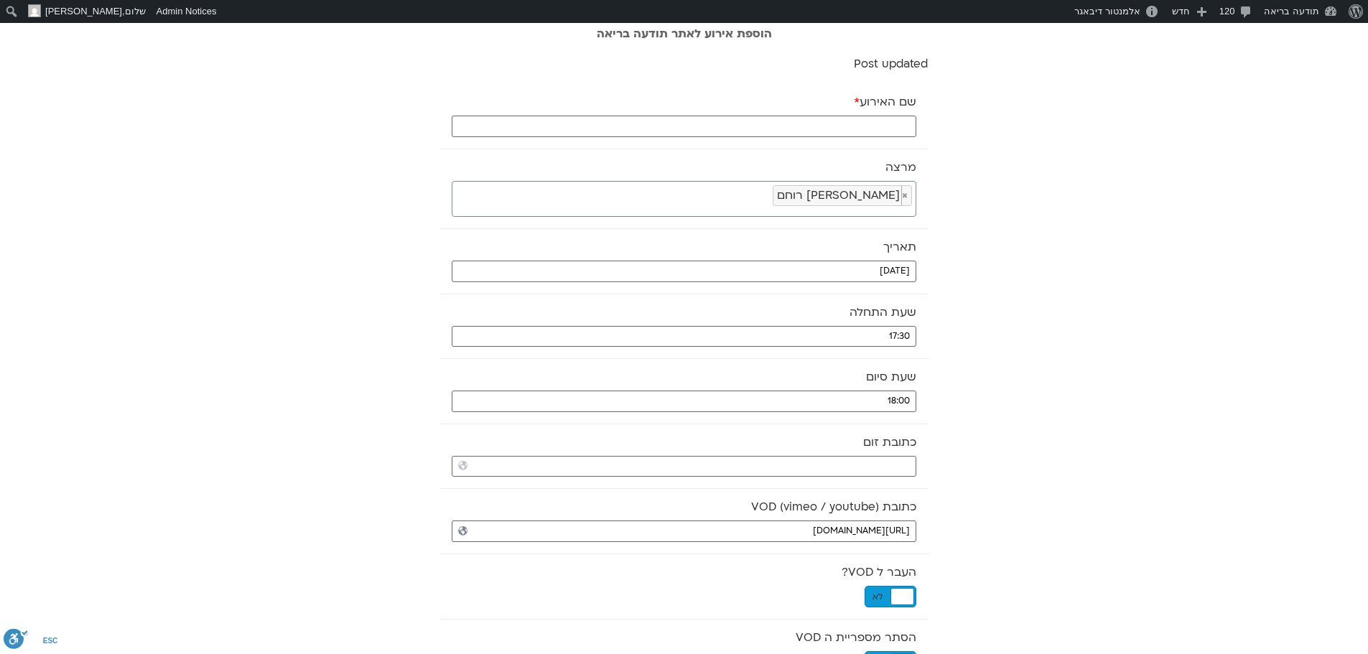
scroll to position [0, 0]
click at [891, 134] on input "שם האירוע *" at bounding box center [684, 129] width 464 height 22
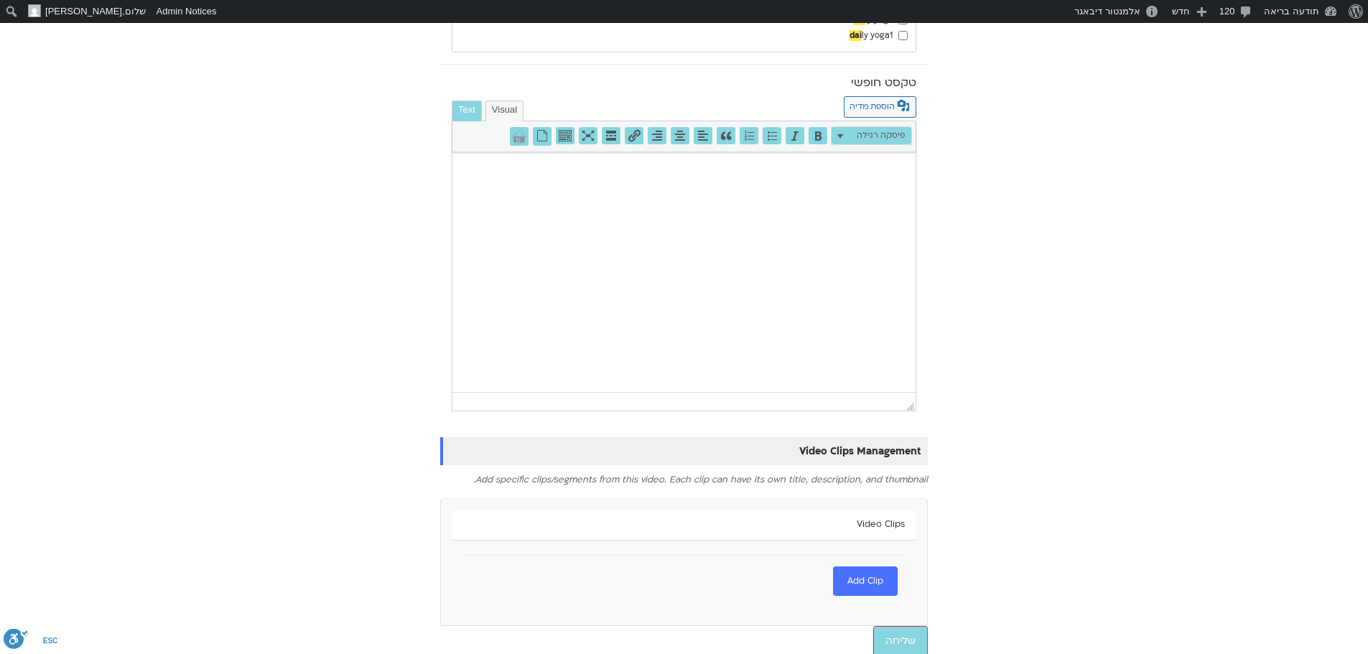
scroll to position [755, 0]
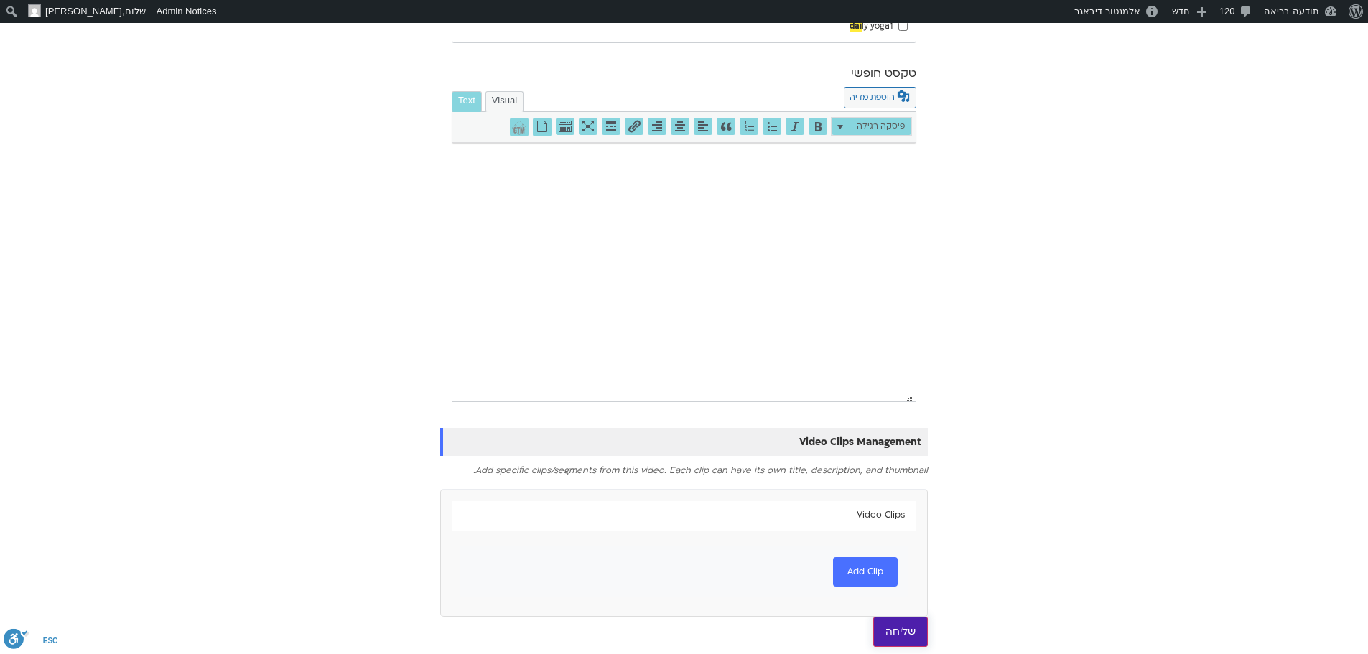
type input "יוגה נידרה - 15.10.25"
click at [896, 626] on input "שליחה" at bounding box center [900, 632] width 55 height 30
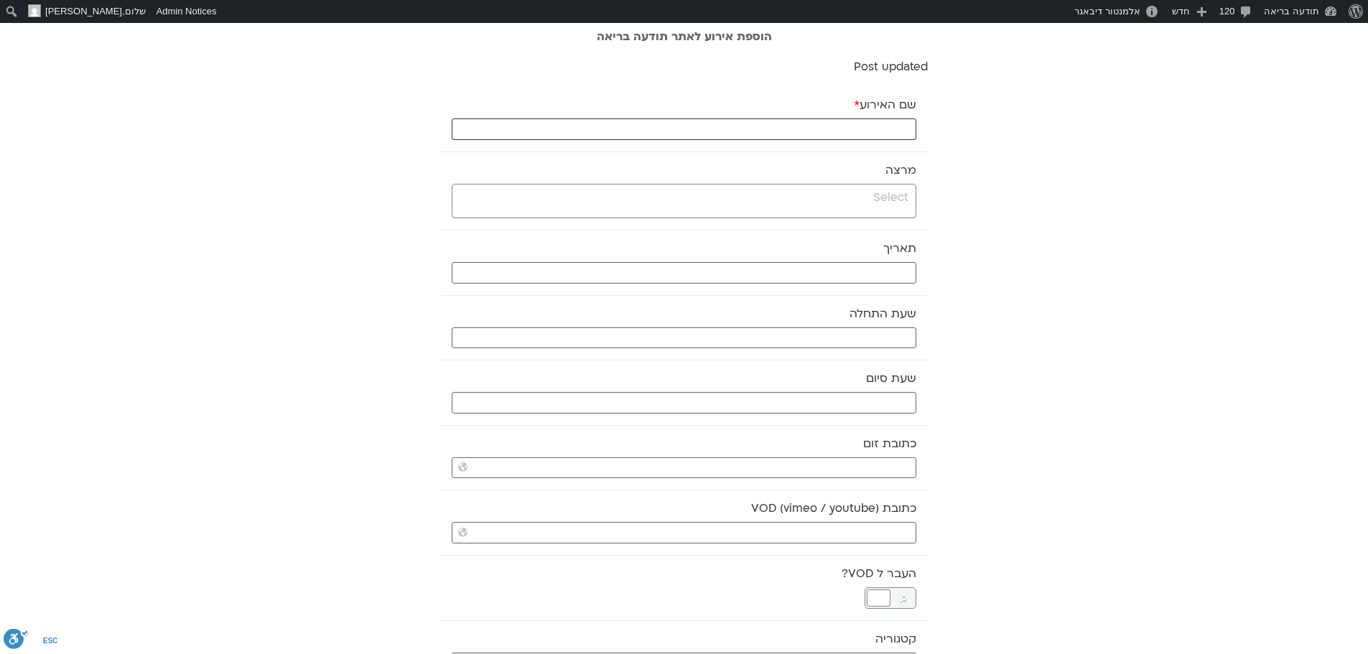
click at [807, 126] on input "שם האירוע *" at bounding box center [684, 129] width 464 height 22
type input "תרגול מיינדפולנס - 15.10.25"
click at [819, 200] on input "search" at bounding box center [682, 198] width 452 height 18
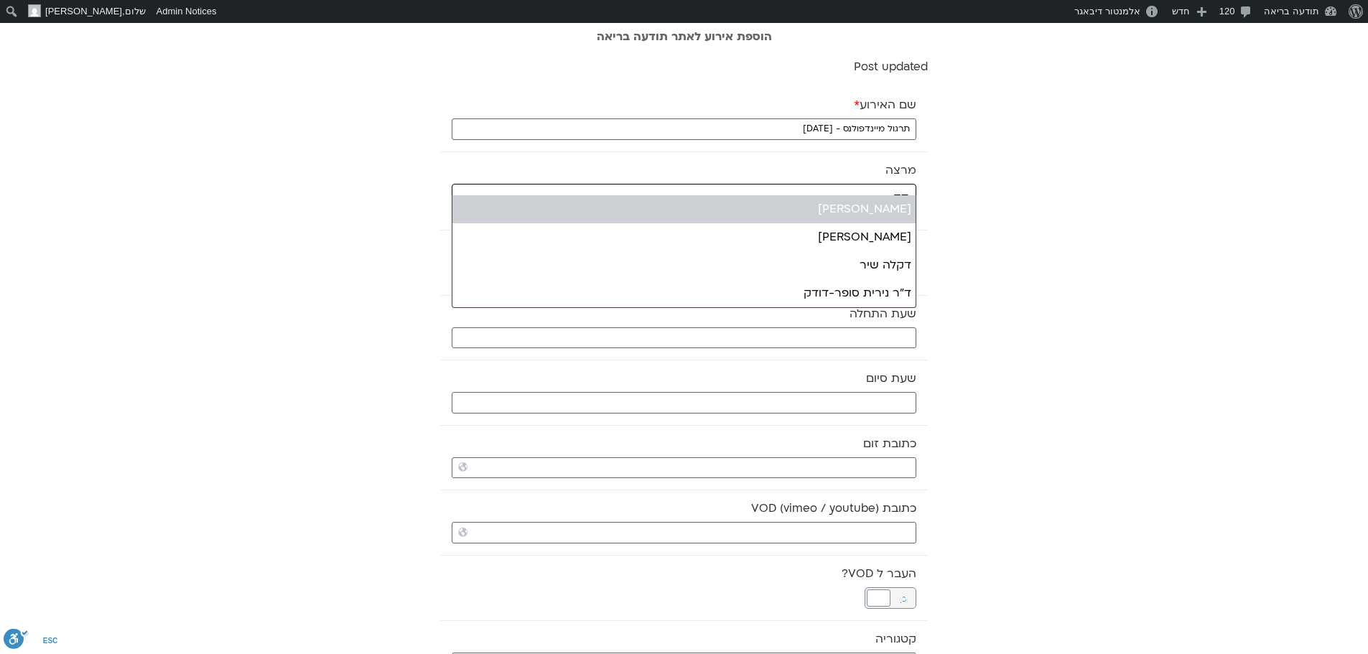
type input "דק"
select select "******"
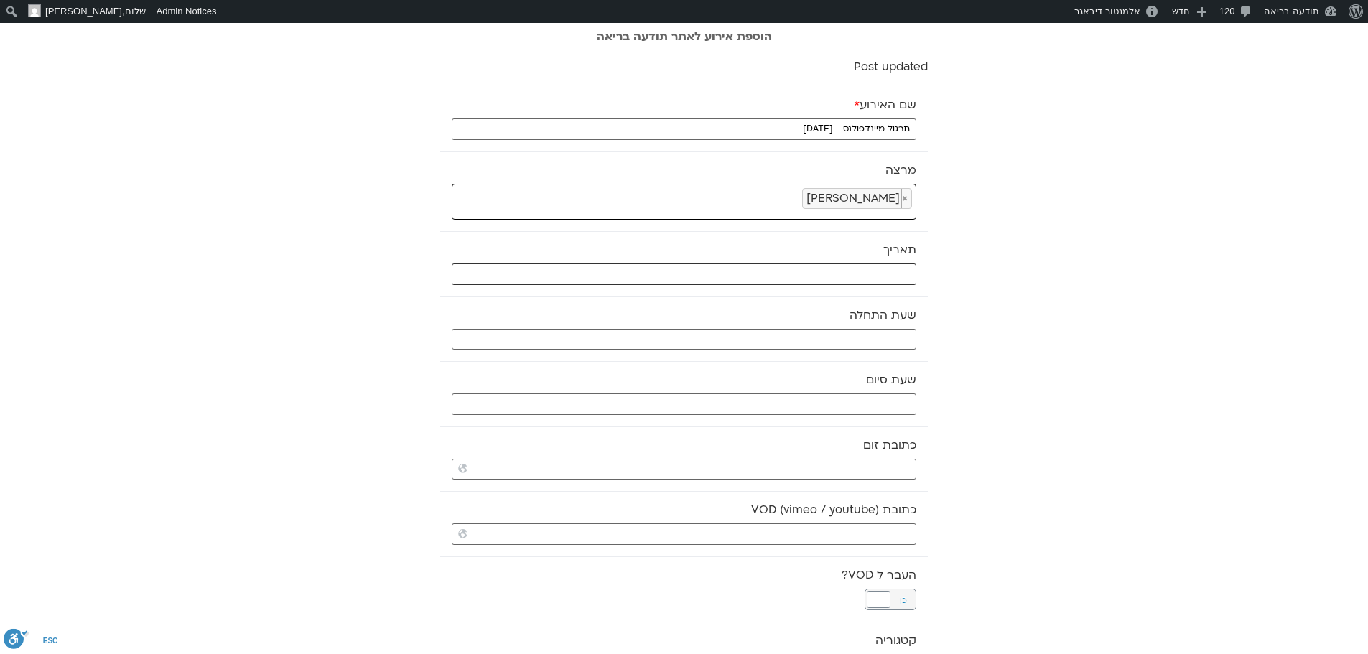
click at [843, 276] on input "text" at bounding box center [684, 274] width 464 height 22
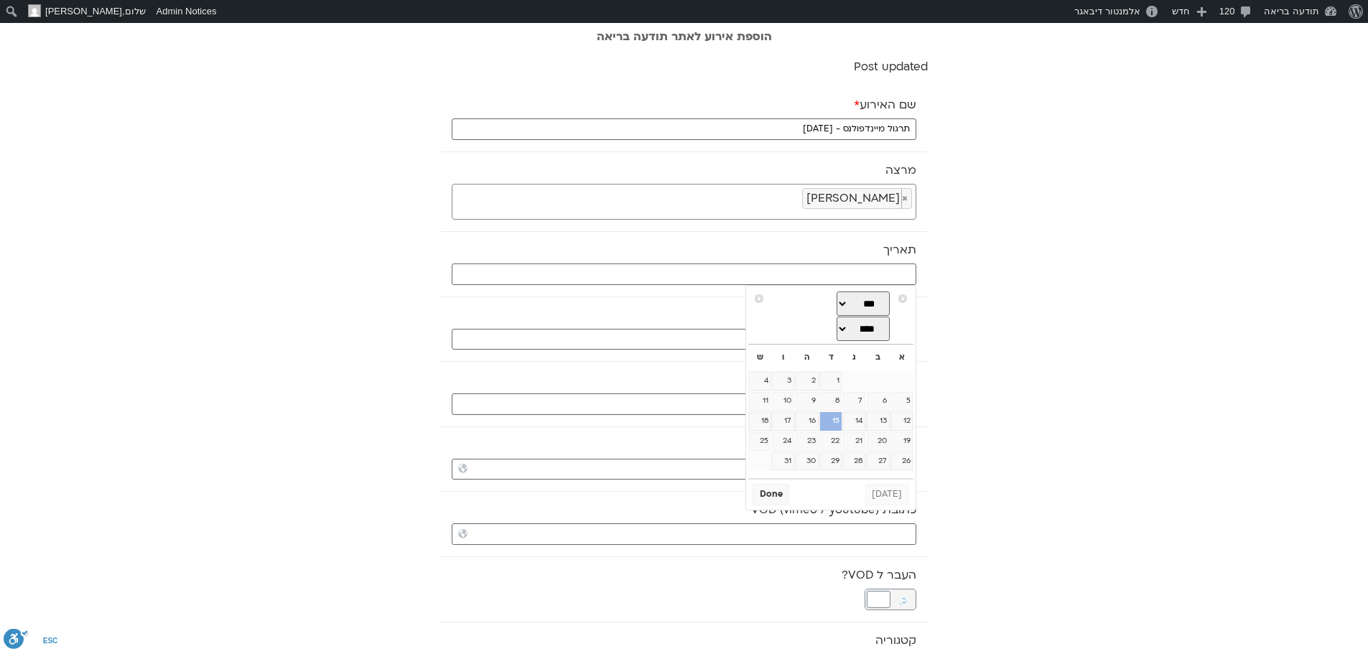
click at [833, 427] on link "15" at bounding box center [831, 421] width 22 height 19
type input "15/10/2025"
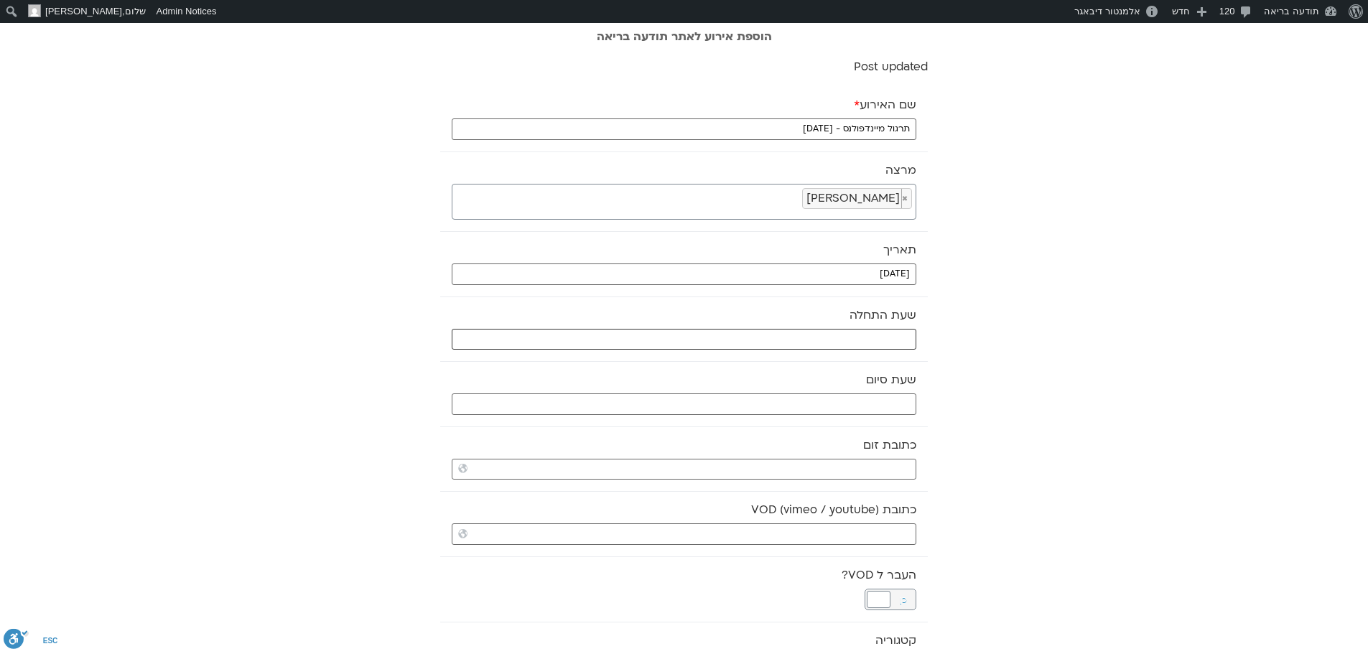
click at [849, 347] on input "text" at bounding box center [684, 340] width 464 height 22
click at [826, 394] on select "** ** ** ** ** ** ** ** ** ** ** ** ** ** ** ** ** ** ** ** ** ** ** **" at bounding box center [808, 390] width 47 height 24
type input "18:00"
select select "**"
type input "18:30"
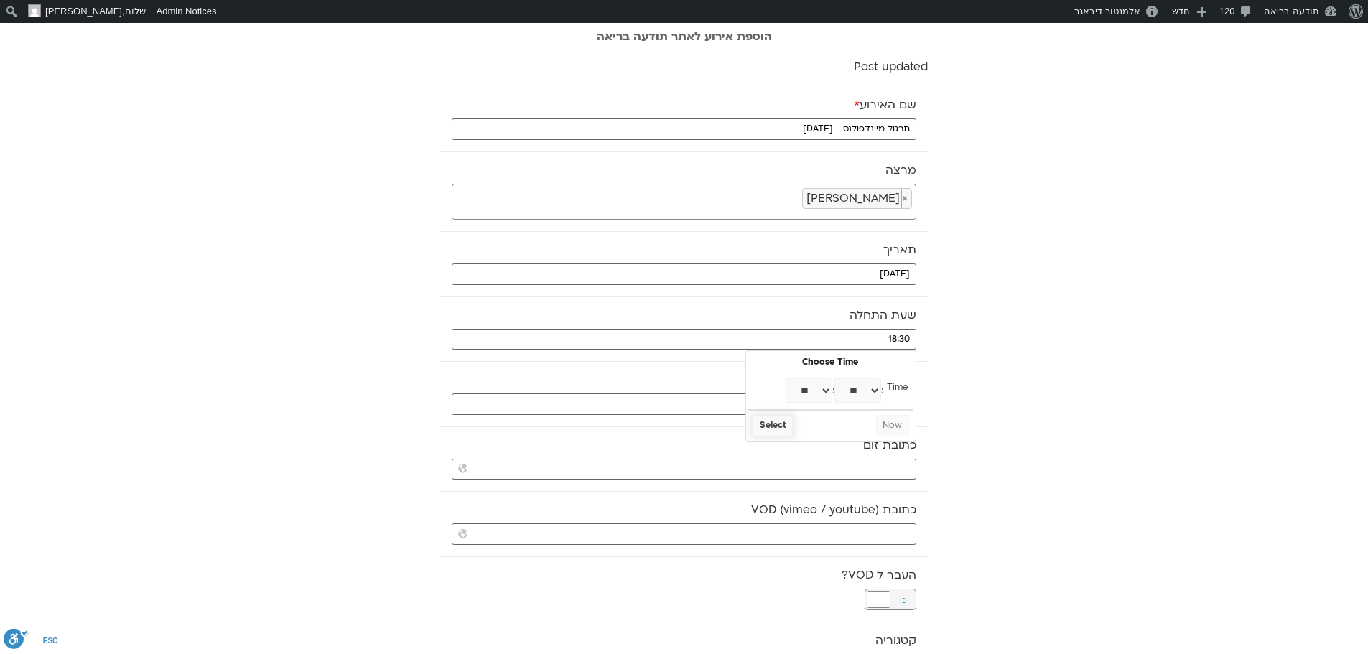
select select "**"
click at [773, 430] on button "Select" at bounding box center [772, 426] width 40 height 22
click at [779, 396] on input "text" at bounding box center [684, 404] width 464 height 22
click at [816, 453] on select "** ** ** ** ** ** ** ** ** ** ** ** ** ** ** ** ** ** ** ** ** ** ** **" at bounding box center [808, 455] width 47 height 24
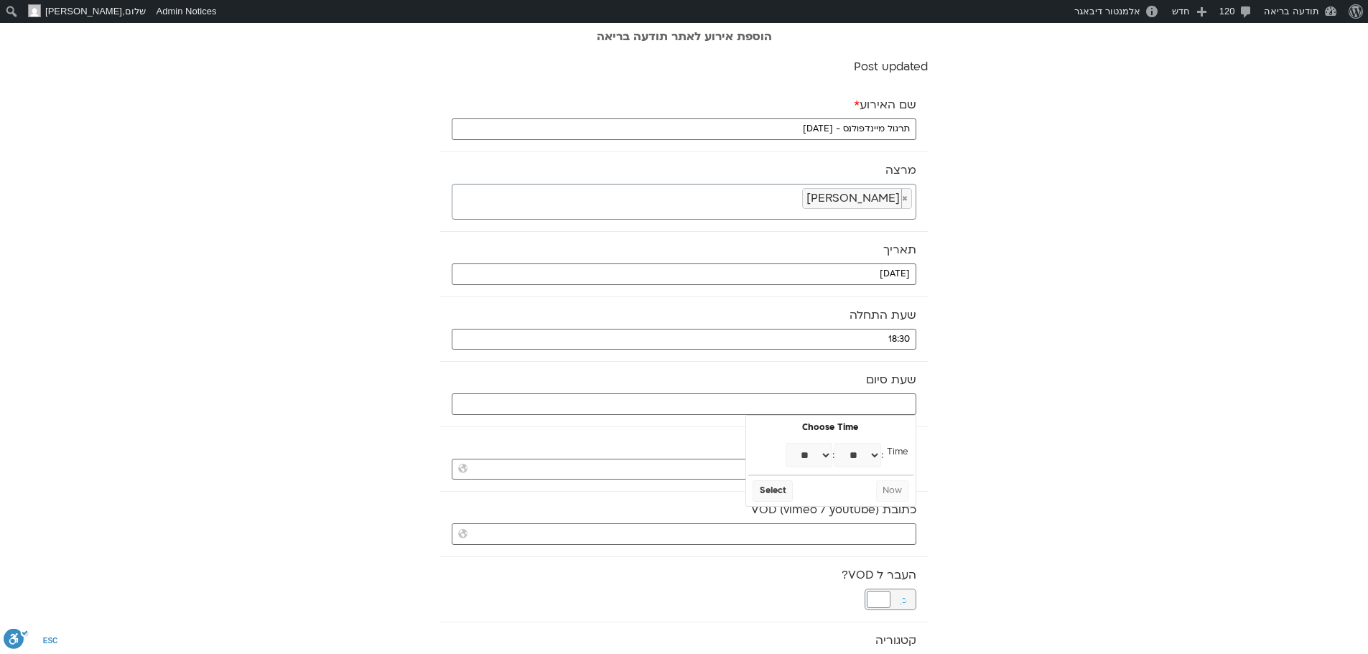
type input "19:00"
select select "**"
type input "19:30"
select select "**"
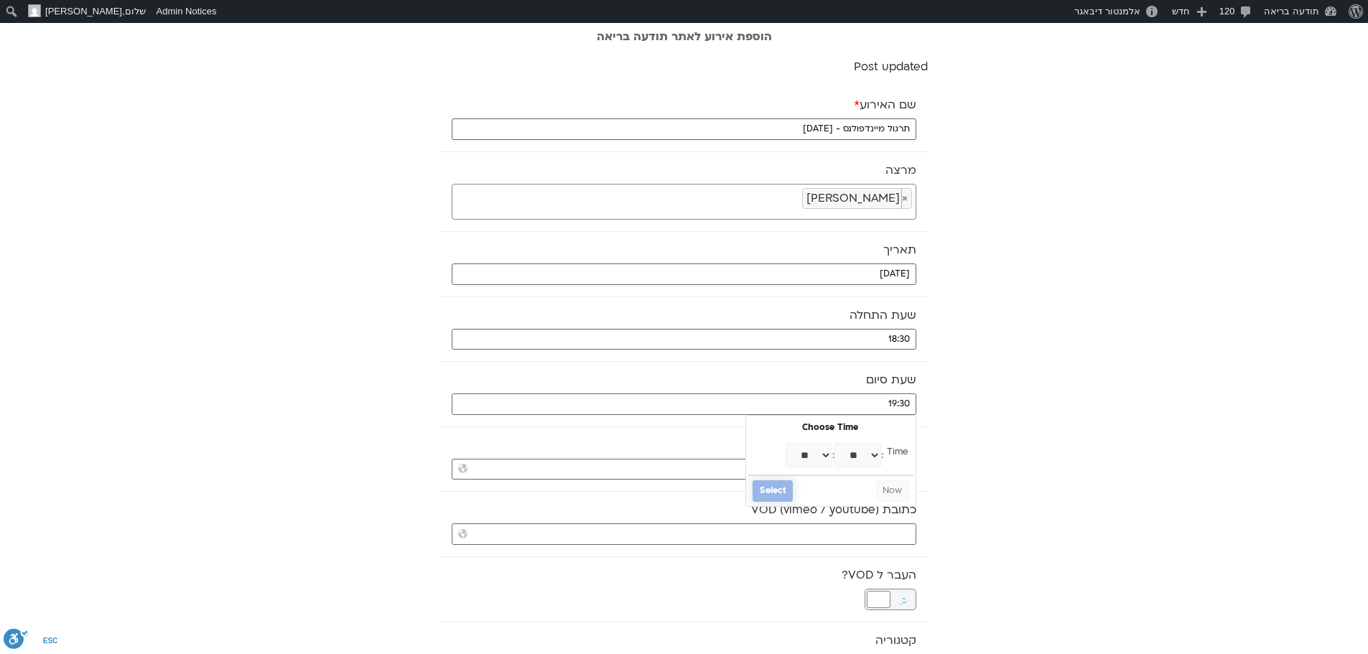
click at [764, 489] on button "Select" at bounding box center [772, 491] width 40 height 22
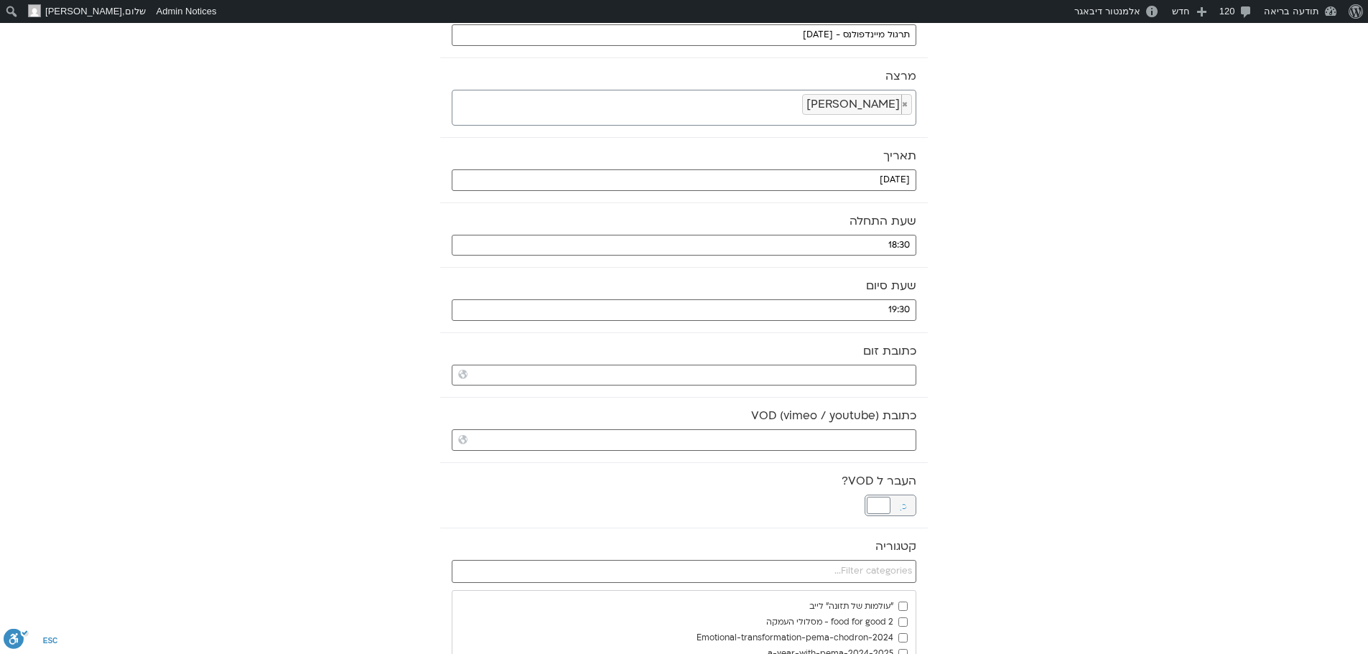
scroll to position [144, 0]
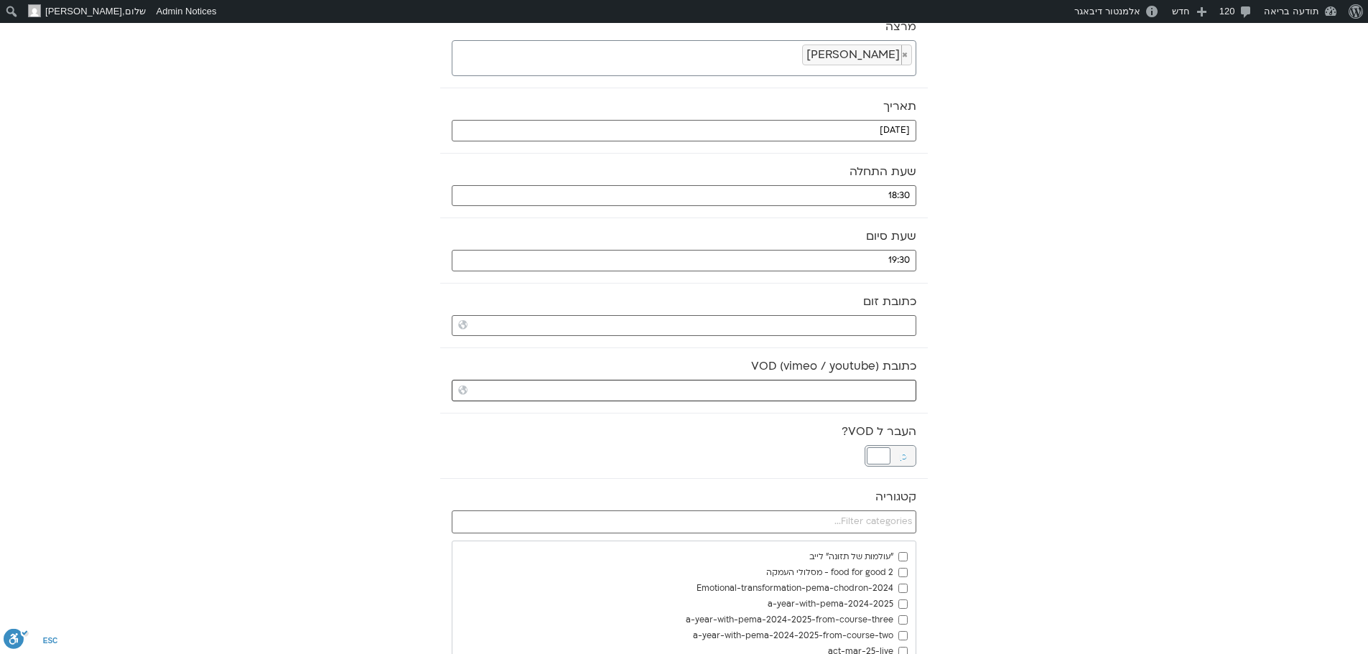
click at [889, 391] on input "כתובת VOD (vimeo / youtube)" at bounding box center [684, 391] width 464 height 22
paste input "https://stream.mux.com/02Rn18a01UpYr6O00XjhL0202imBySQPAoykOUmWn6JkXiqk.m3u8"
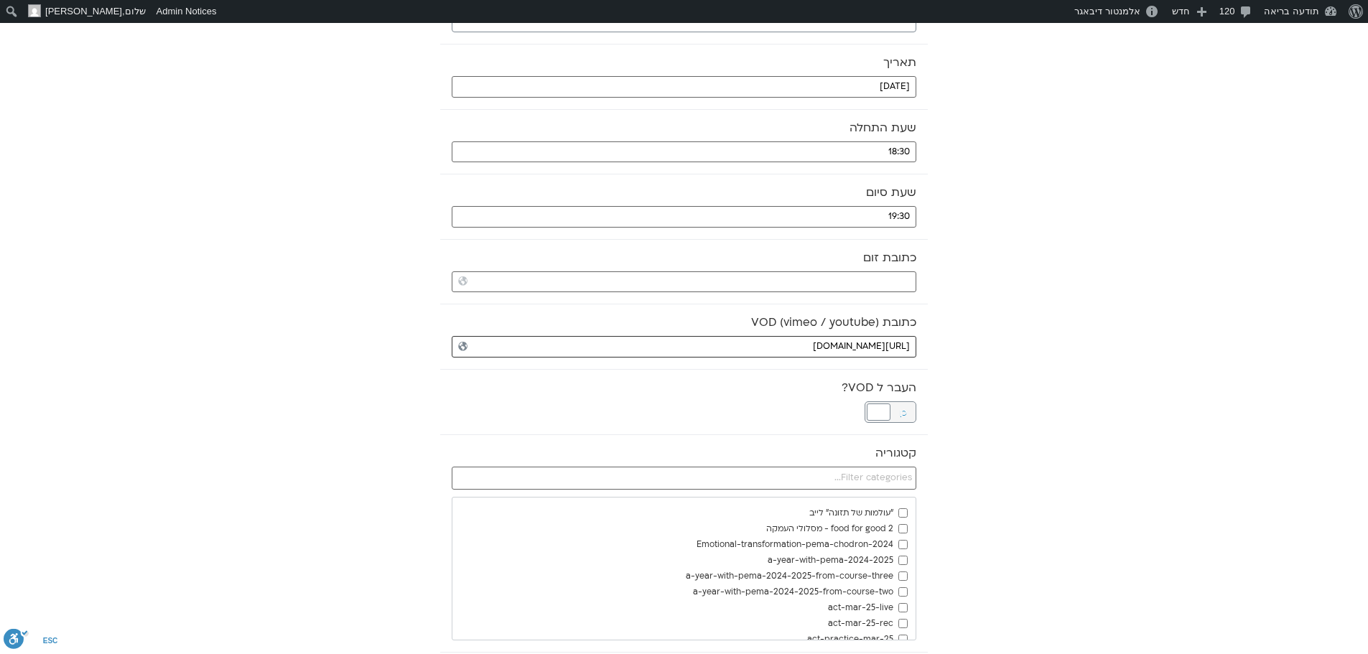
scroll to position [215, 0]
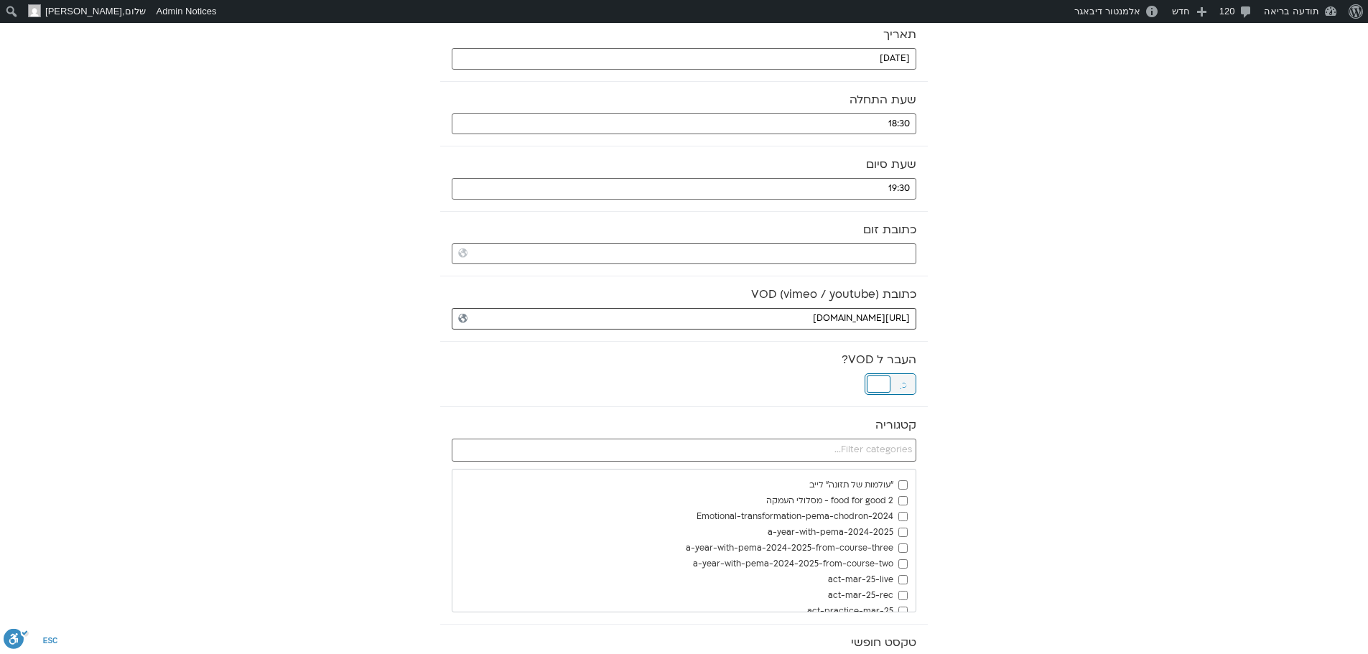
type input "https://stream.mux.com/02Rn18a01UpYr6O00XjhL0202imBySQPAoykOUmWn6JkXiqk.m3u8"
click at [887, 381] on div at bounding box center [878, 383] width 24 height 17
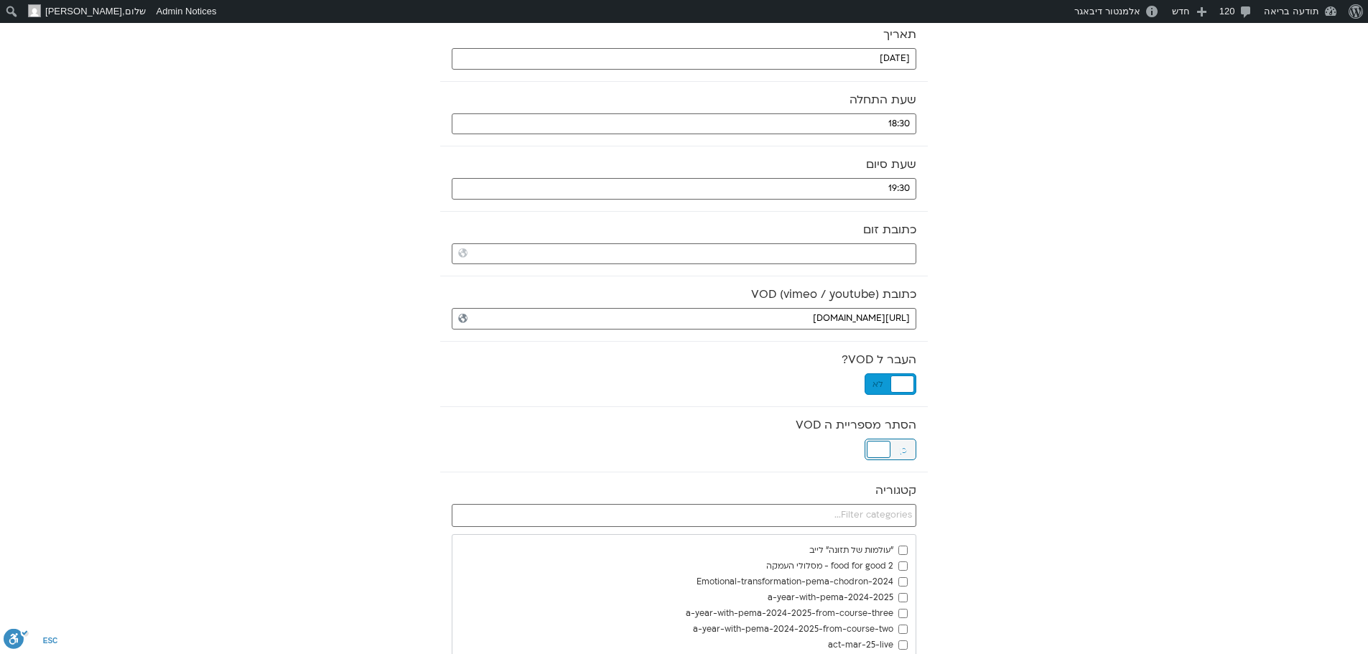
click at [881, 446] on div at bounding box center [878, 449] width 24 height 17
click at [879, 513] on input "text" at bounding box center [684, 515] width 464 height 23
type input "DEE"
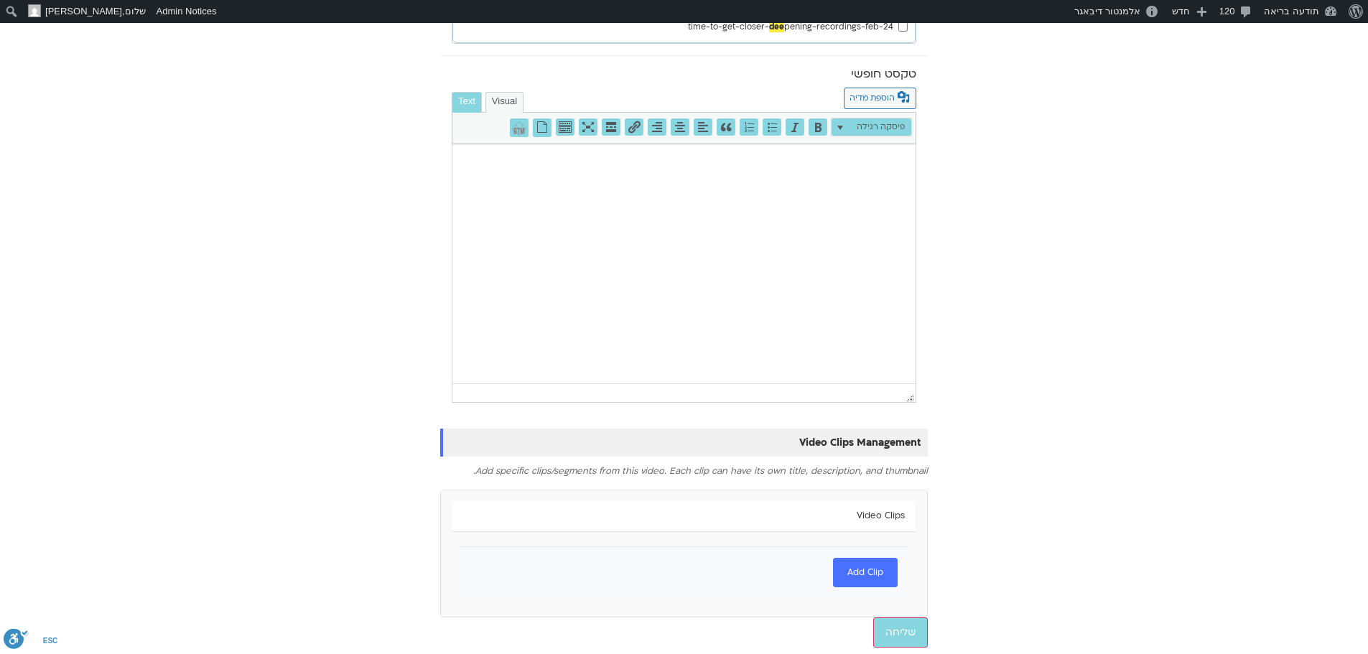
scroll to position [818, 0]
click at [913, 625] on input "שליחה" at bounding box center [900, 632] width 55 height 30
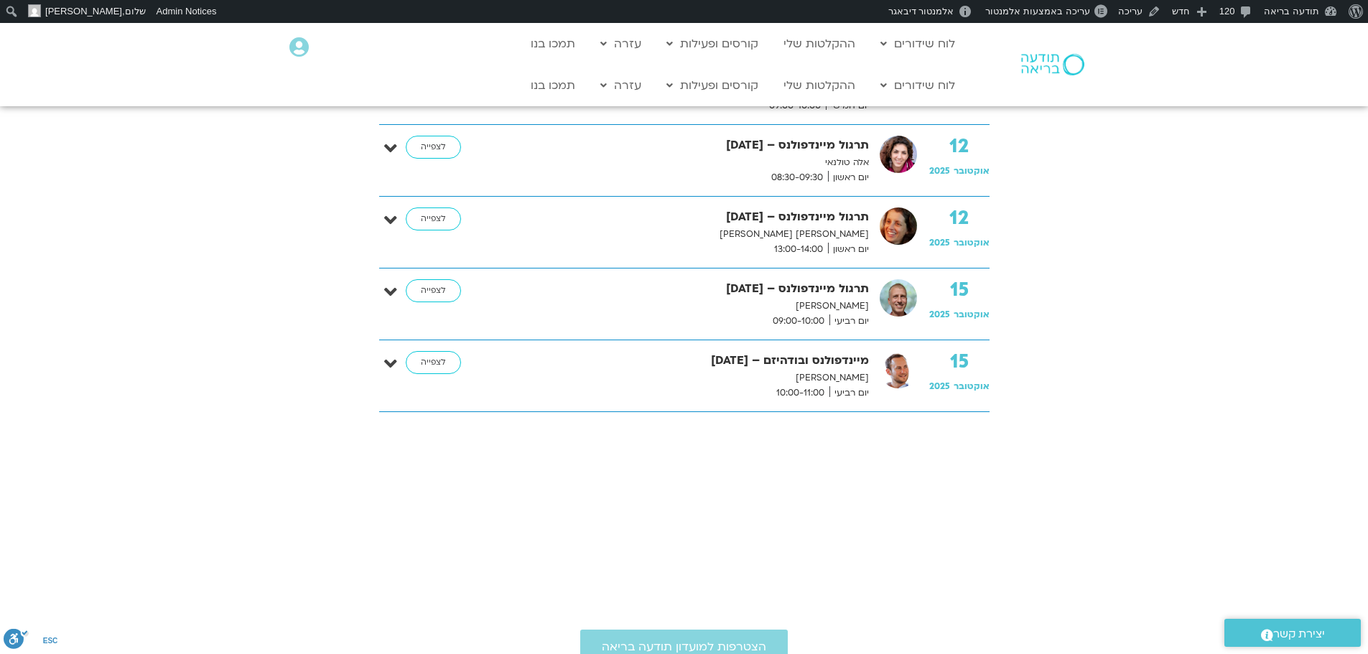
scroll to position [574, 0]
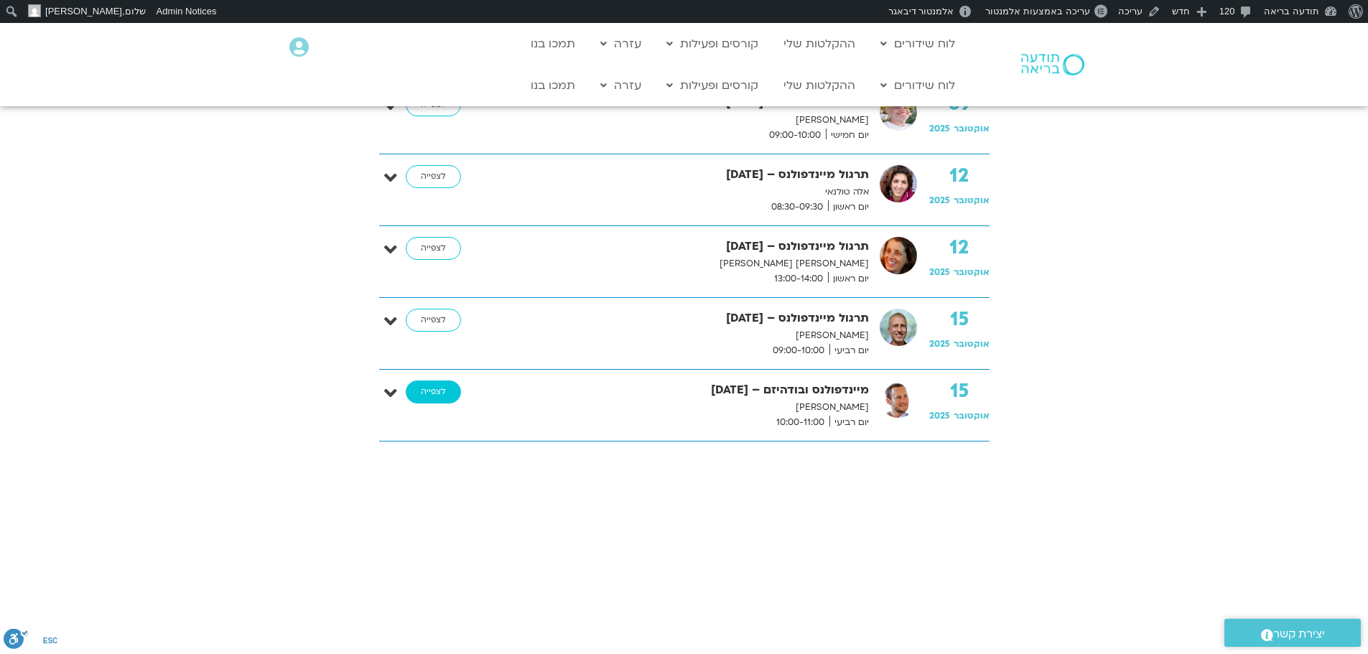
click at [425, 392] on link "לצפייה" at bounding box center [433, 391] width 55 height 23
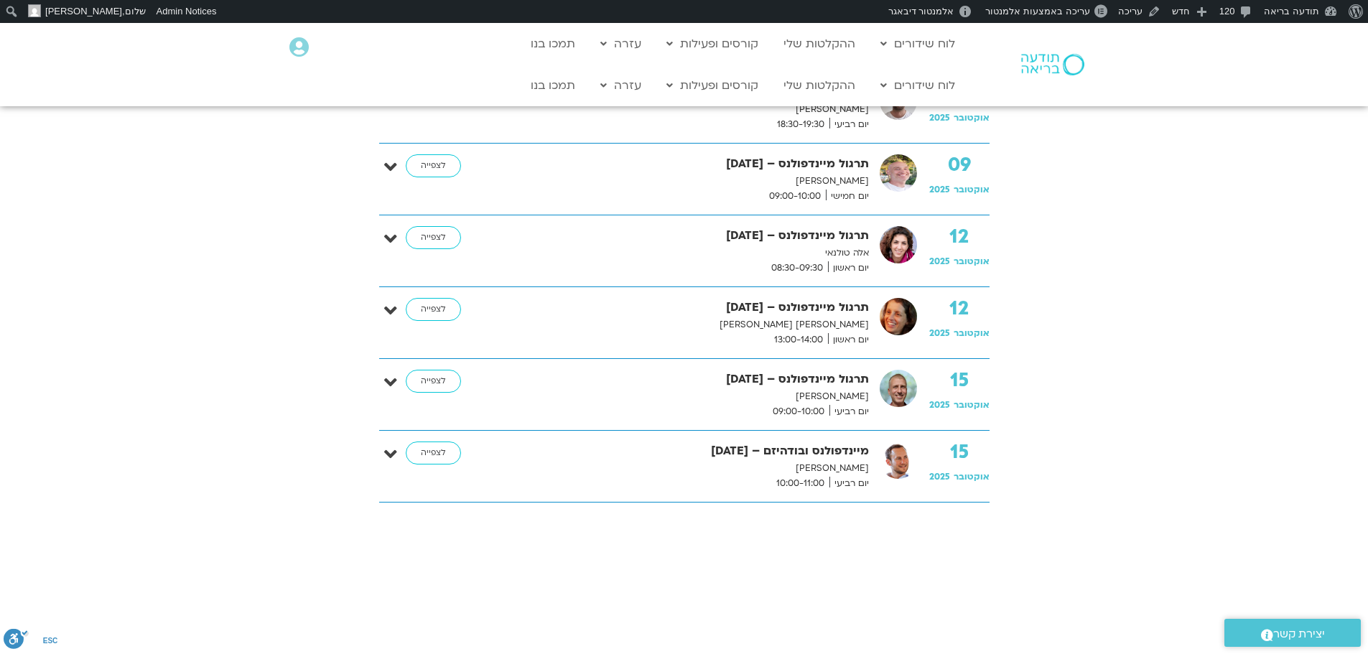
scroll to position [361, 0]
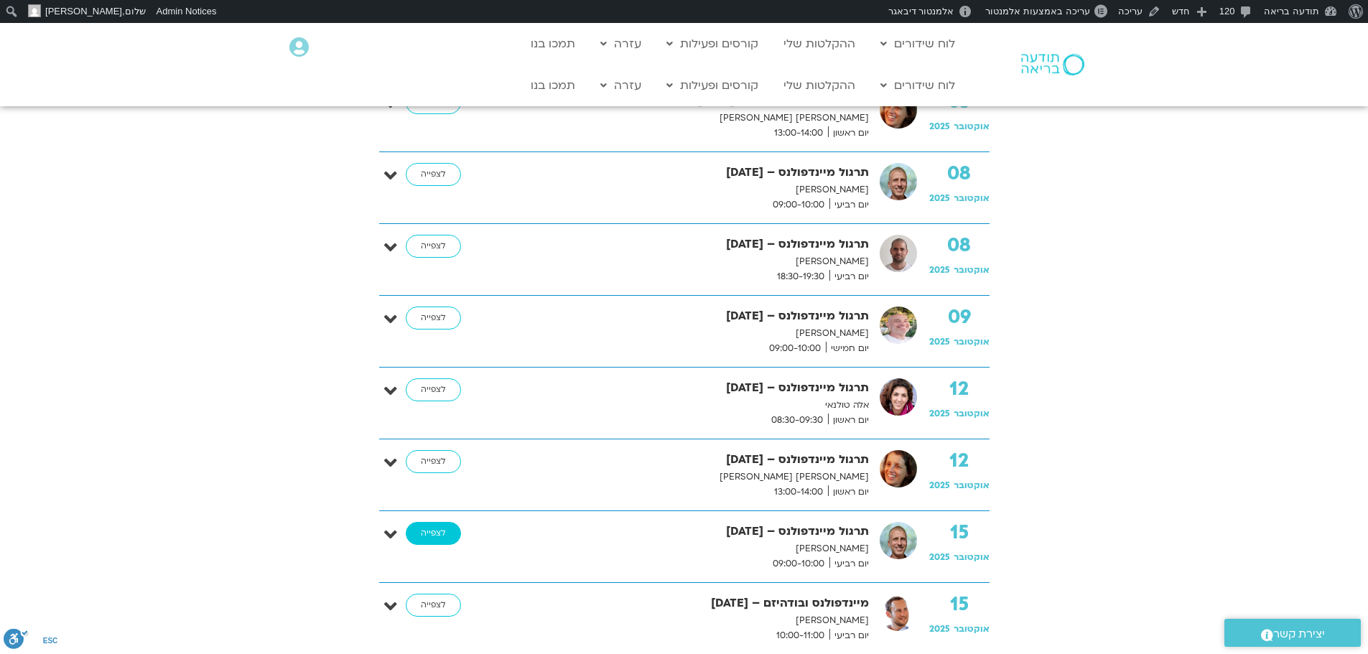
click at [447, 530] on link "לצפייה" at bounding box center [433, 533] width 55 height 23
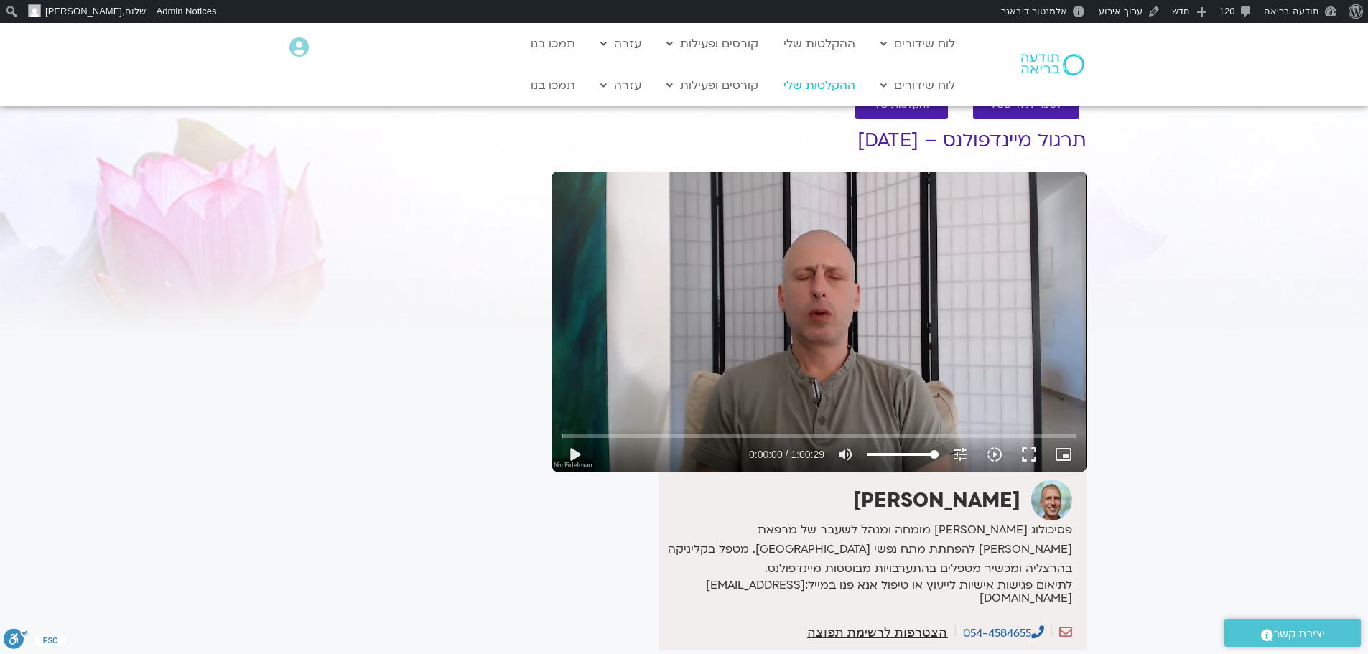
click at [810, 88] on link "ההקלטות שלי" at bounding box center [819, 85] width 86 height 27
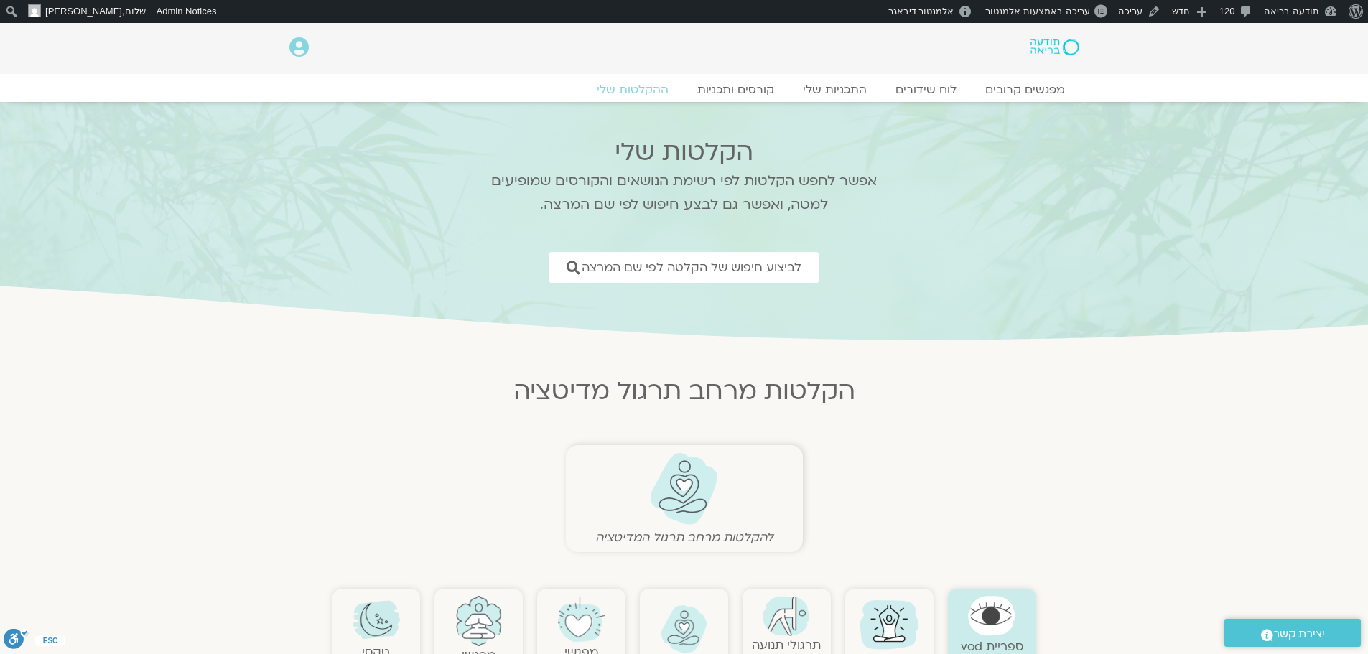
scroll to position [215, 0]
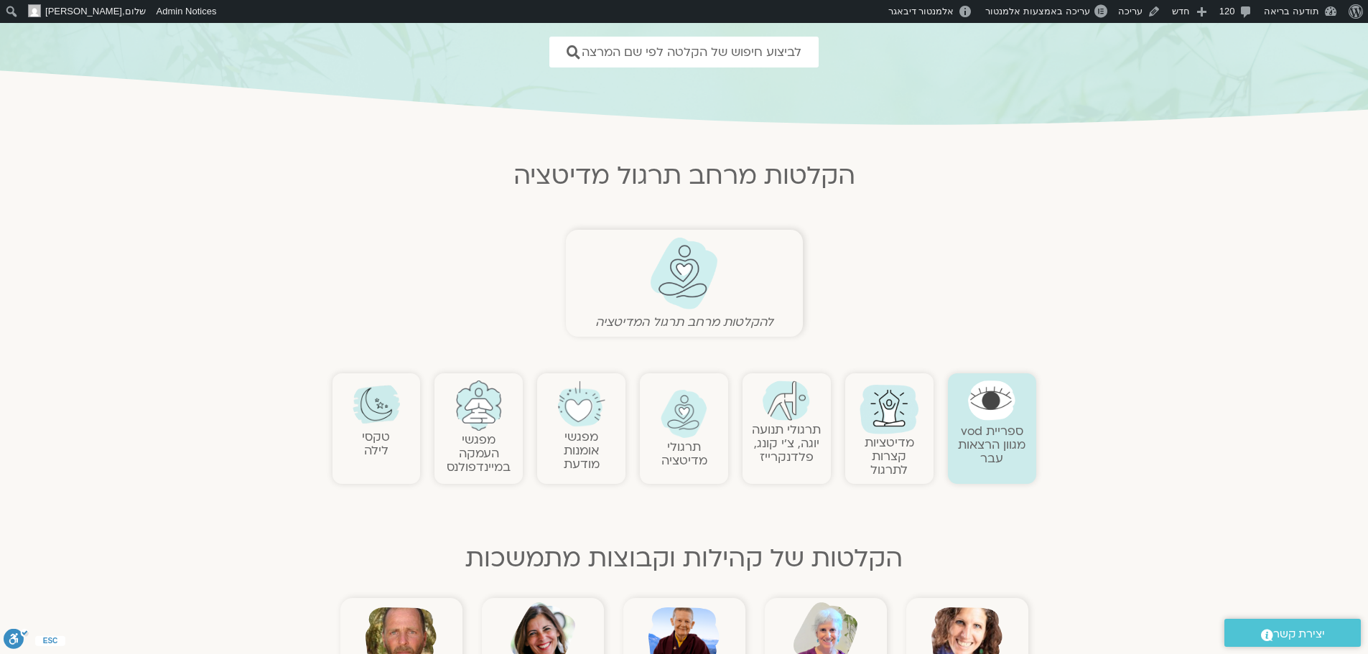
click at [783, 412] on img at bounding box center [785, 400] width 47 height 40
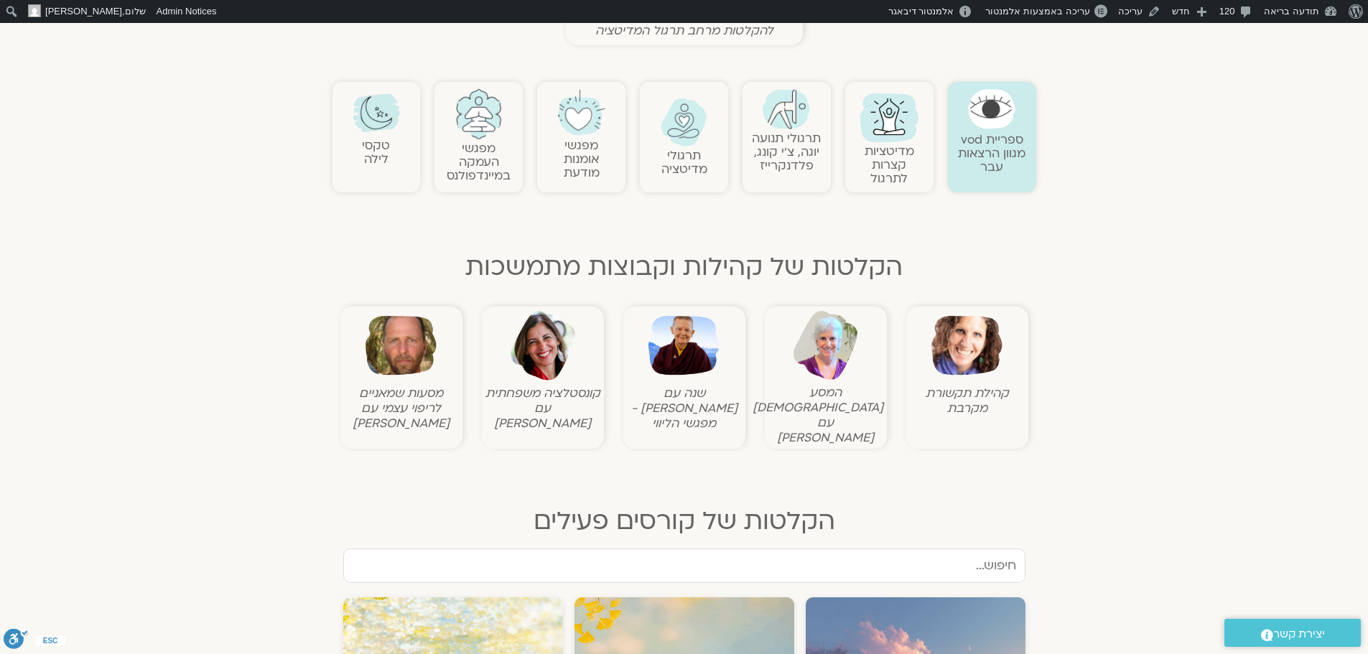
scroll to position [431, 0]
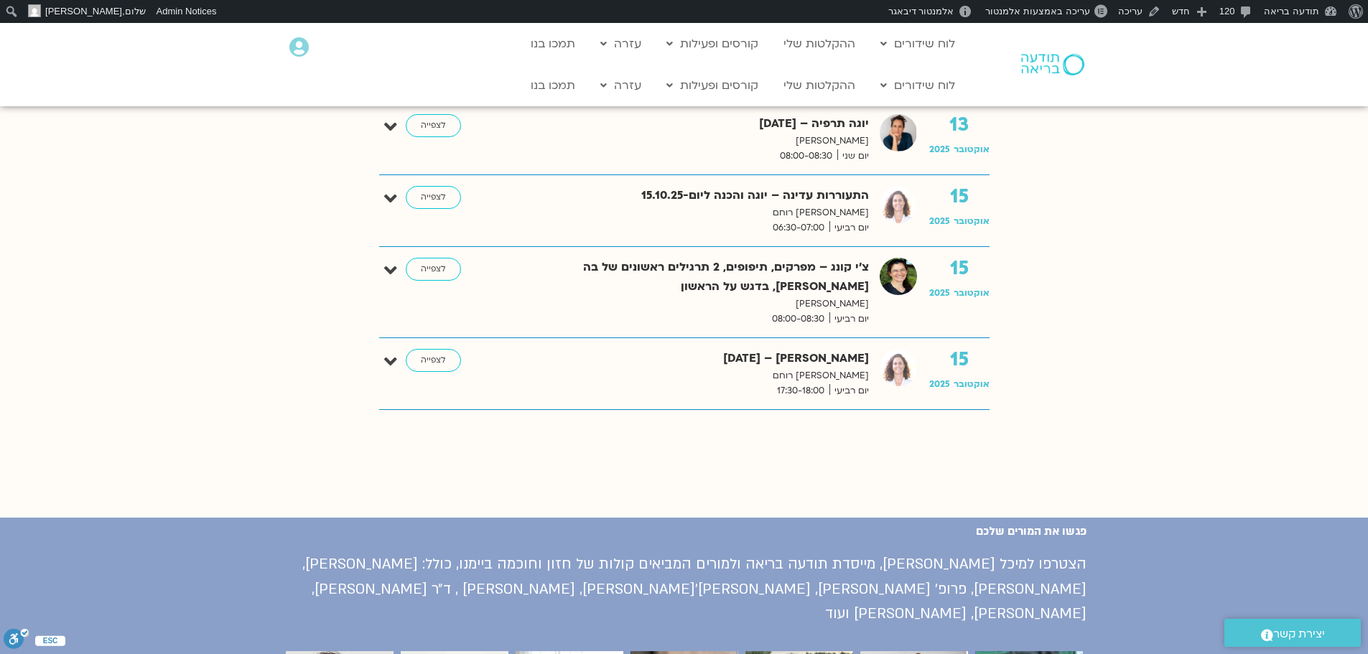
scroll to position [1364, 0]
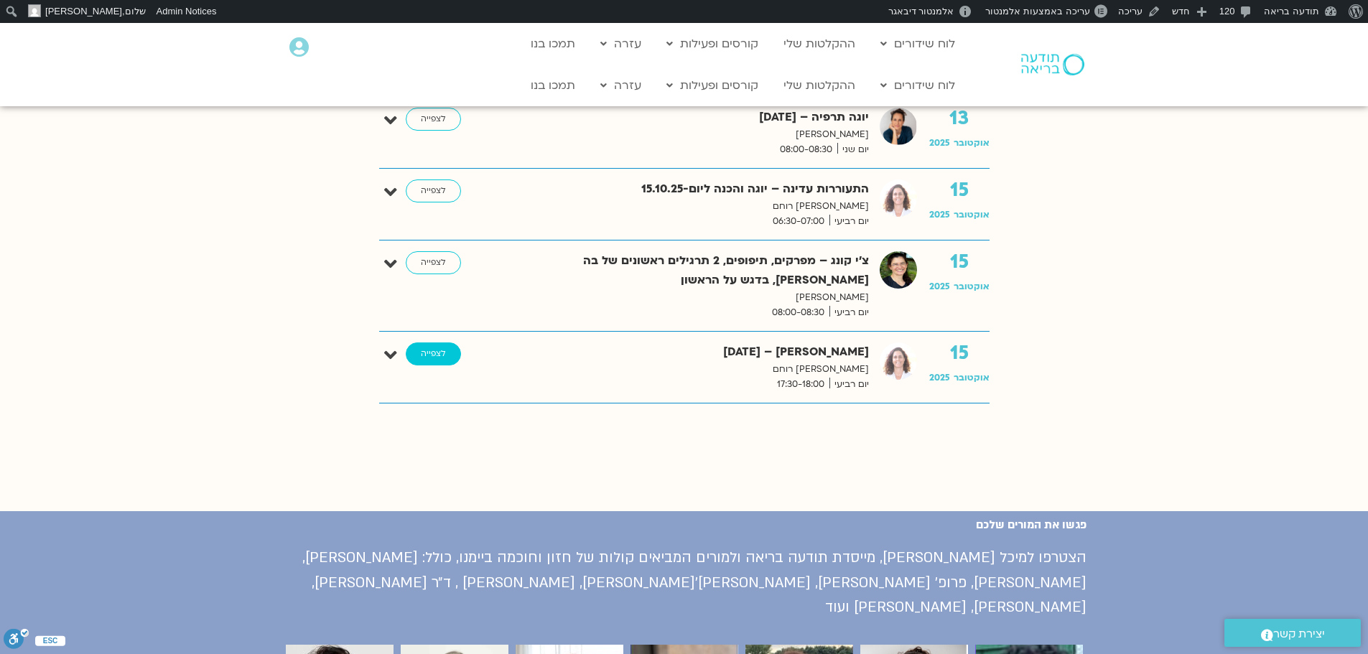
click at [434, 358] on link "לצפייה" at bounding box center [433, 353] width 55 height 23
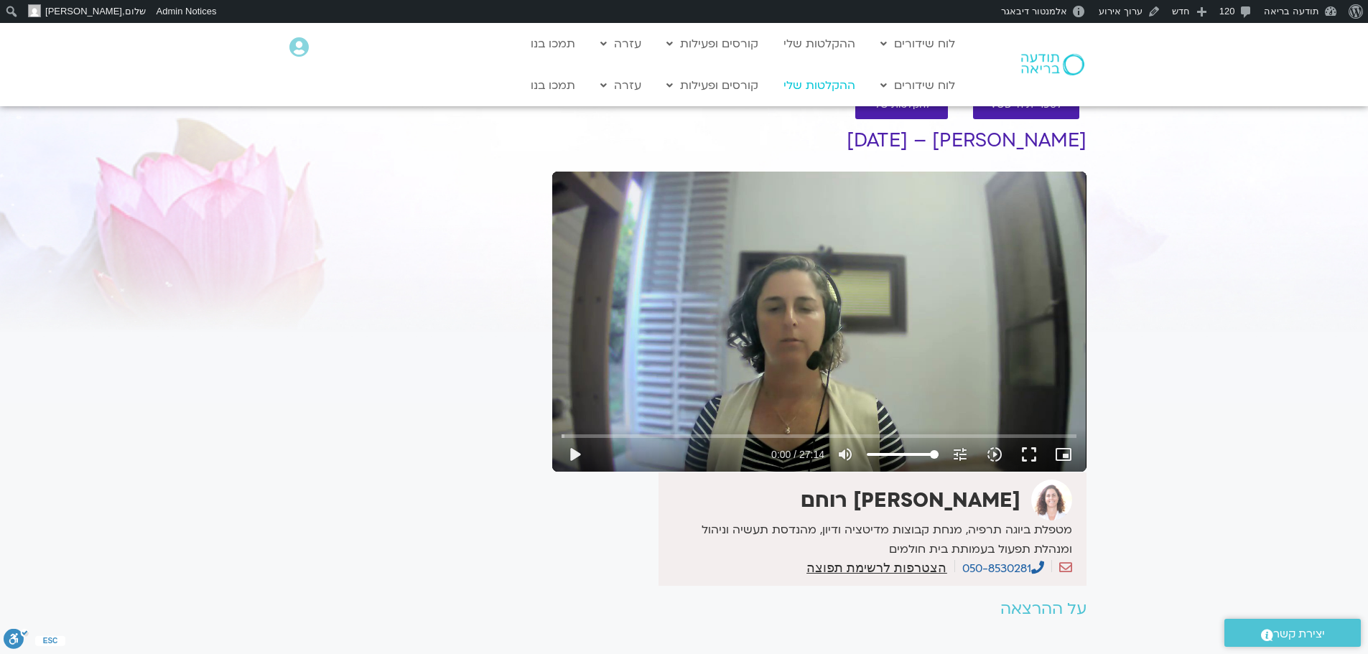
click at [825, 85] on link "ההקלטות שלי" at bounding box center [819, 85] width 86 height 27
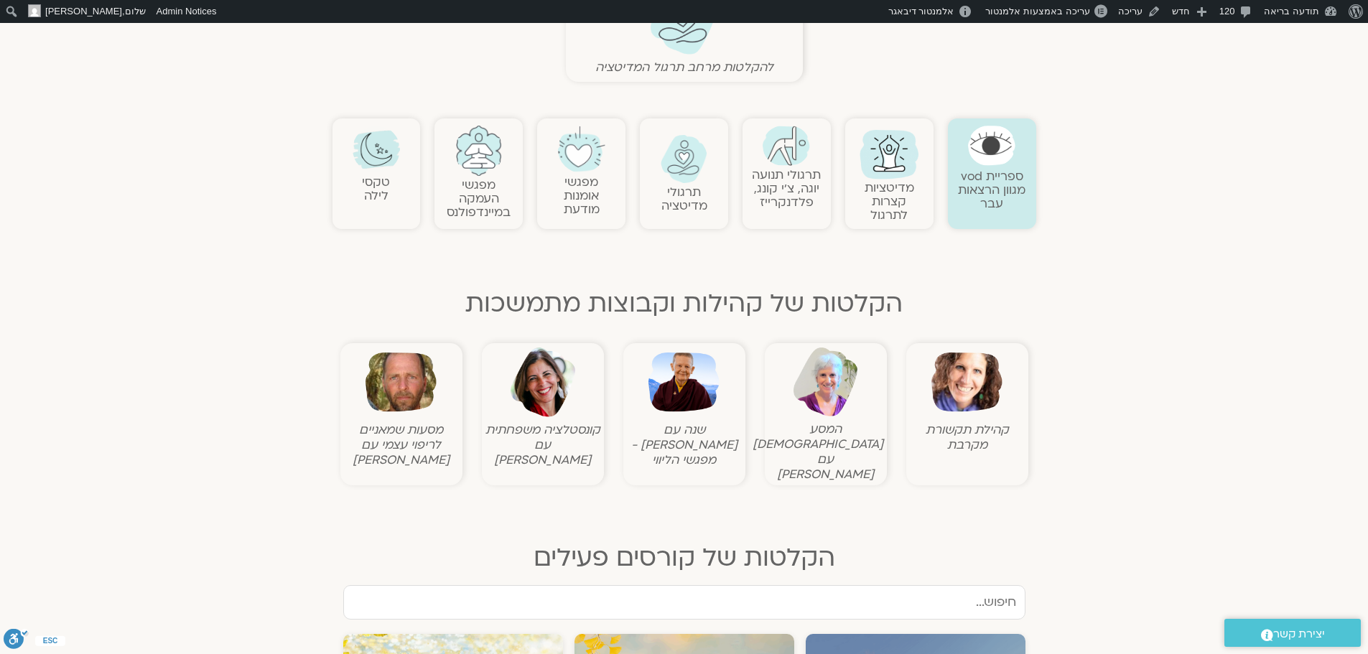
scroll to position [502, 0]
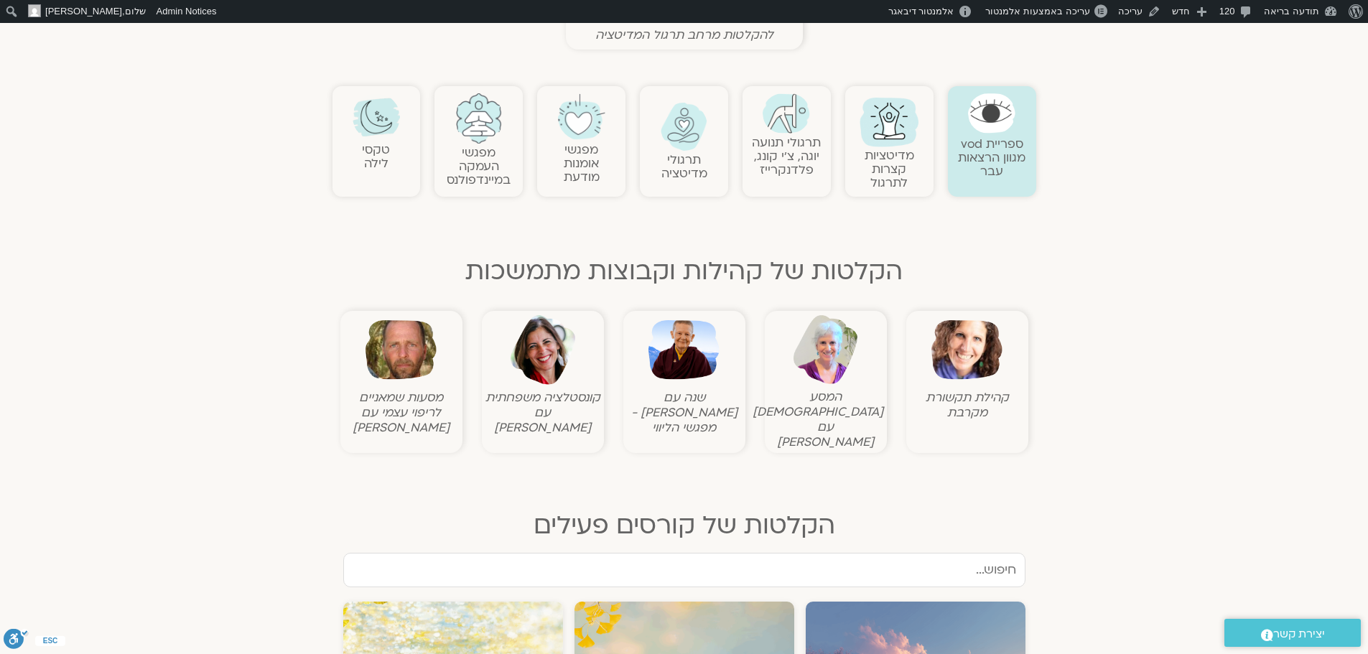
click at [482, 123] on img at bounding box center [478, 118] width 47 height 50
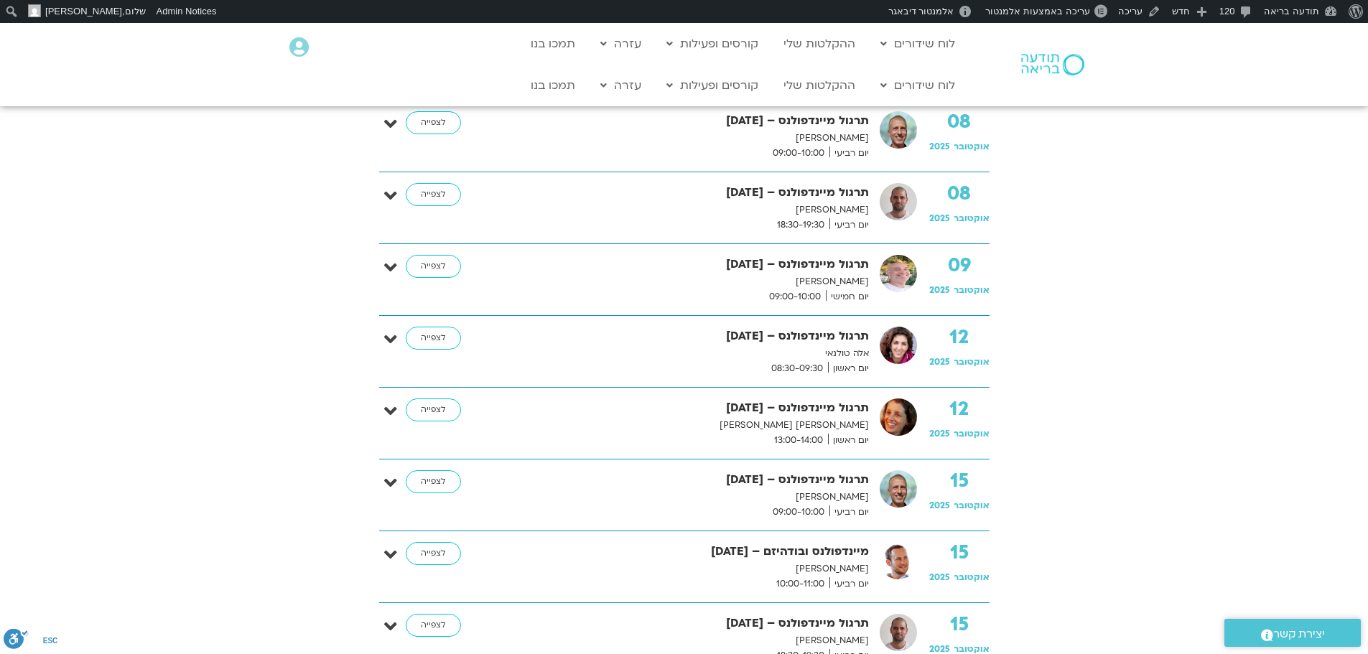
scroll to position [502, 0]
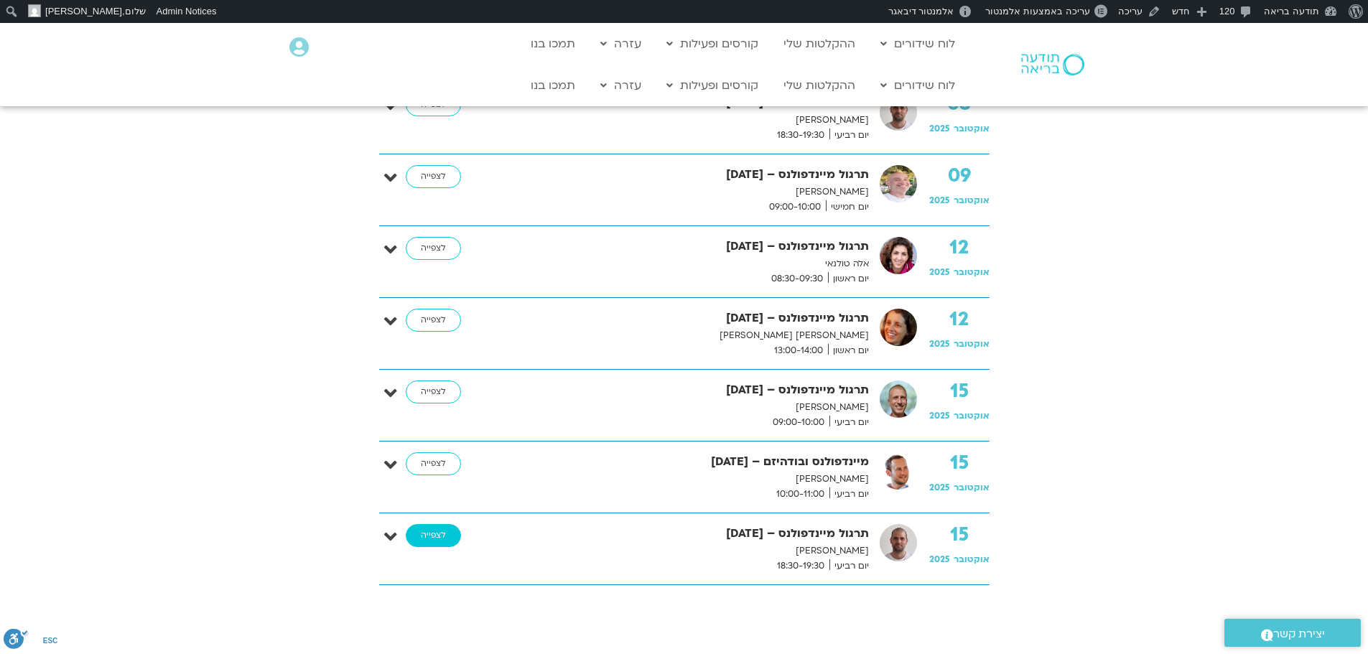
click at [421, 541] on link "לצפייה" at bounding box center [433, 535] width 55 height 23
